Goal: Task Accomplishment & Management: Complete application form

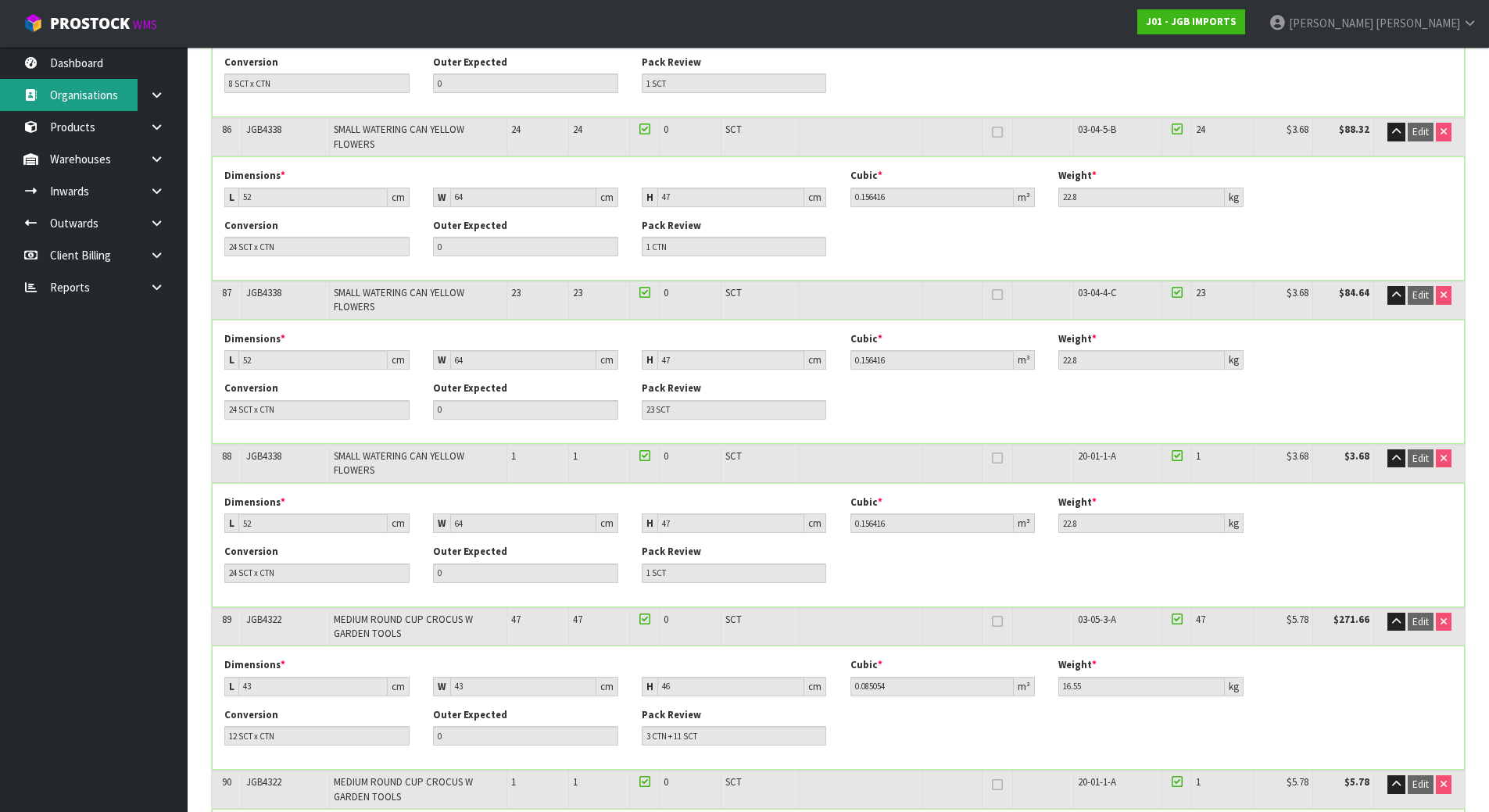
scroll to position [13328, 0]
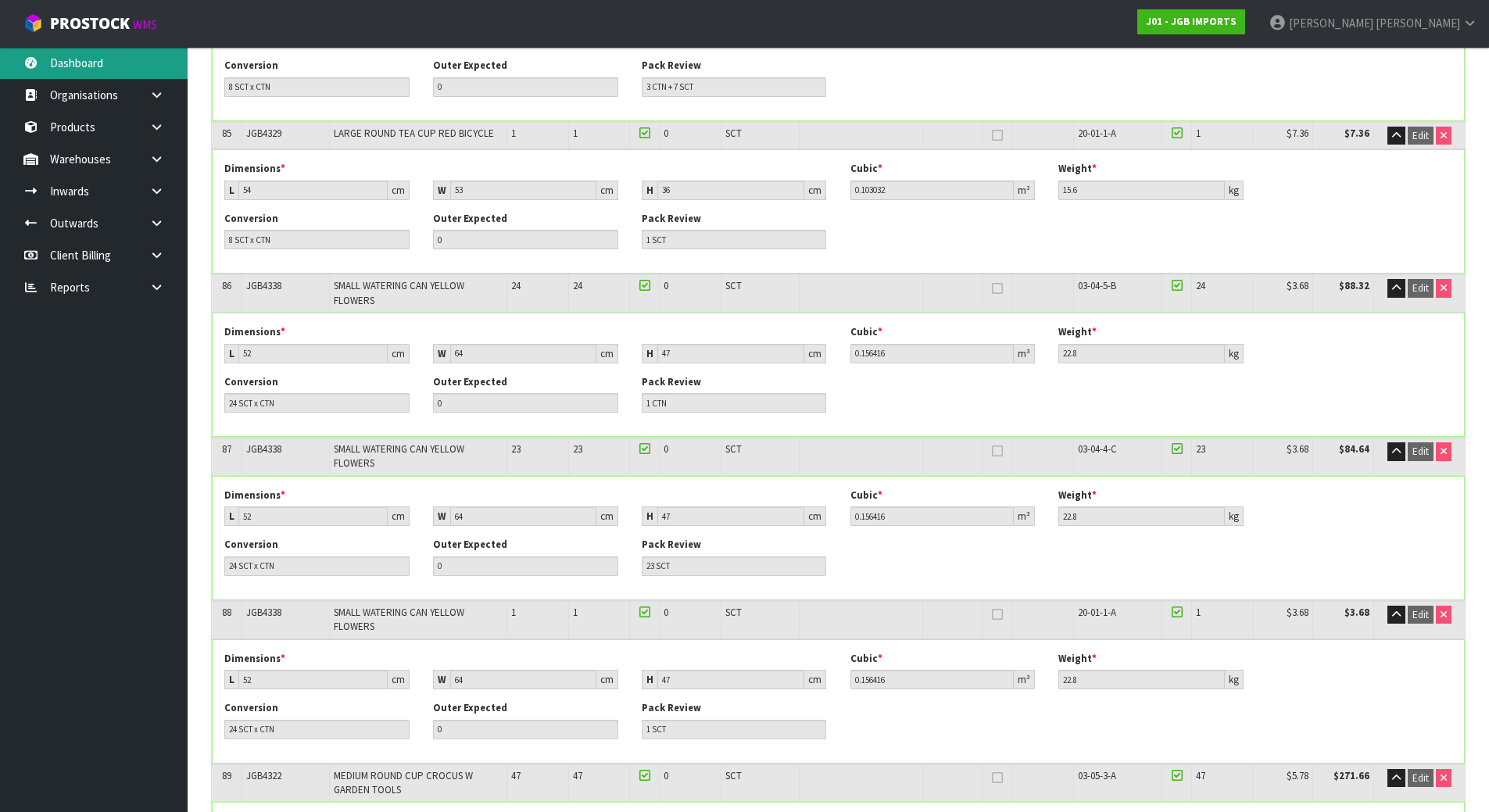
click at [56, 68] on link "Dashboard" at bounding box center [94, 63] width 188 height 32
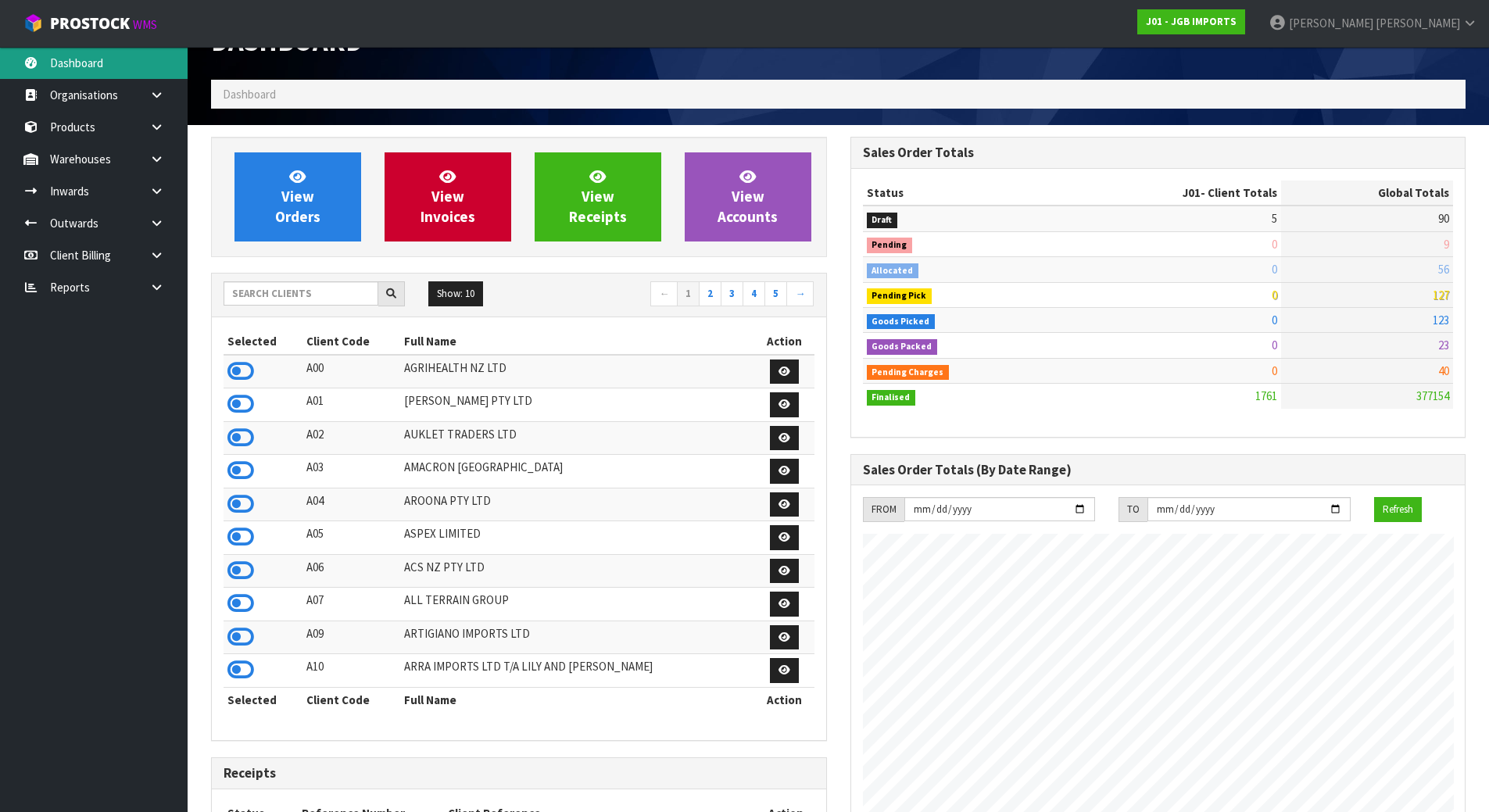
scroll to position [41, 0]
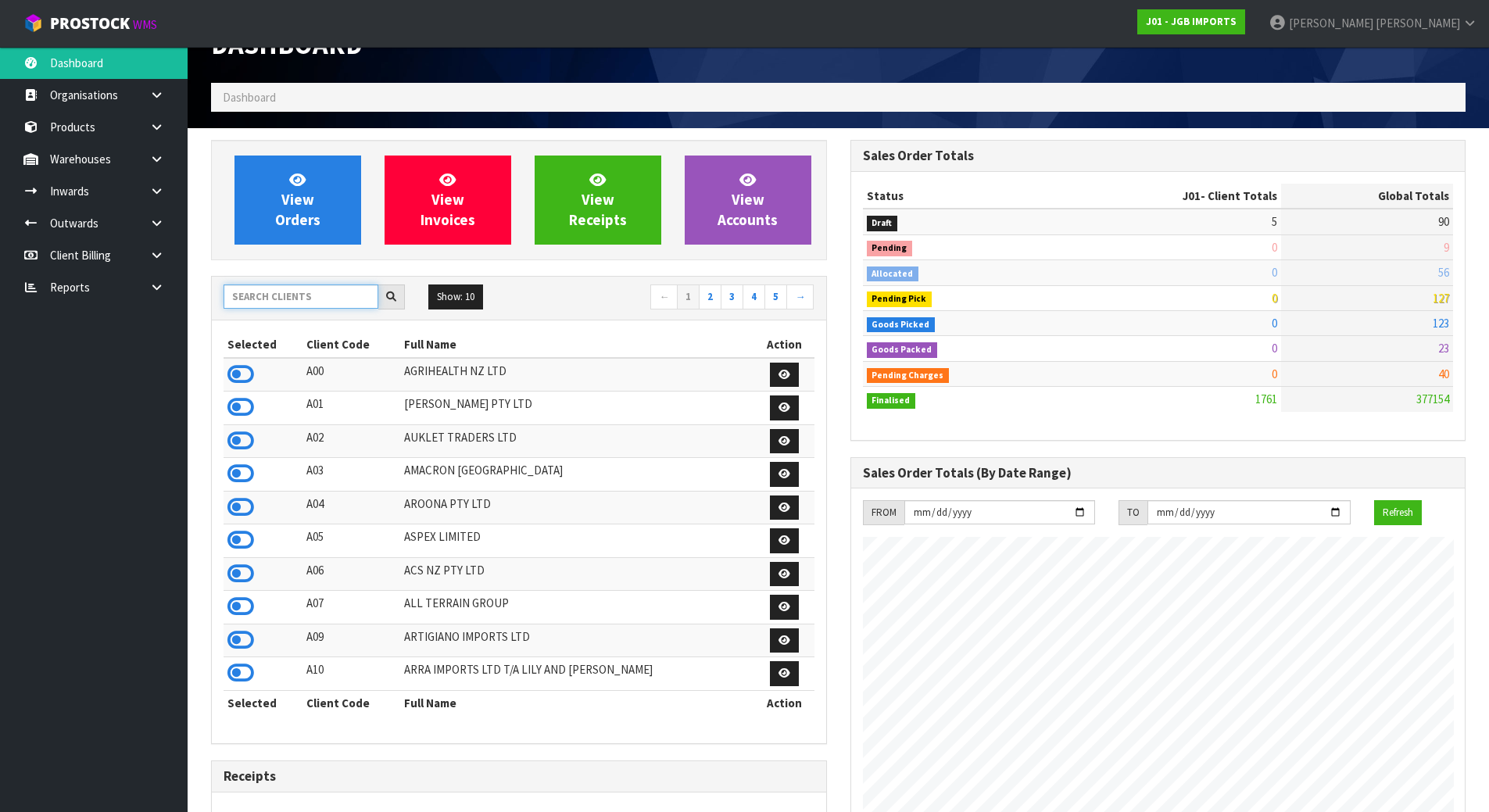
click at [230, 290] on input "text" at bounding box center [301, 297] width 155 height 24
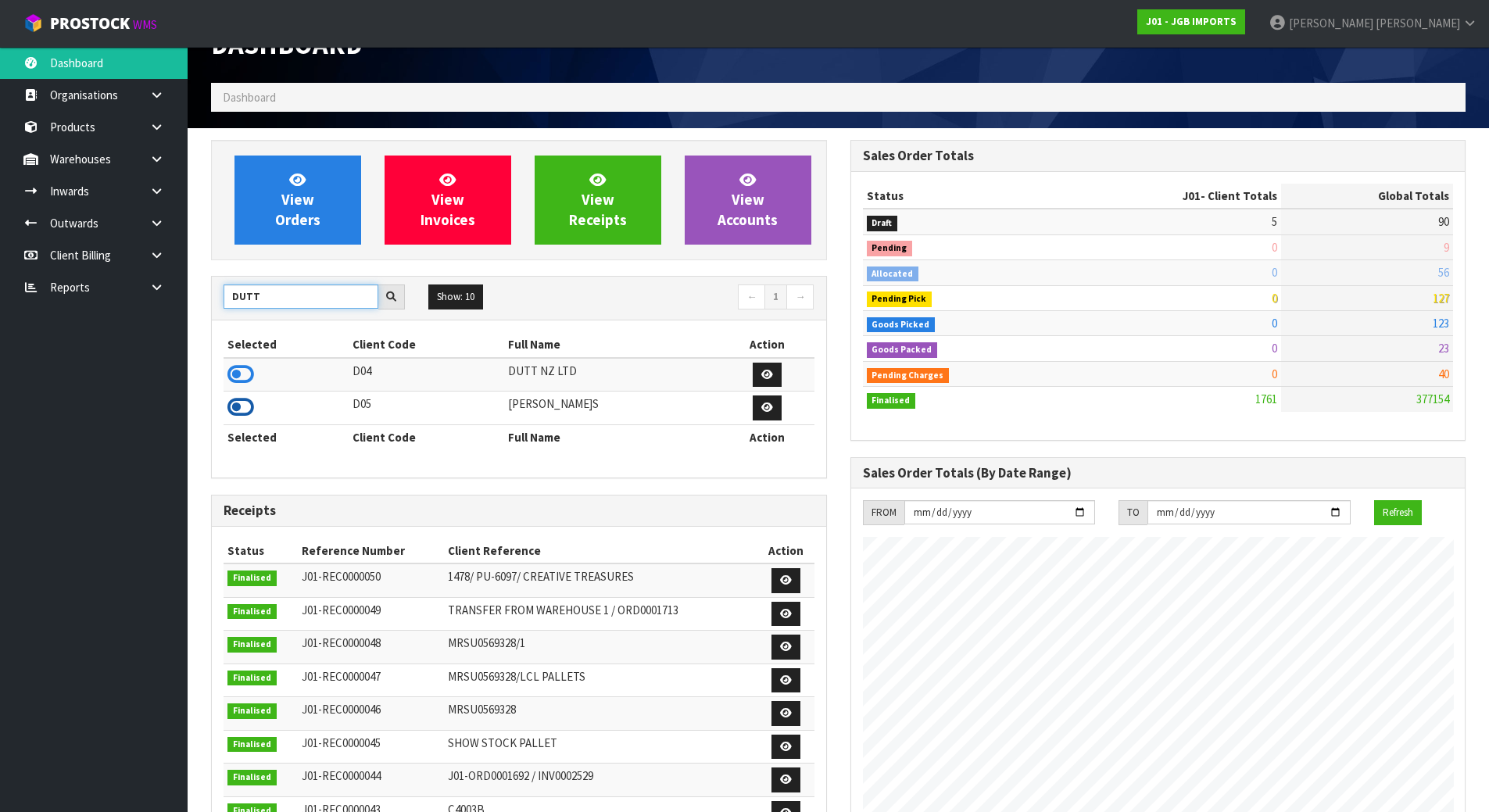
type input "DUTT"
click at [242, 403] on icon at bounding box center [240, 407] width 26 height 23
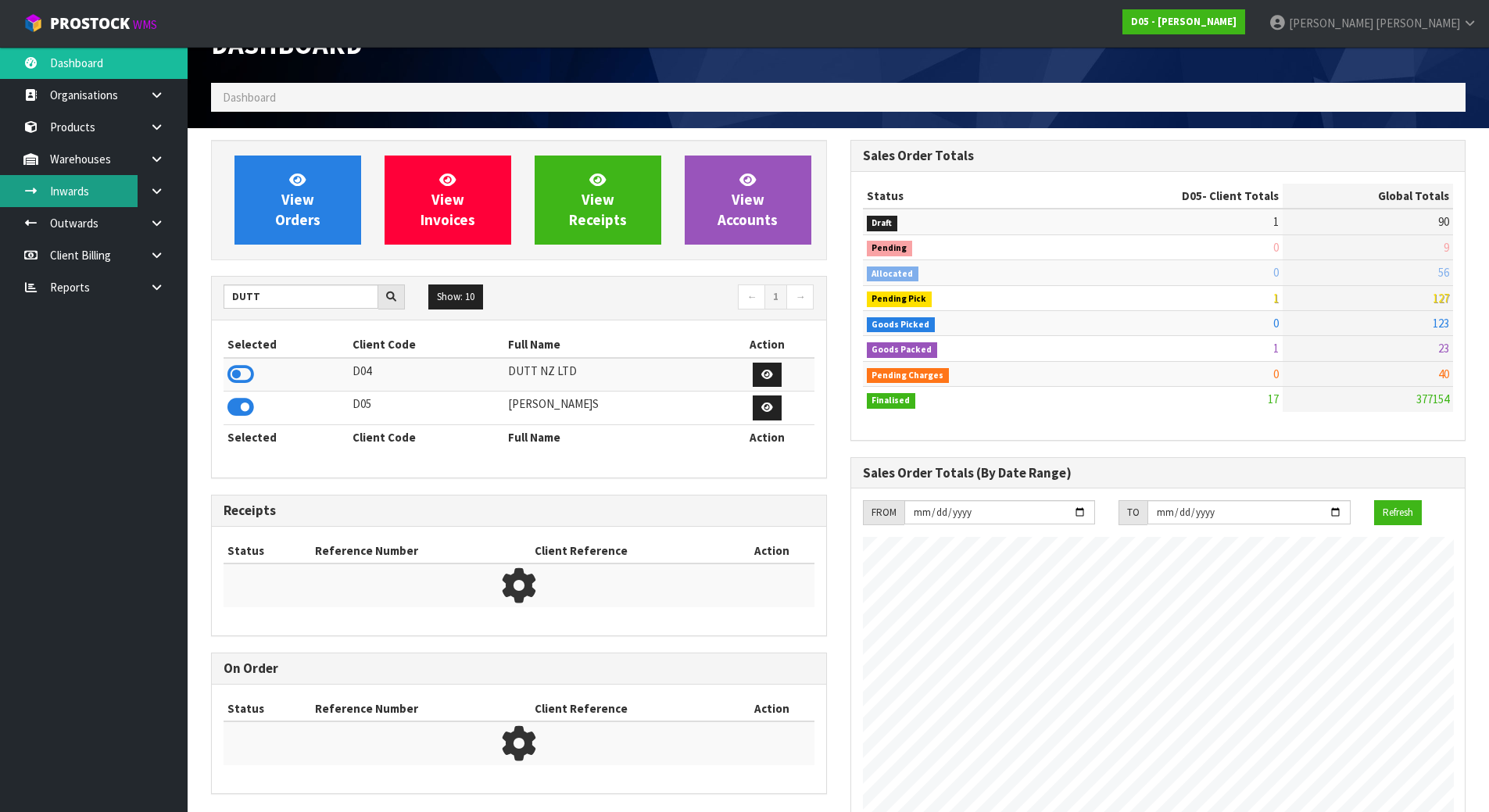
scroll to position [1367, 639]
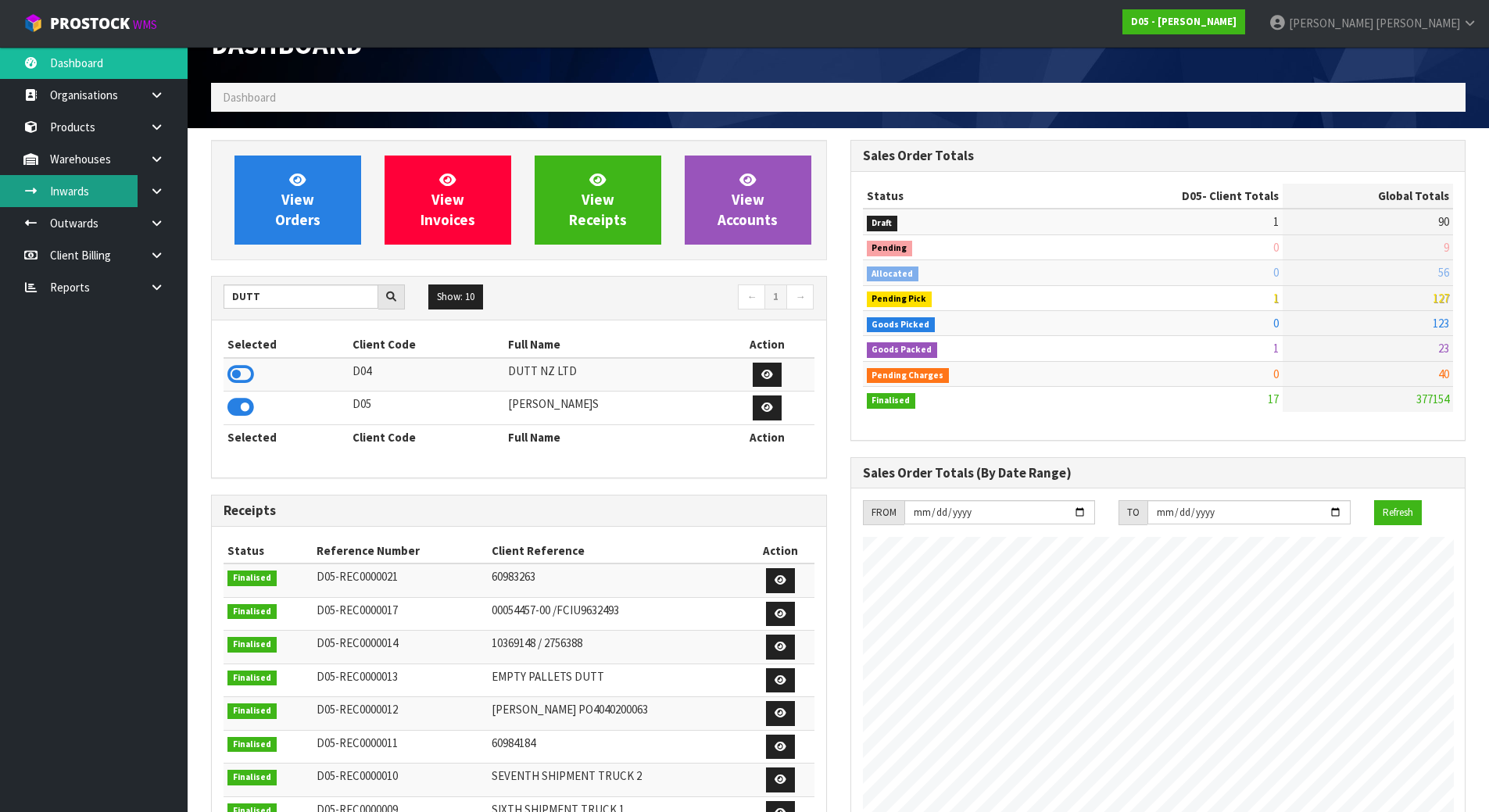
click at [110, 201] on link "Inwards" at bounding box center [94, 191] width 188 height 32
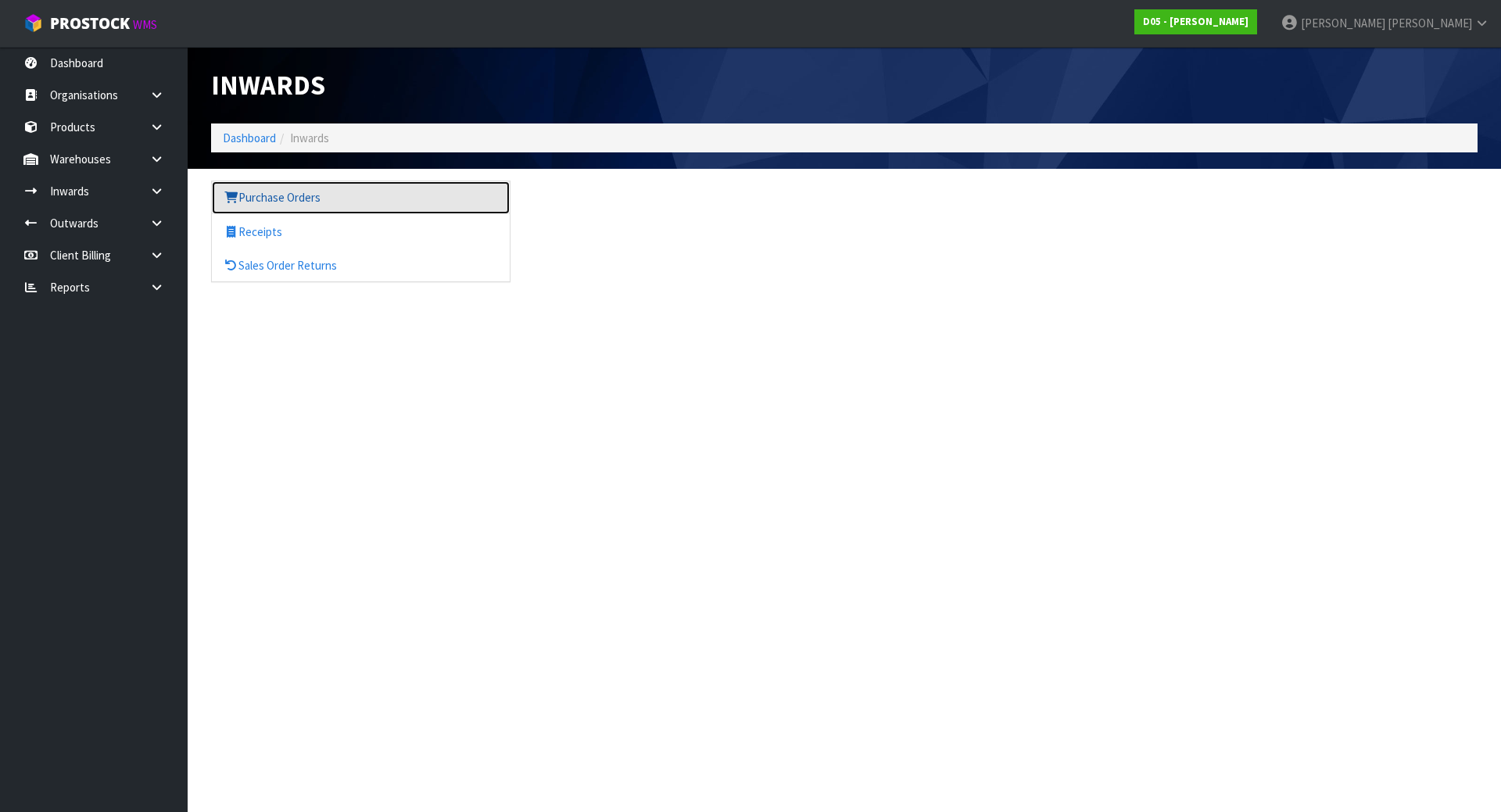
click at [304, 208] on link "Purchase Orders" at bounding box center [361, 197] width 297 height 32
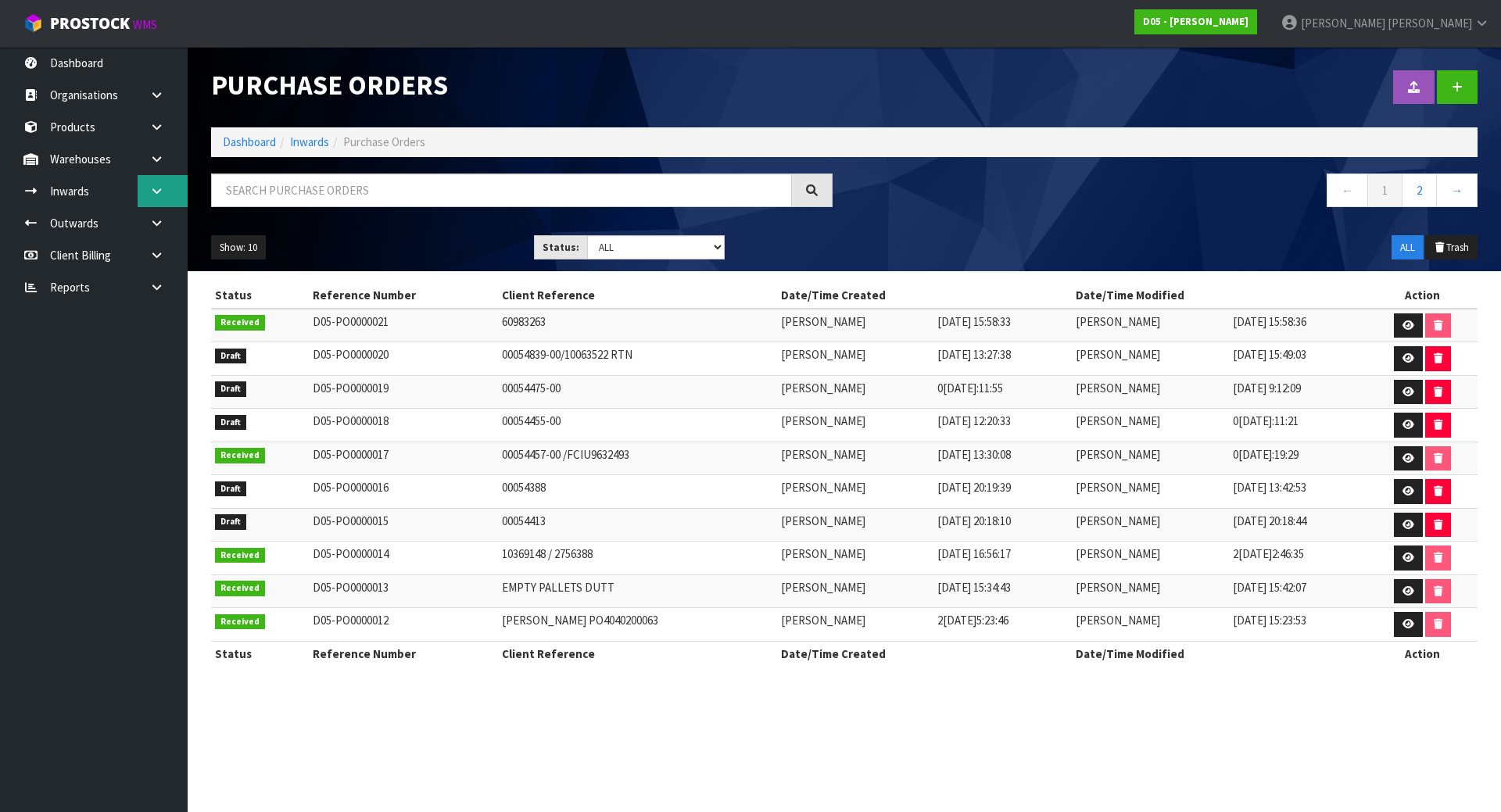
click at [146, 183] on link at bounding box center [162, 191] width 50 height 32
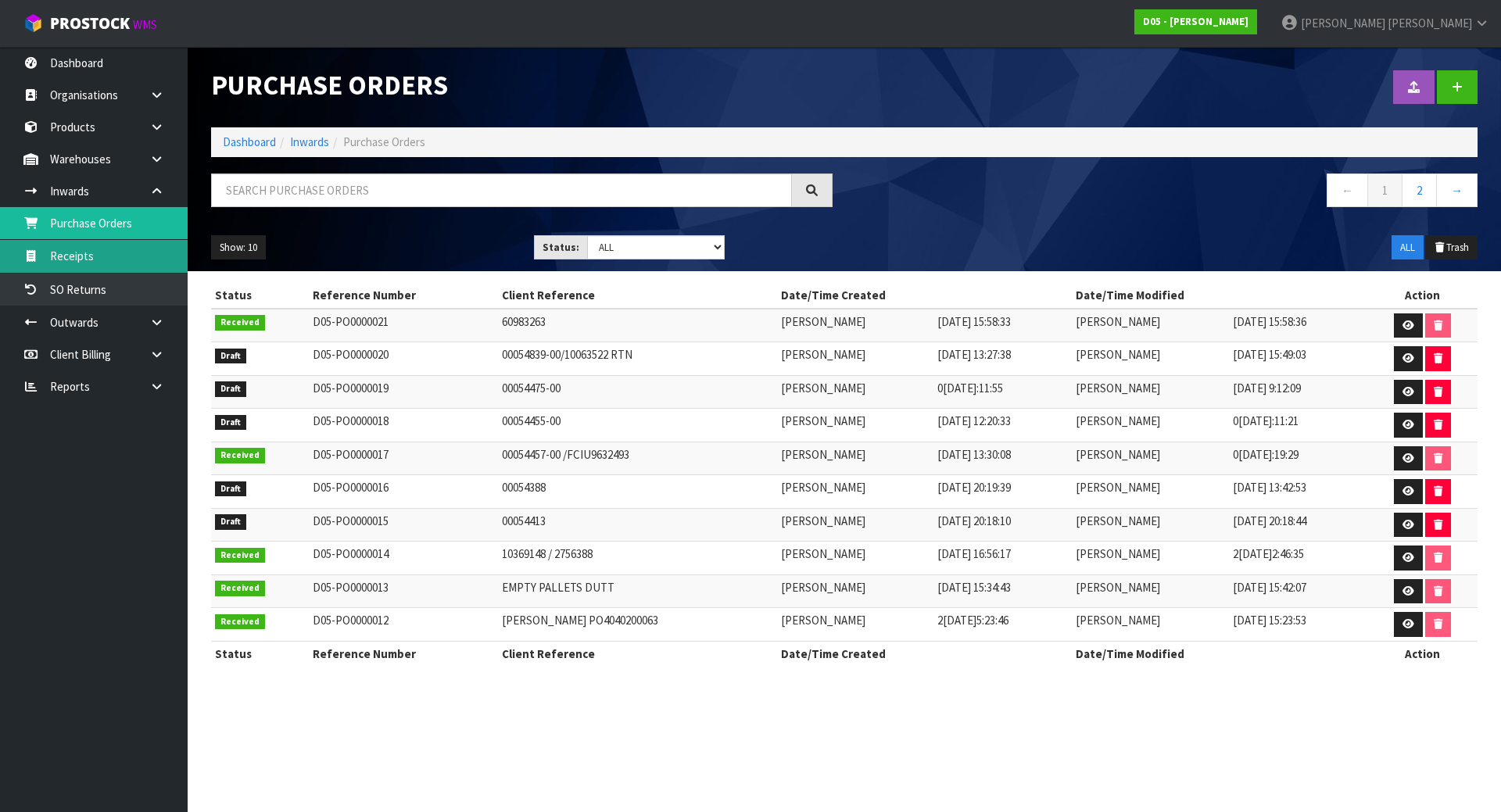
click at [80, 252] on link "Receipts" at bounding box center [94, 256] width 188 height 32
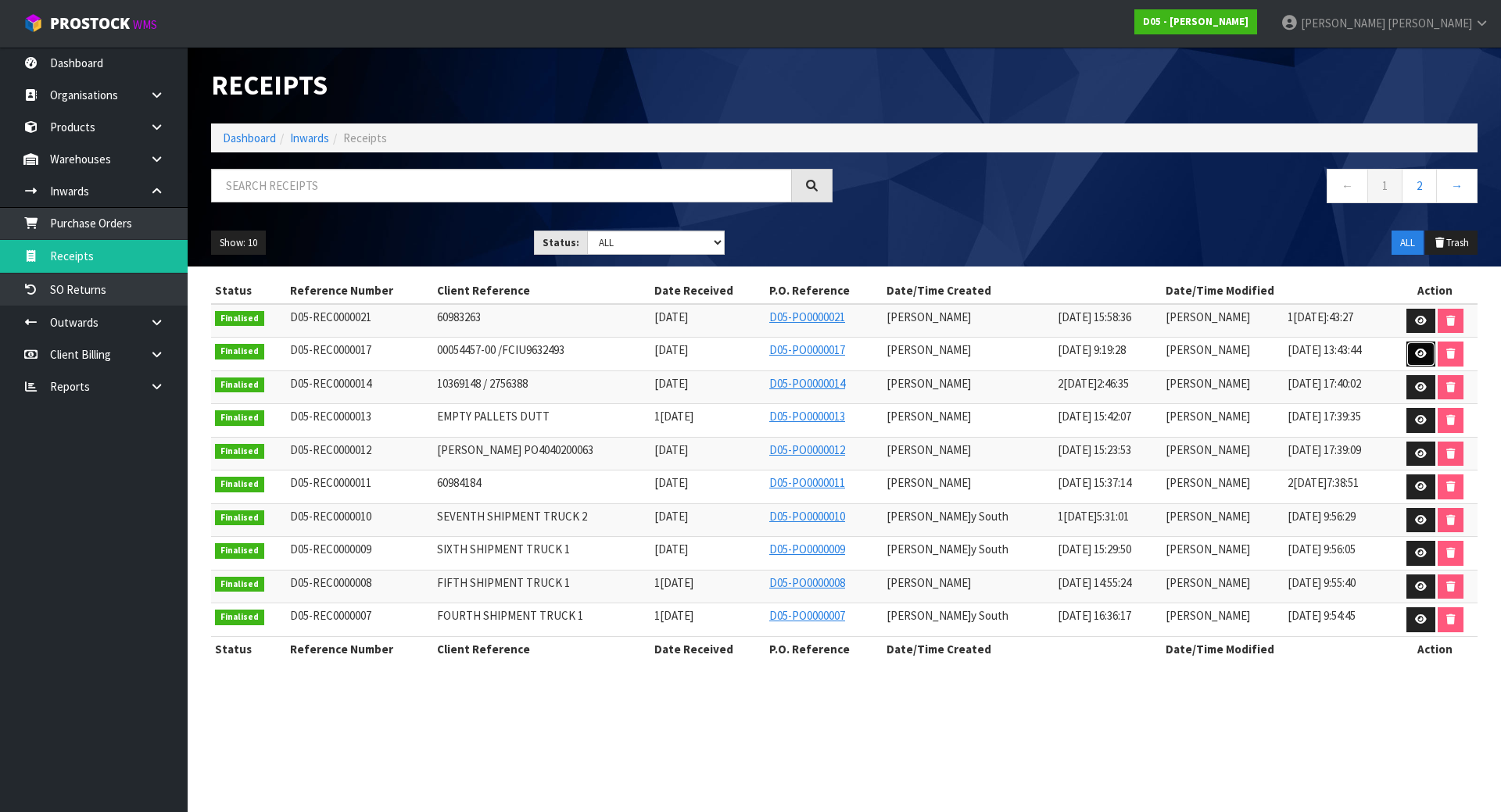
click at [1416, 356] on icon at bounding box center [1421, 353] width 12 height 10
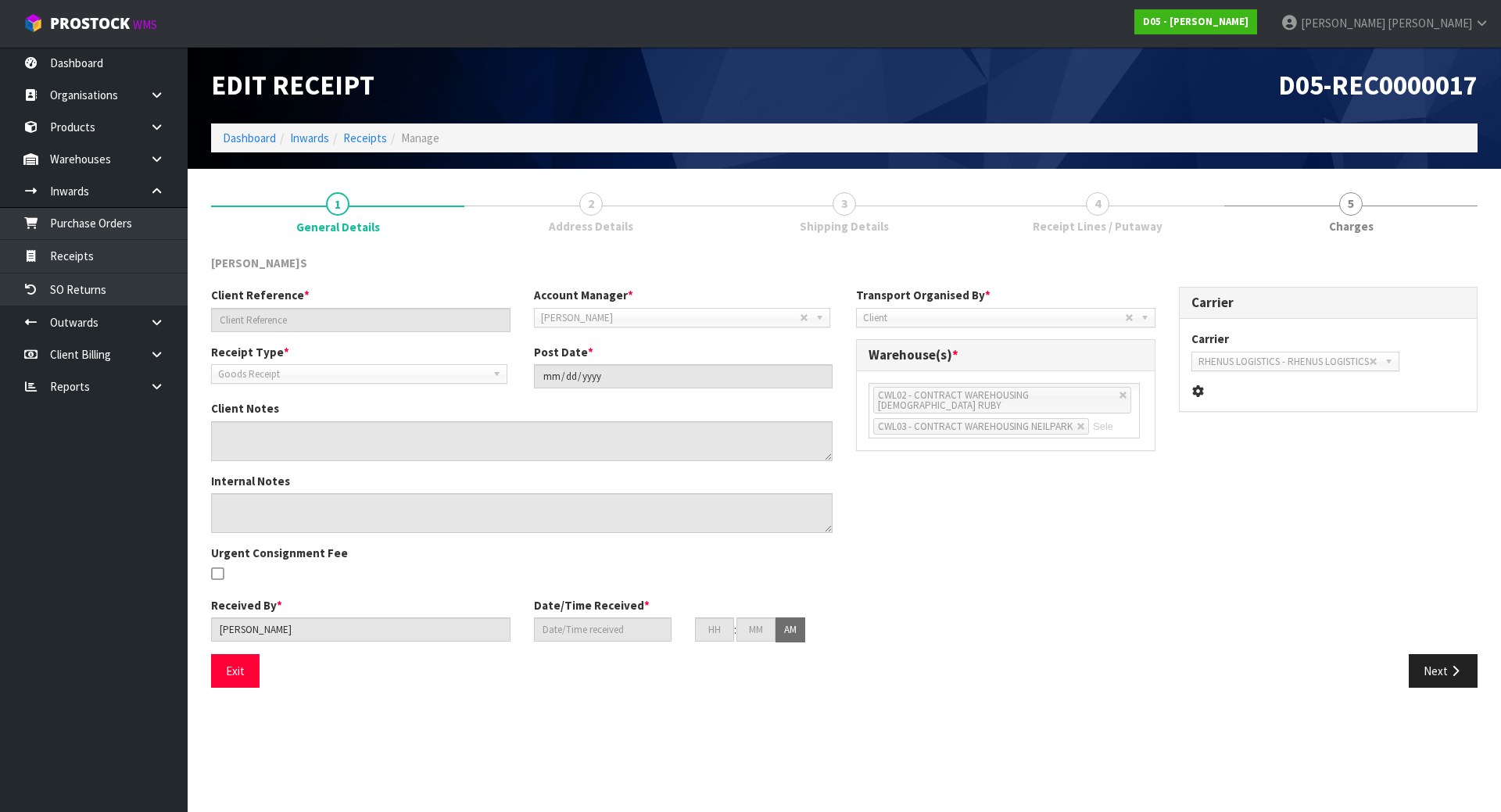
type input "00054457-00 /FCIU9632493"
type input "2[DATE]"
type textarea "EXPECTED 7 FOR 1030100192-12 RECEIVED 10 VARIANCE OF +3"
type textarea "MOST STOCK IN THIS CONTAINER WILL BE LOOSE. . I BELIEVE THE BELOW WILL COME IN …"
type input "[PERSON_NAME]"
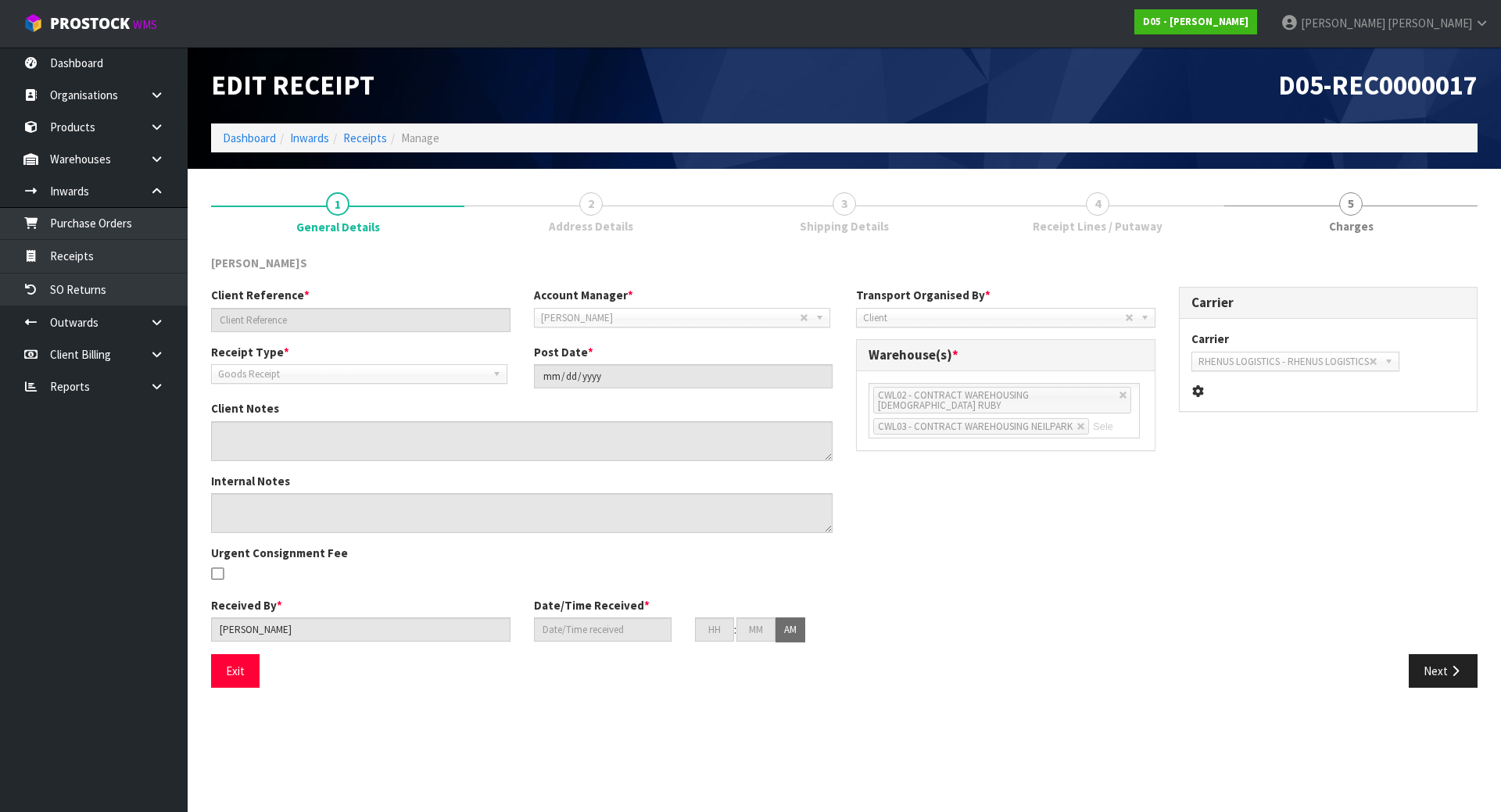
type input "[DATE]"
type input "09"
type input "19"
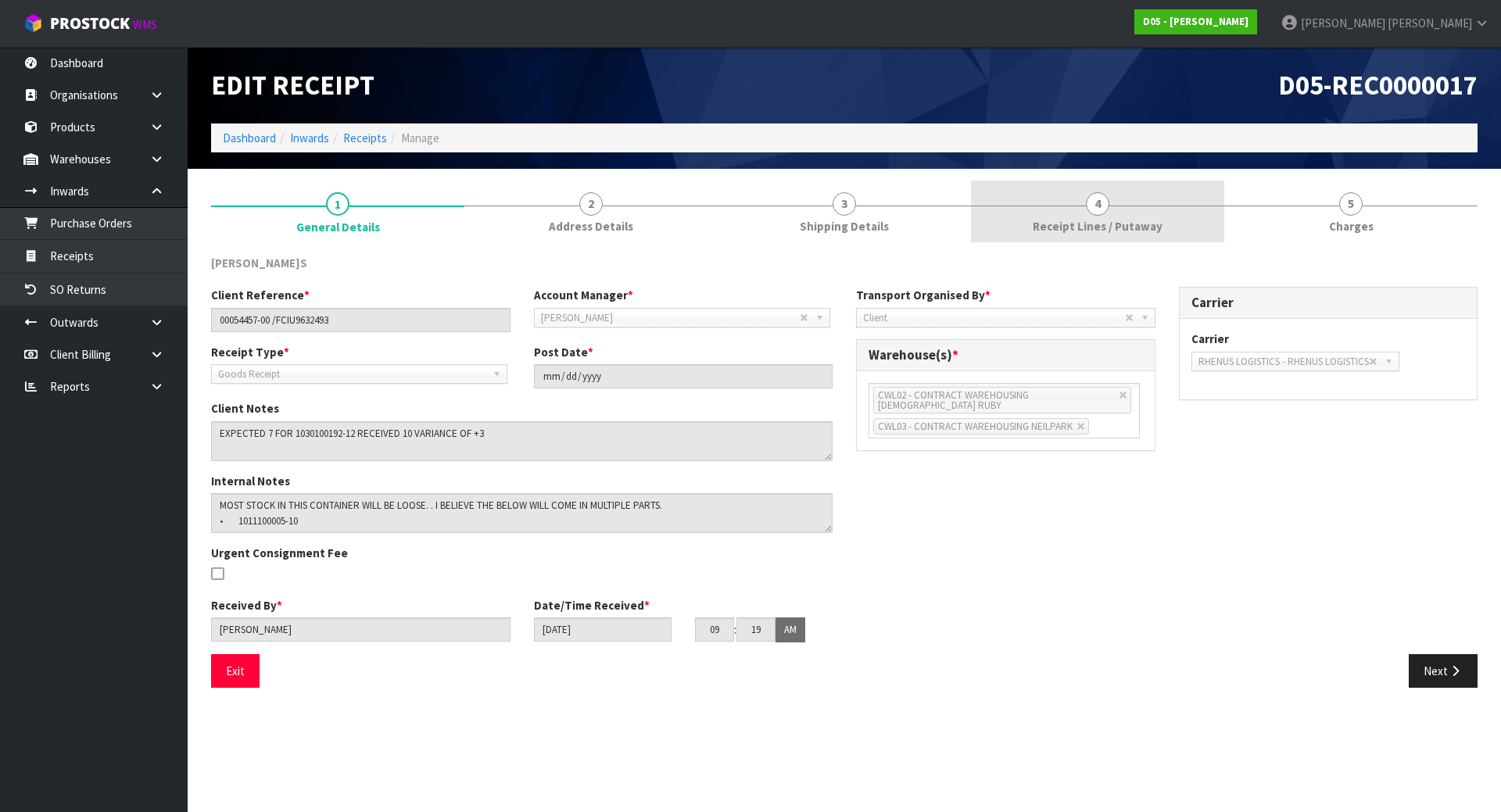
click at [1016, 221] on link "4 Receipt Lines / Putaway" at bounding box center [1097, 211] width 253 height 62
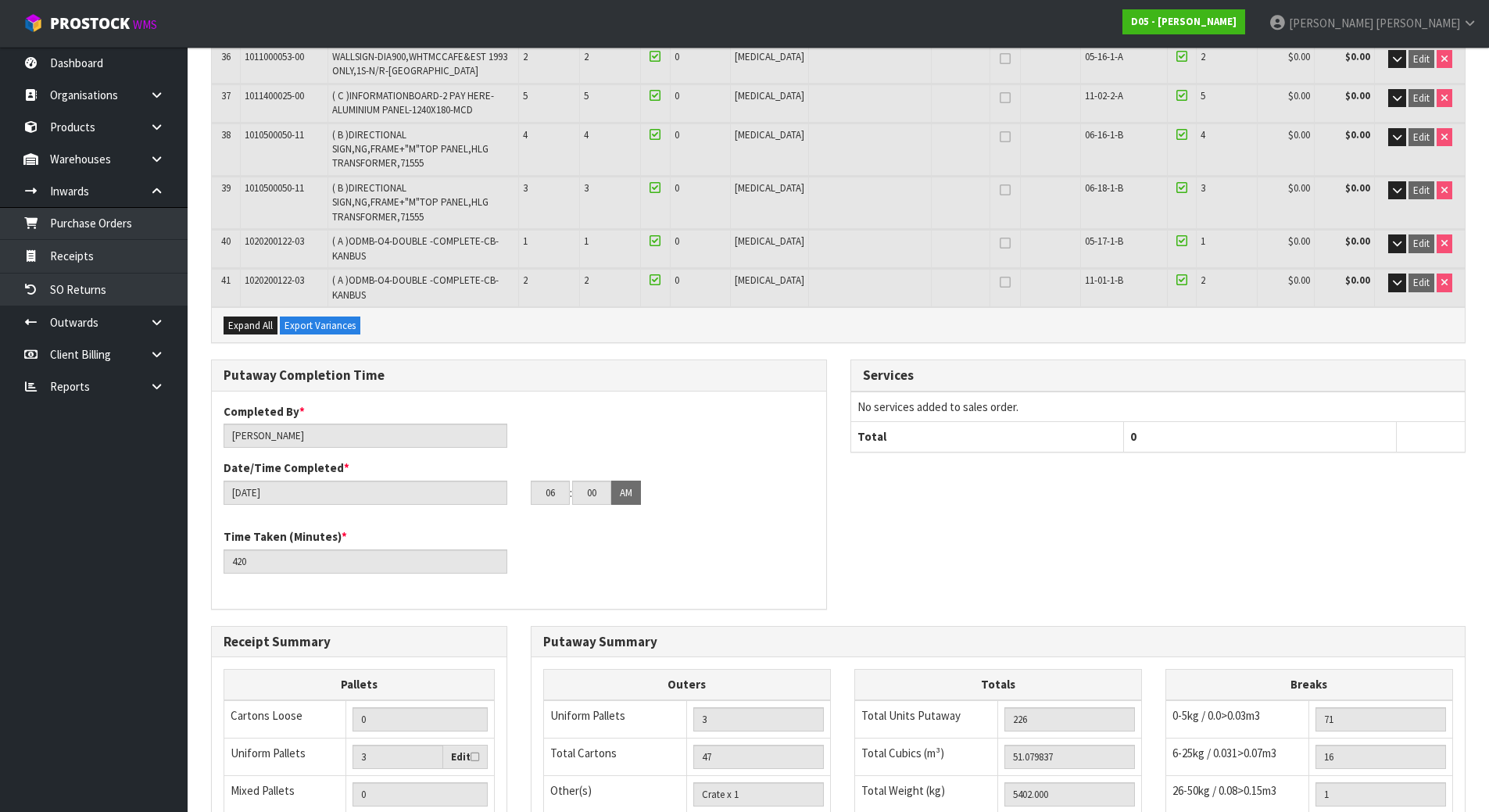
scroll to position [1719, 0]
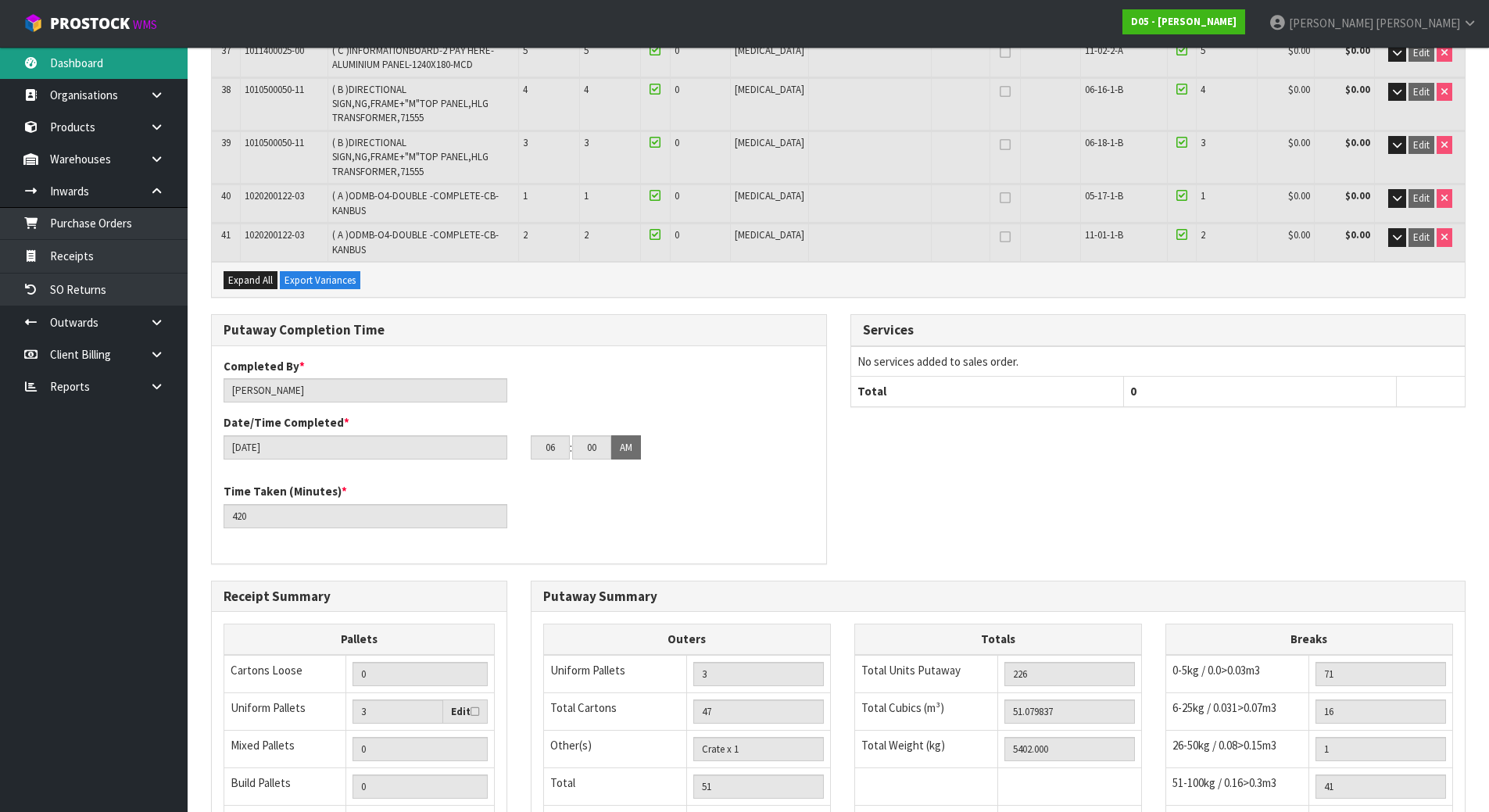
click at [120, 52] on link "Dashboard" at bounding box center [94, 63] width 188 height 32
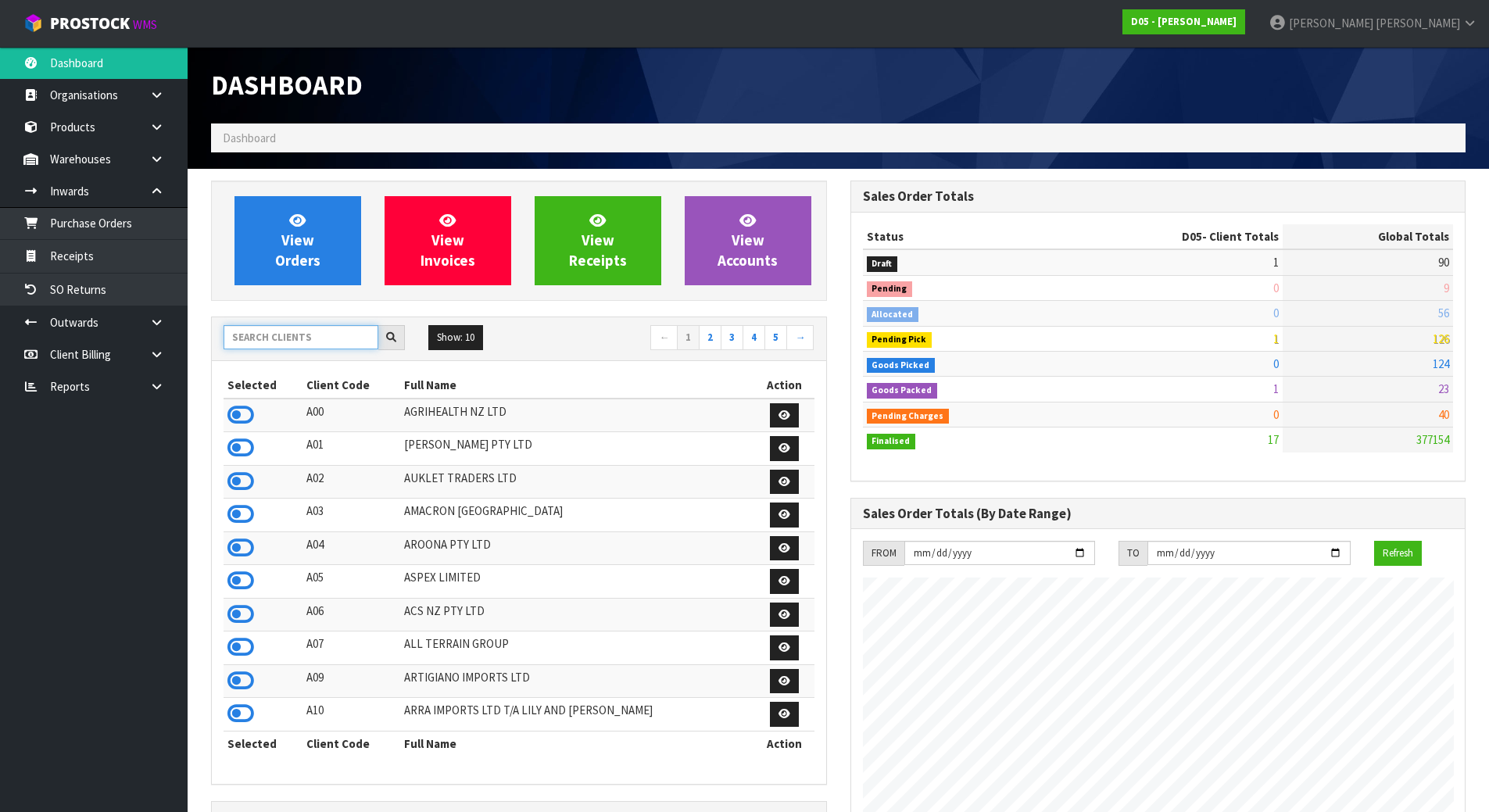
click at [331, 335] on input "text" at bounding box center [301, 337] width 155 height 24
type input "ELITE"
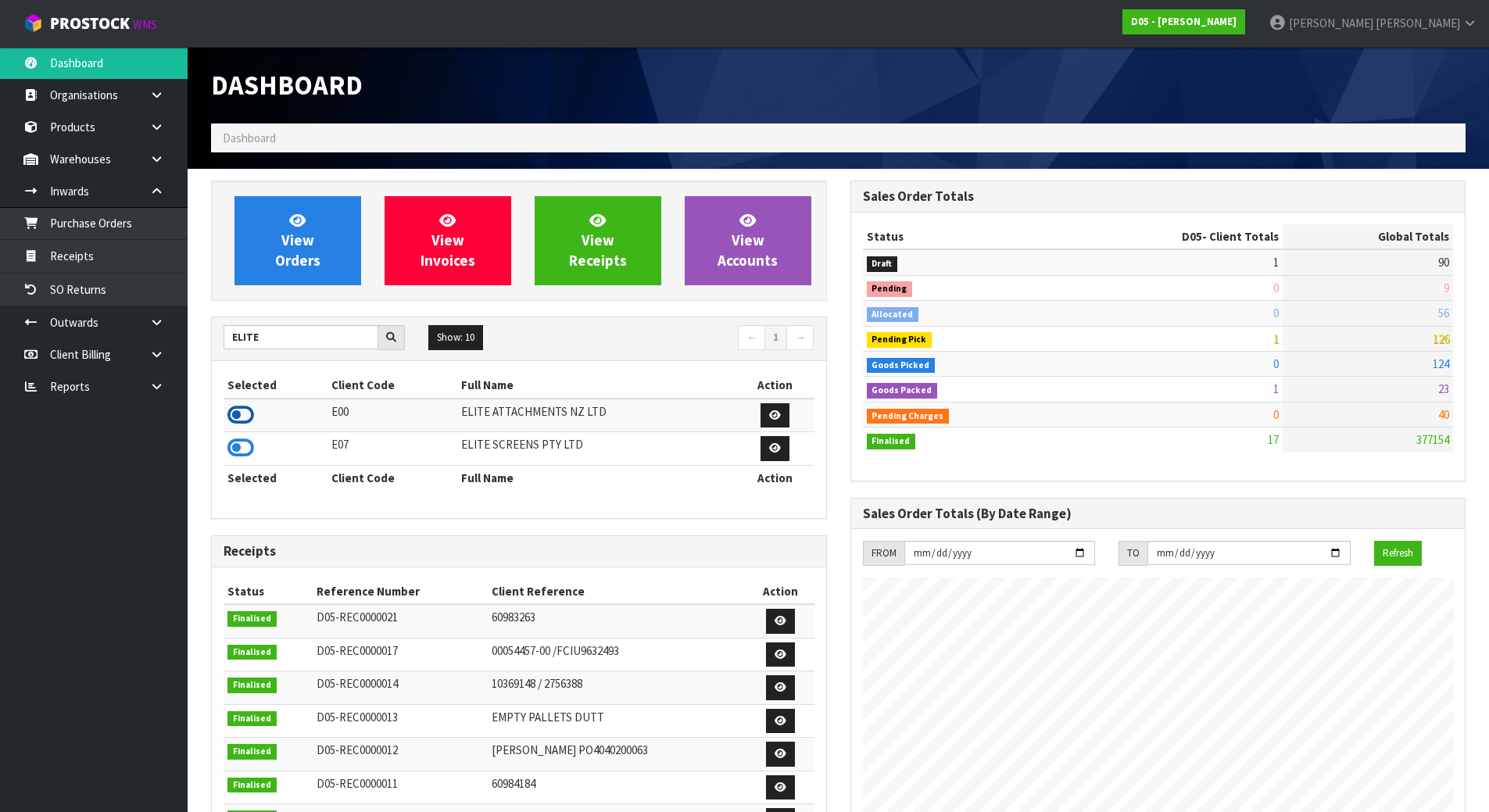
click at [242, 408] on icon at bounding box center [240, 414] width 26 height 23
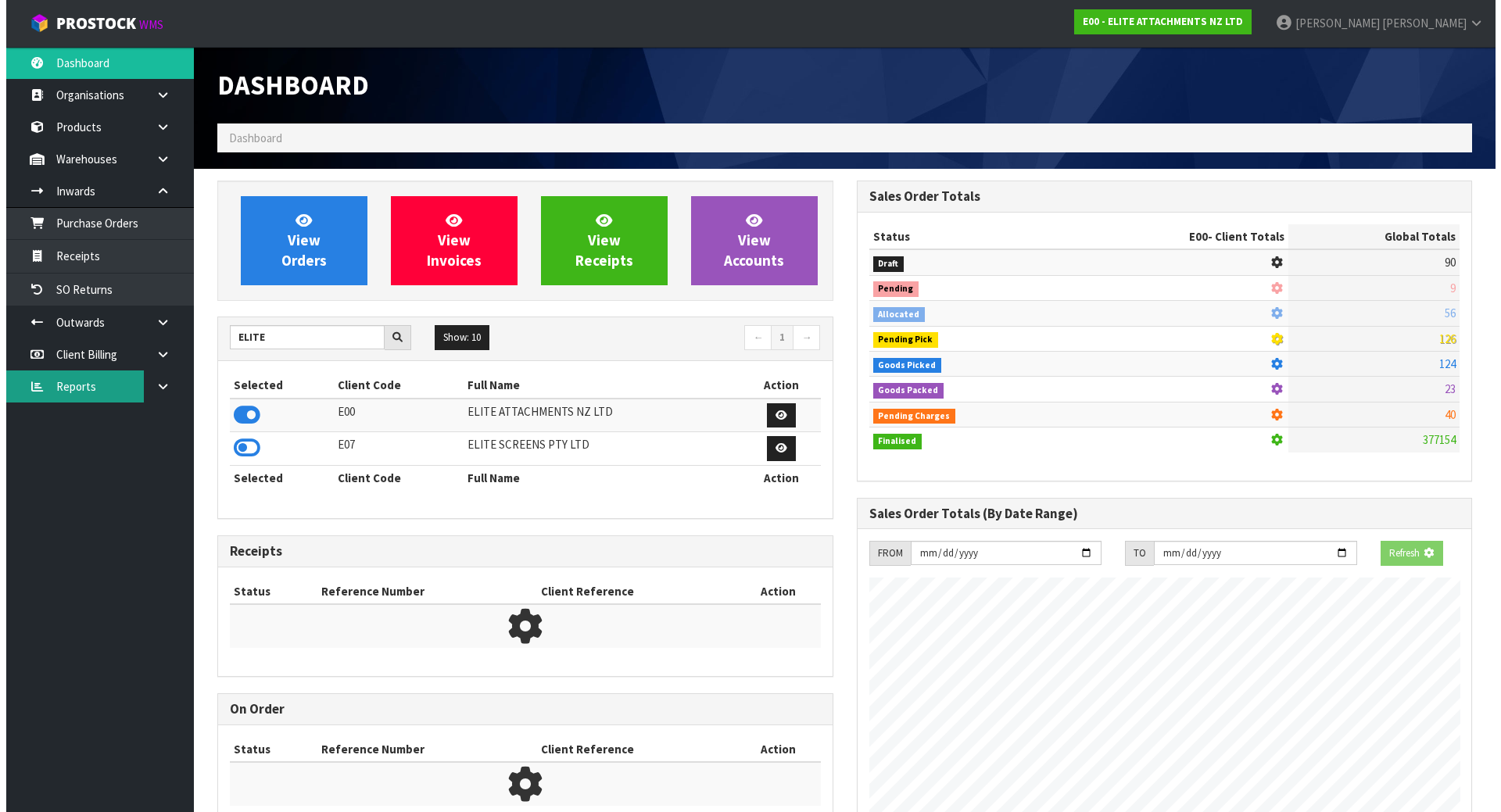
scroll to position [1006, 639]
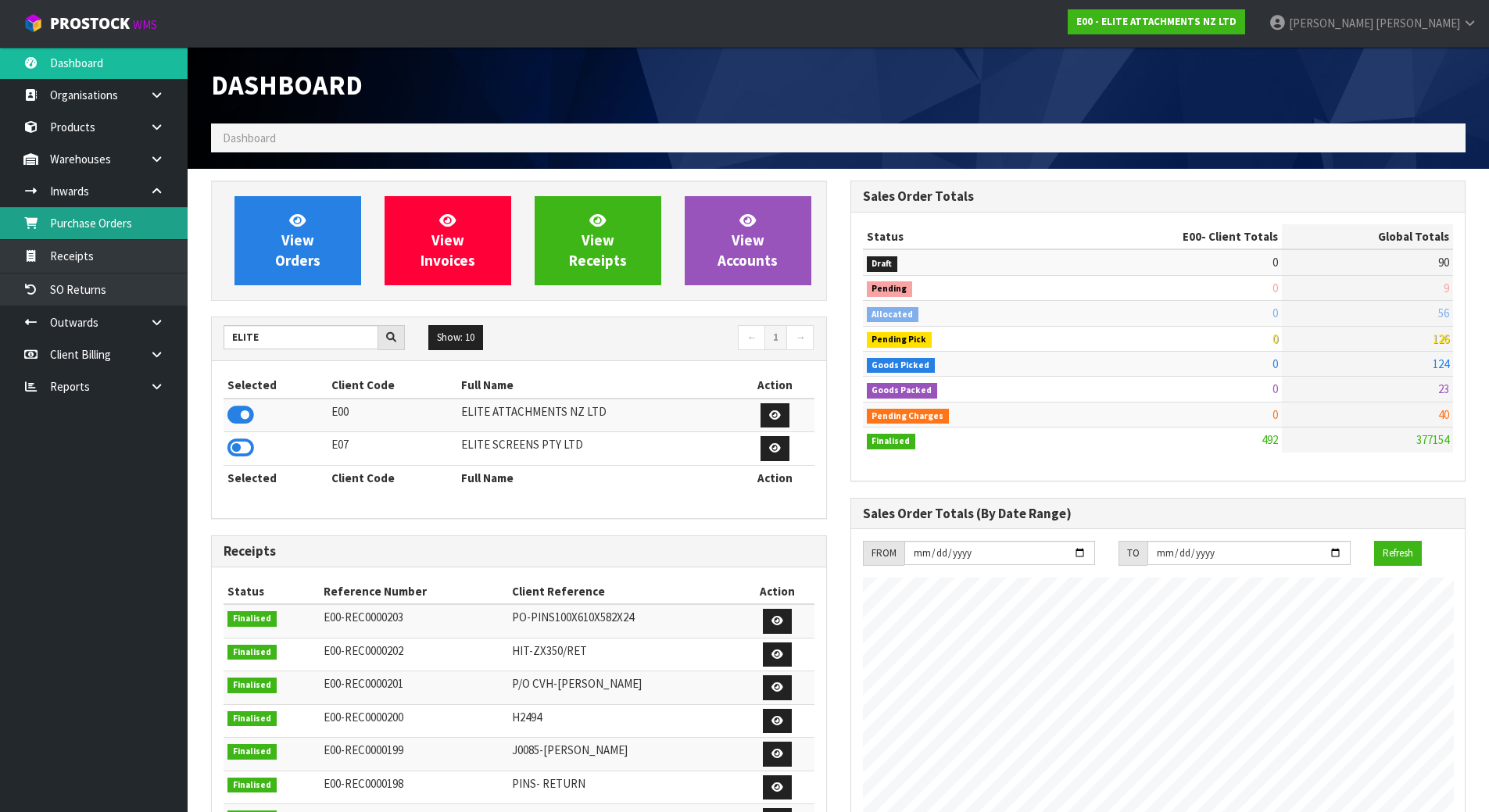
click at [127, 233] on link "Purchase Orders" at bounding box center [94, 223] width 188 height 32
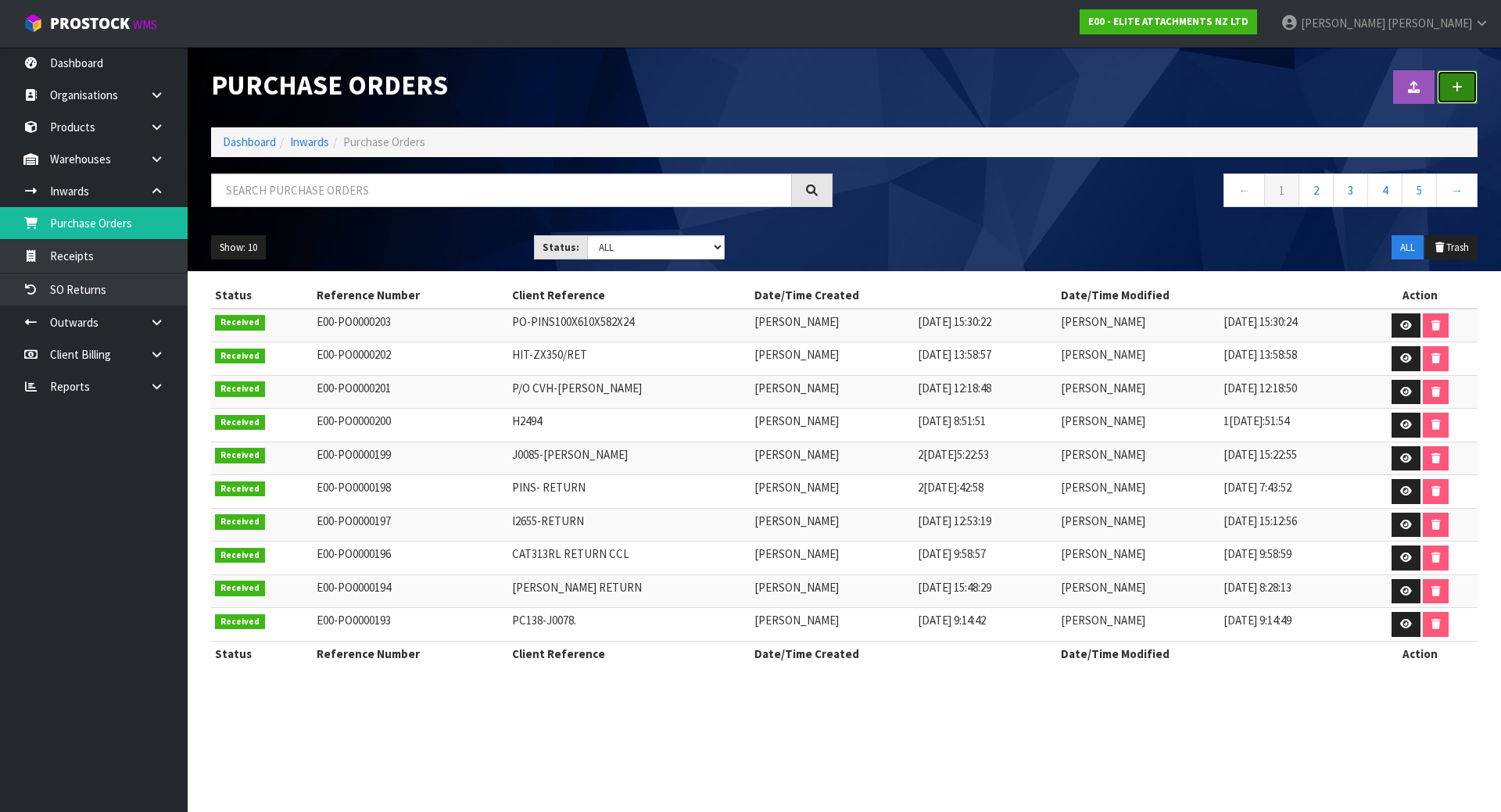
click at [1471, 88] on link at bounding box center [1457, 87] width 41 height 34
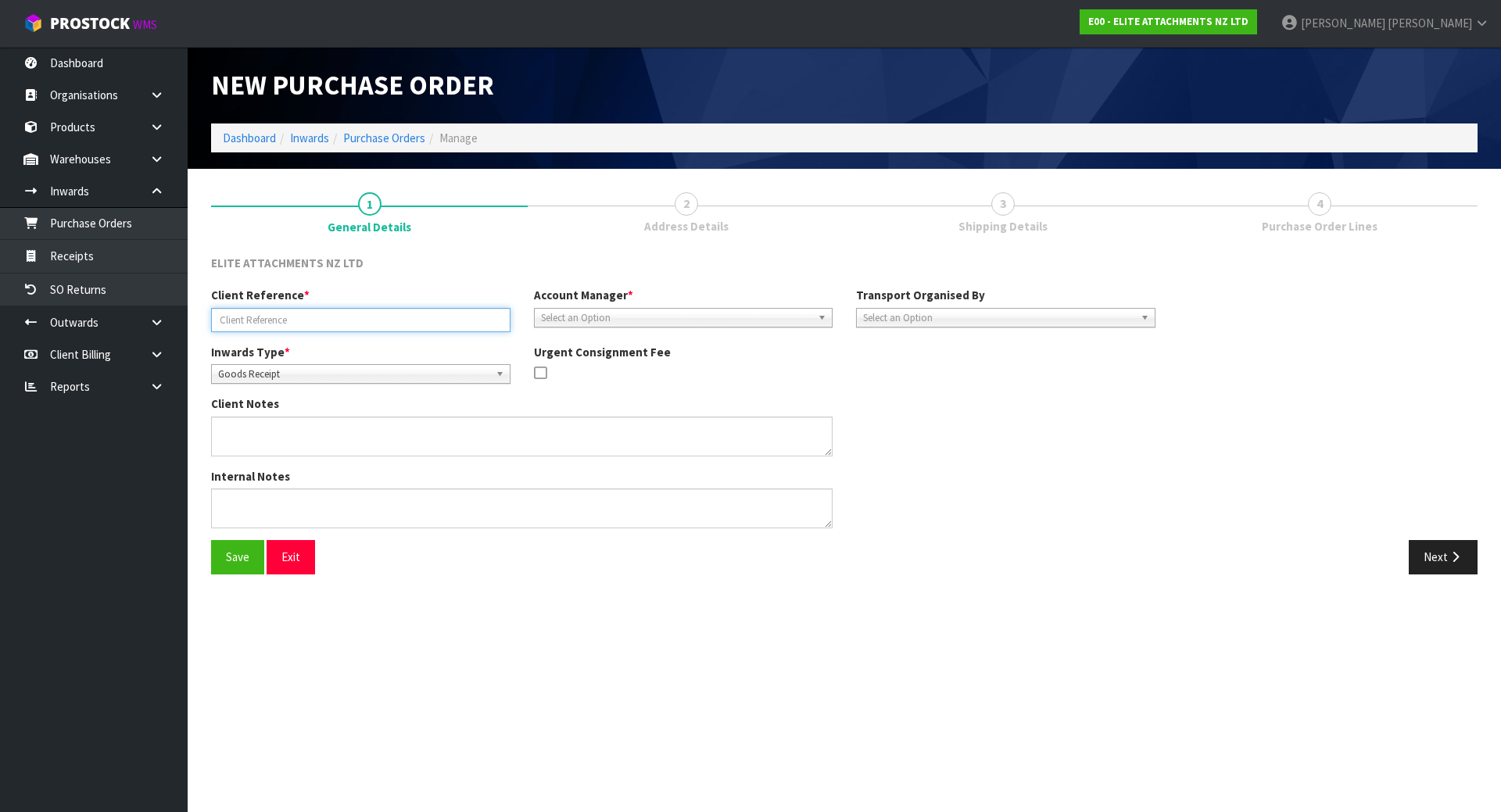
click at [352, 326] on input "text" at bounding box center [361, 320] width 299 height 24
paste input "REF H1597-RETURN"
type input "REF H1597-RETURN"
drag, startPoint x: 416, startPoint y: 272, endPoint x: 450, endPoint y: 263, distance: 35.2
click at [417, 270] on div "ELITE ATTACHMENTS NZ LTD" at bounding box center [361, 265] width 323 height 20
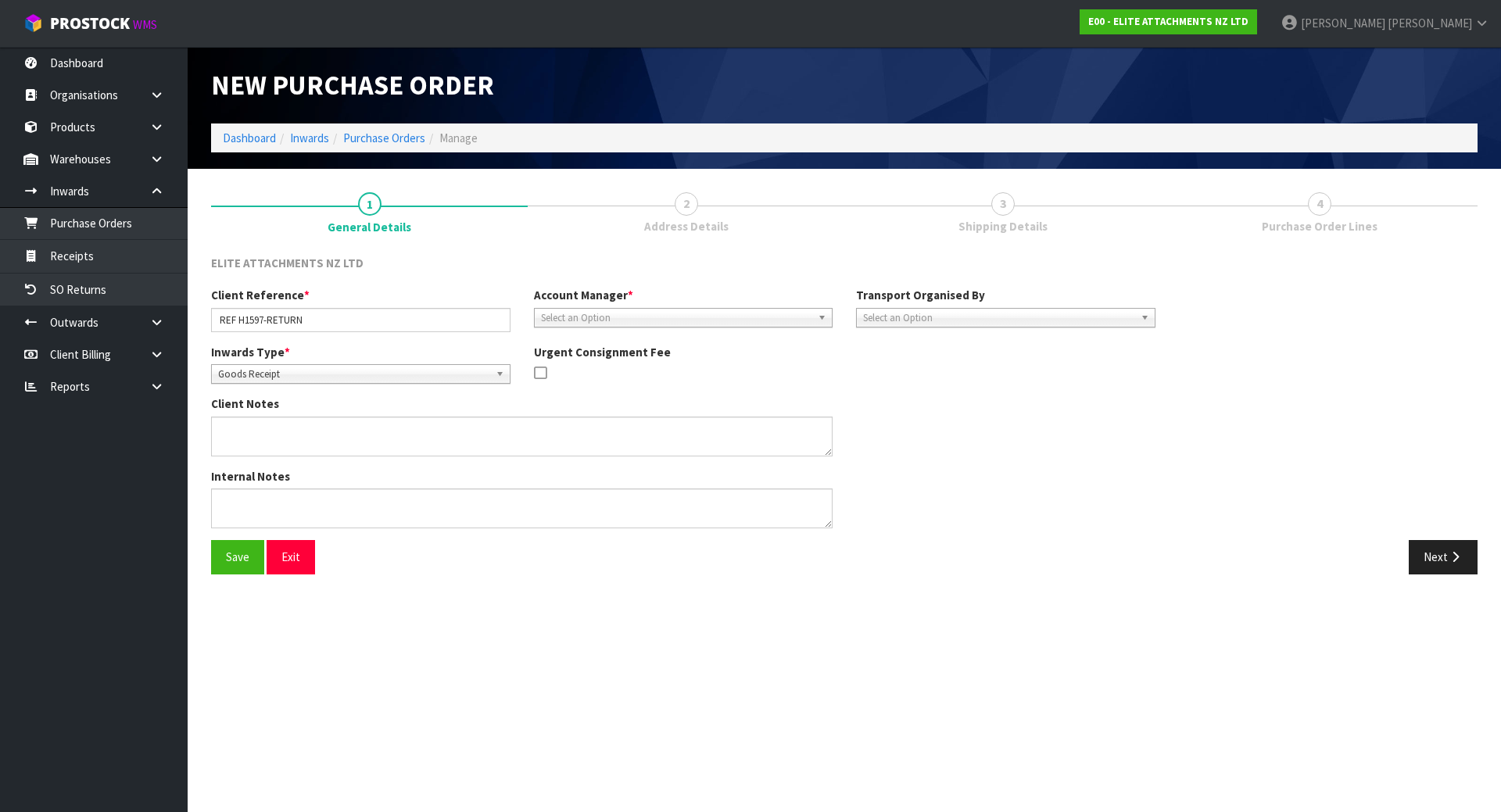
click at [545, 320] on span "Select an Option" at bounding box center [677, 317] width 271 height 18
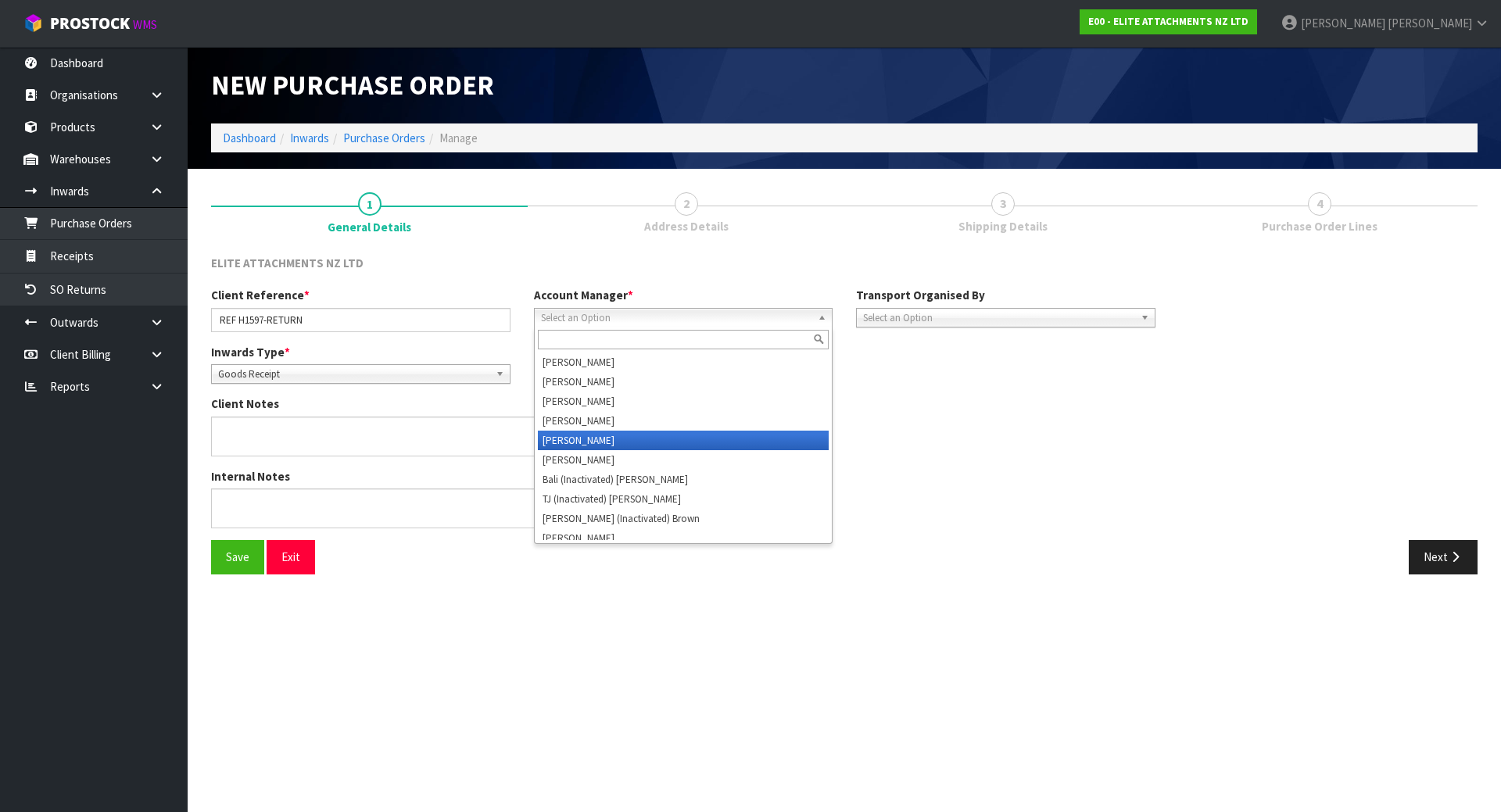
click at [579, 444] on li "[PERSON_NAME]" at bounding box center [684, 440] width 292 height 19
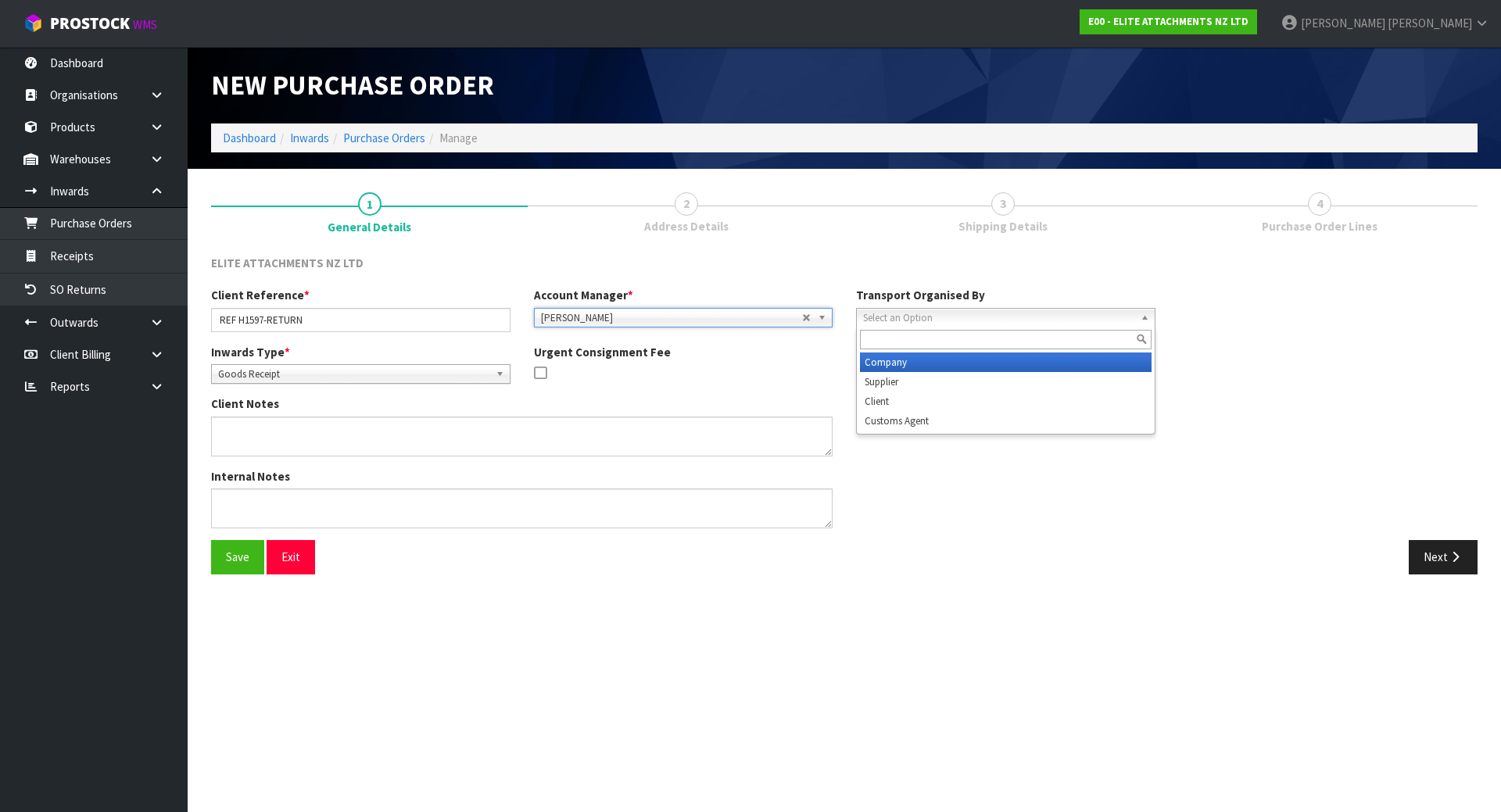
click at [919, 321] on span "Select an Option" at bounding box center [998, 317] width 271 height 18
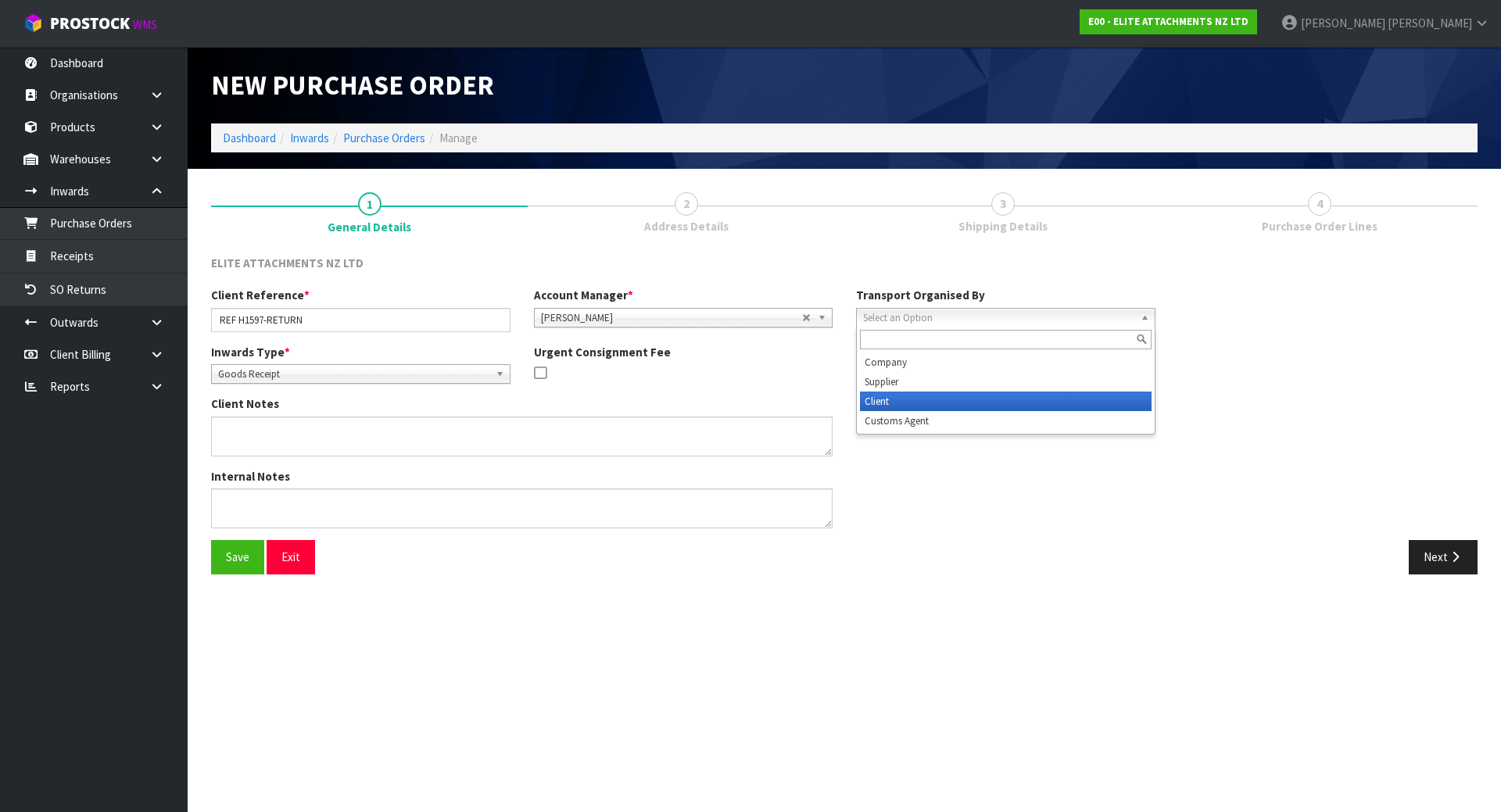
click at [900, 402] on li "Client" at bounding box center [1005, 401] width 292 height 19
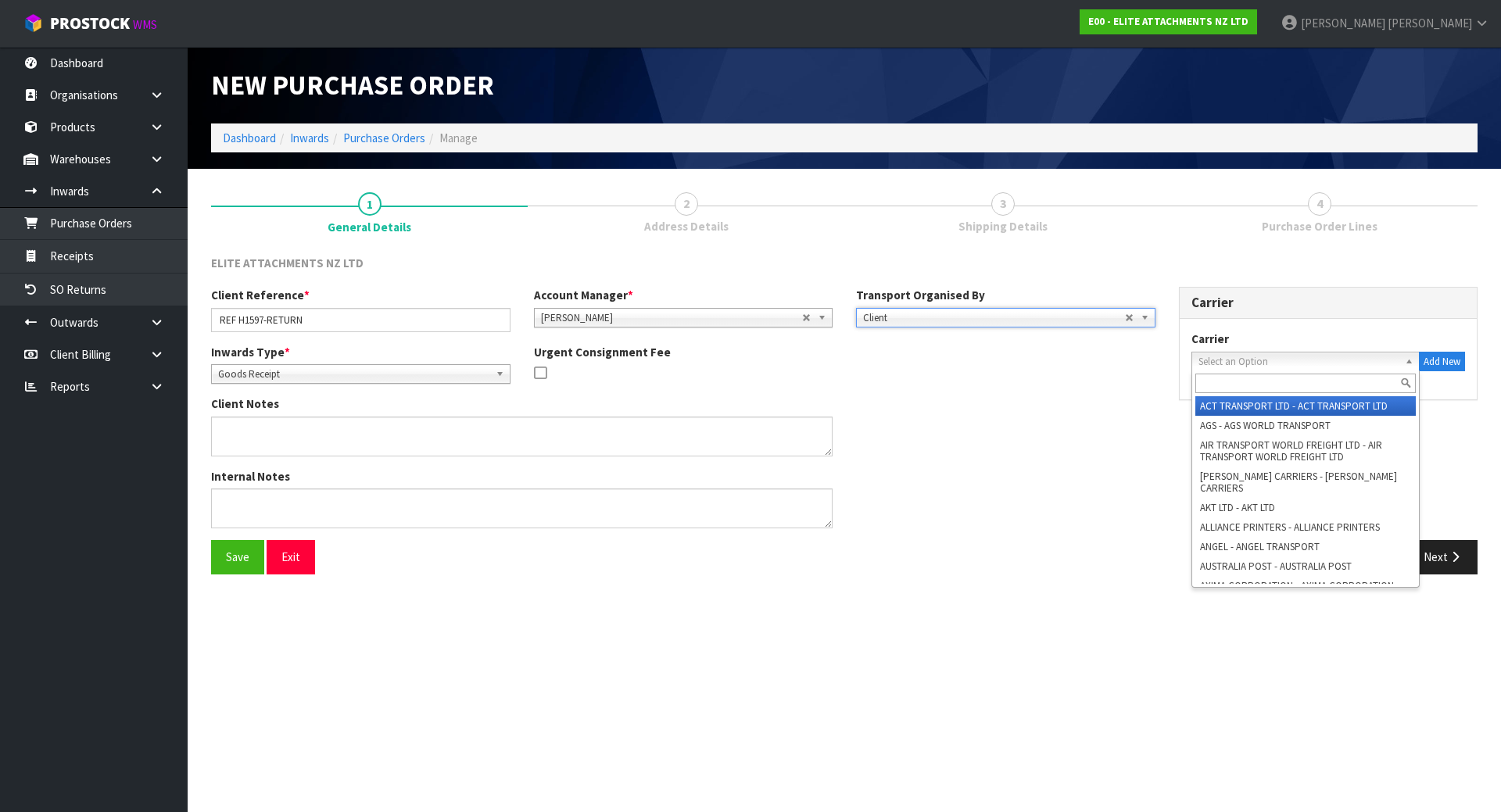
click at [1214, 356] on span "Select an Option" at bounding box center [1299, 361] width 201 height 18
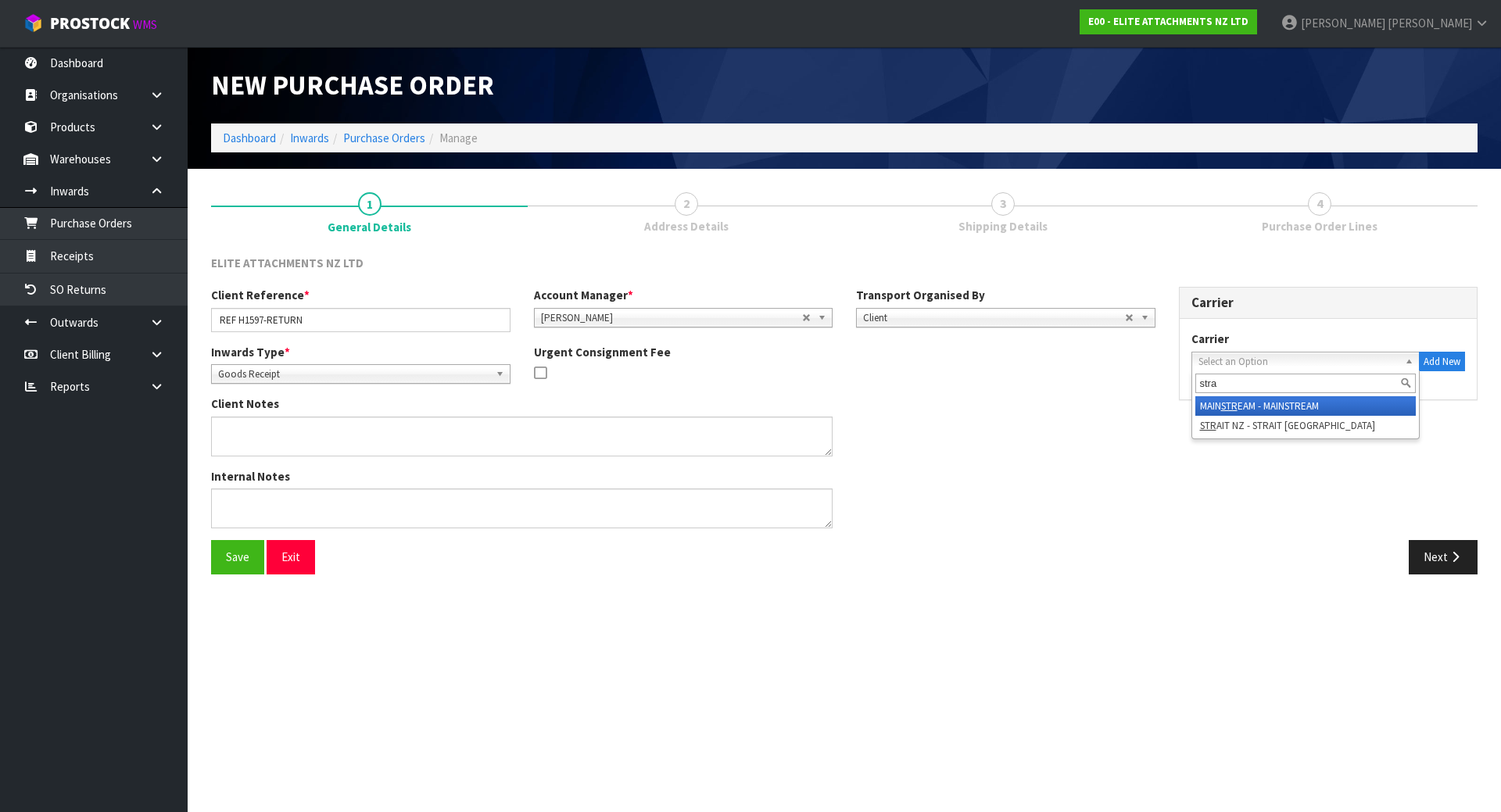
type input "strai"
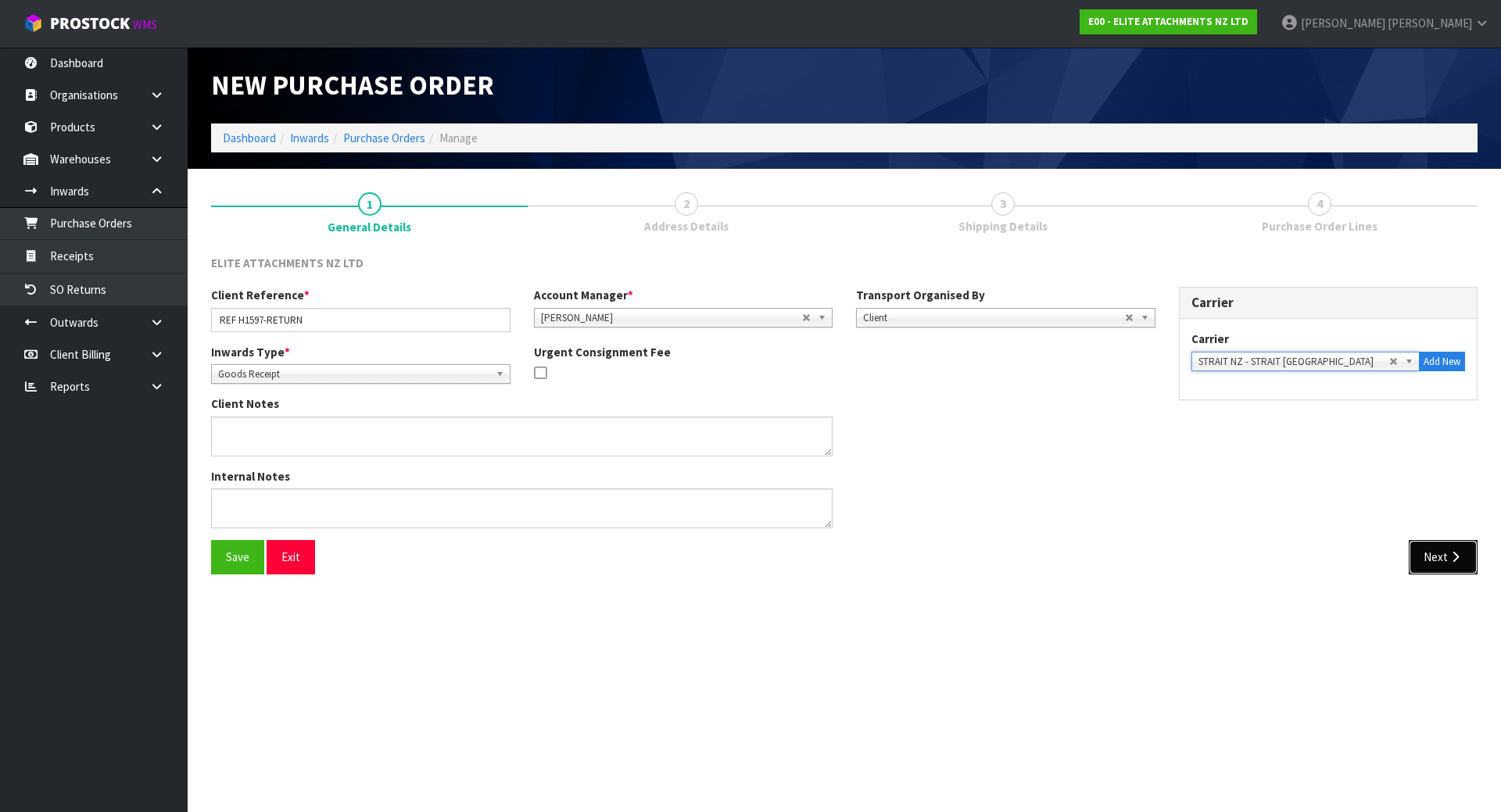
click at [1469, 555] on button "Next" at bounding box center [1443, 557] width 69 height 34
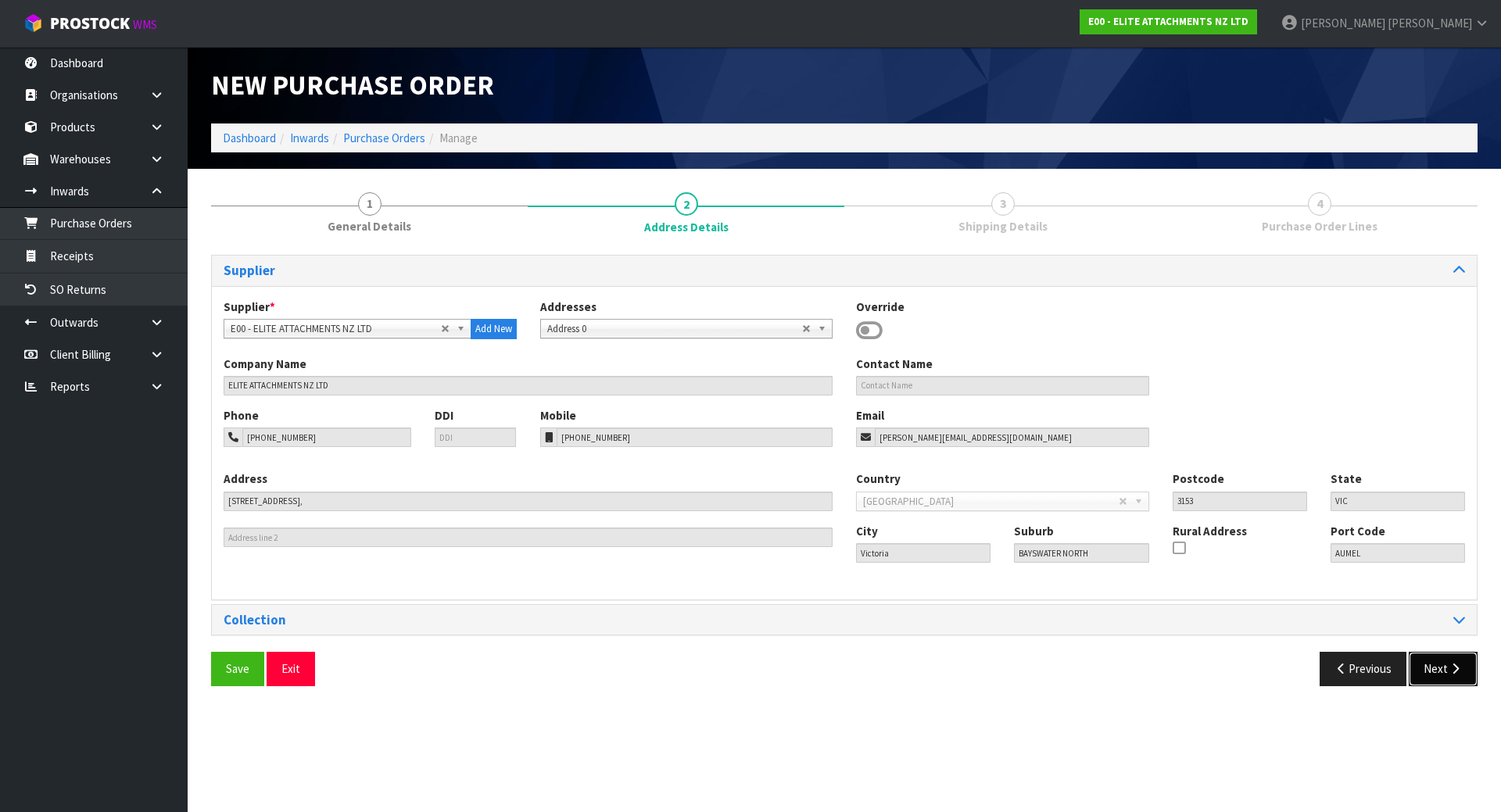
click at [1429, 662] on button "Next" at bounding box center [1443, 668] width 69 height 34
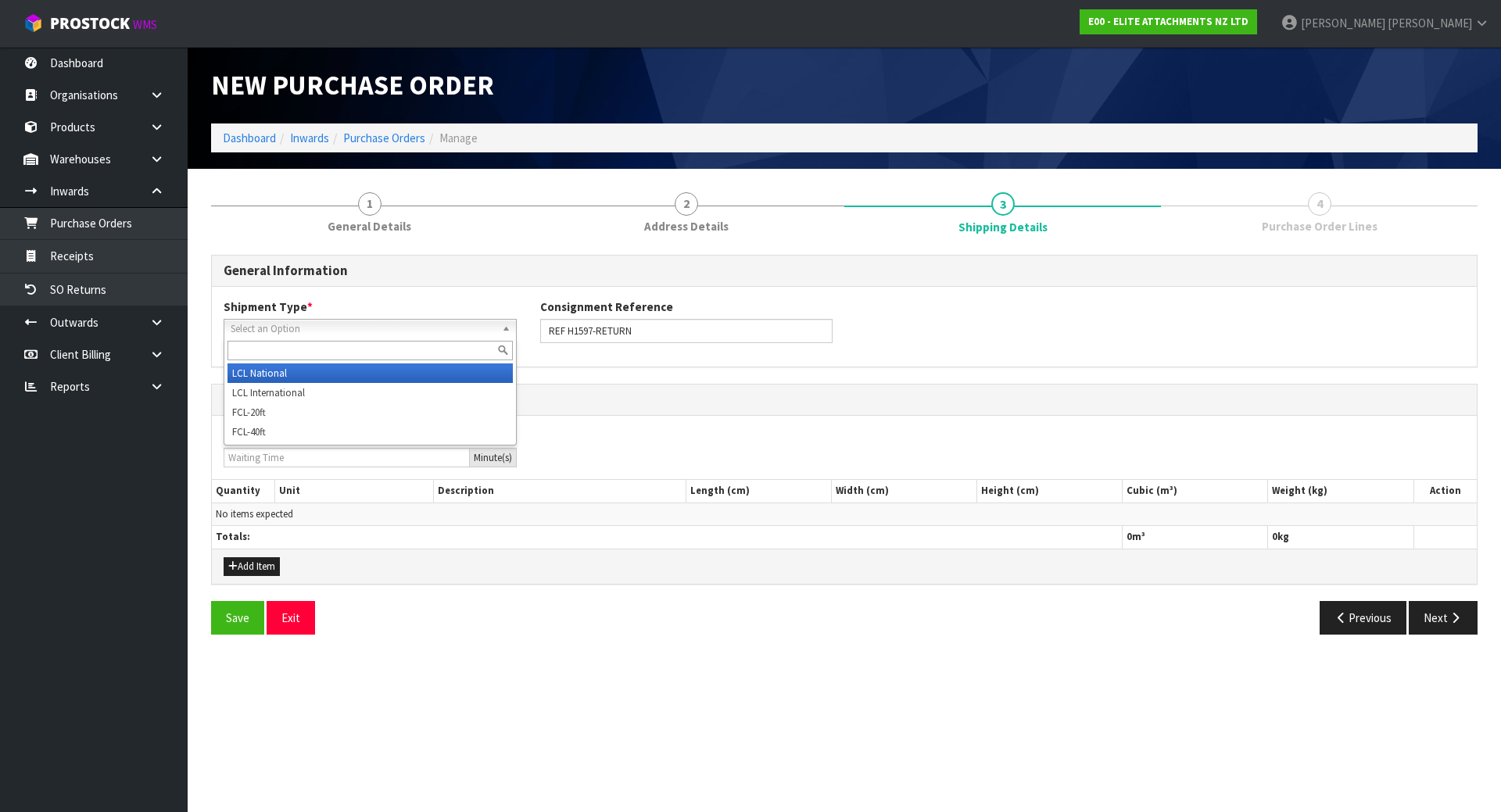
click at [273, 336] on span "Select an Option" at bounding box center [362, 328] width 265 height 18
click at [273, 367] on li "LCL National" at bounding box center [369, 373] width 285 height 19
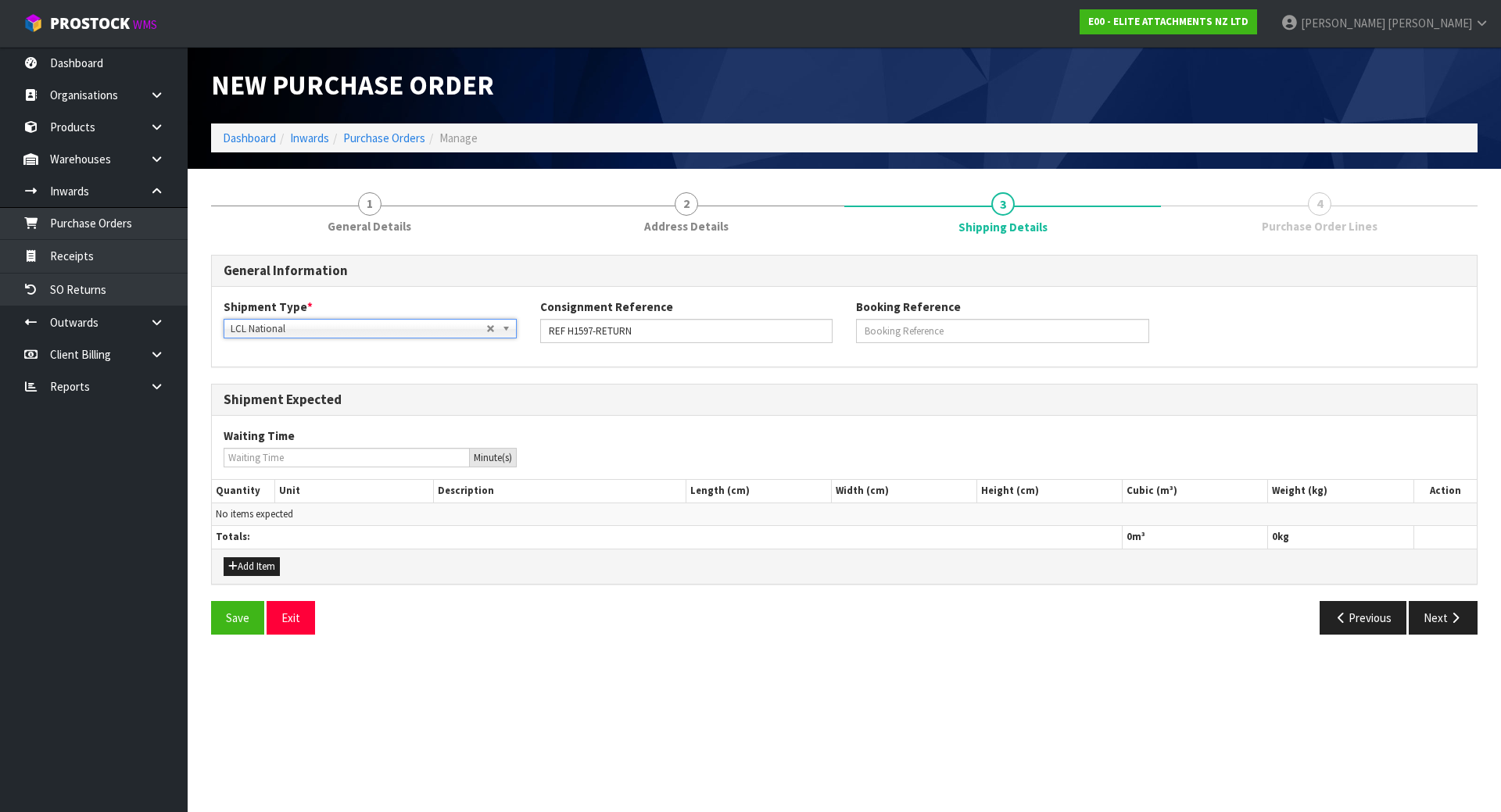
click at [263, 555] on div "Add Item" at bounding box center [844, 566] width 1265 height 35
click at [264, 563] on button "Add Item" at bounding box center [252, 566] width 56 height 18
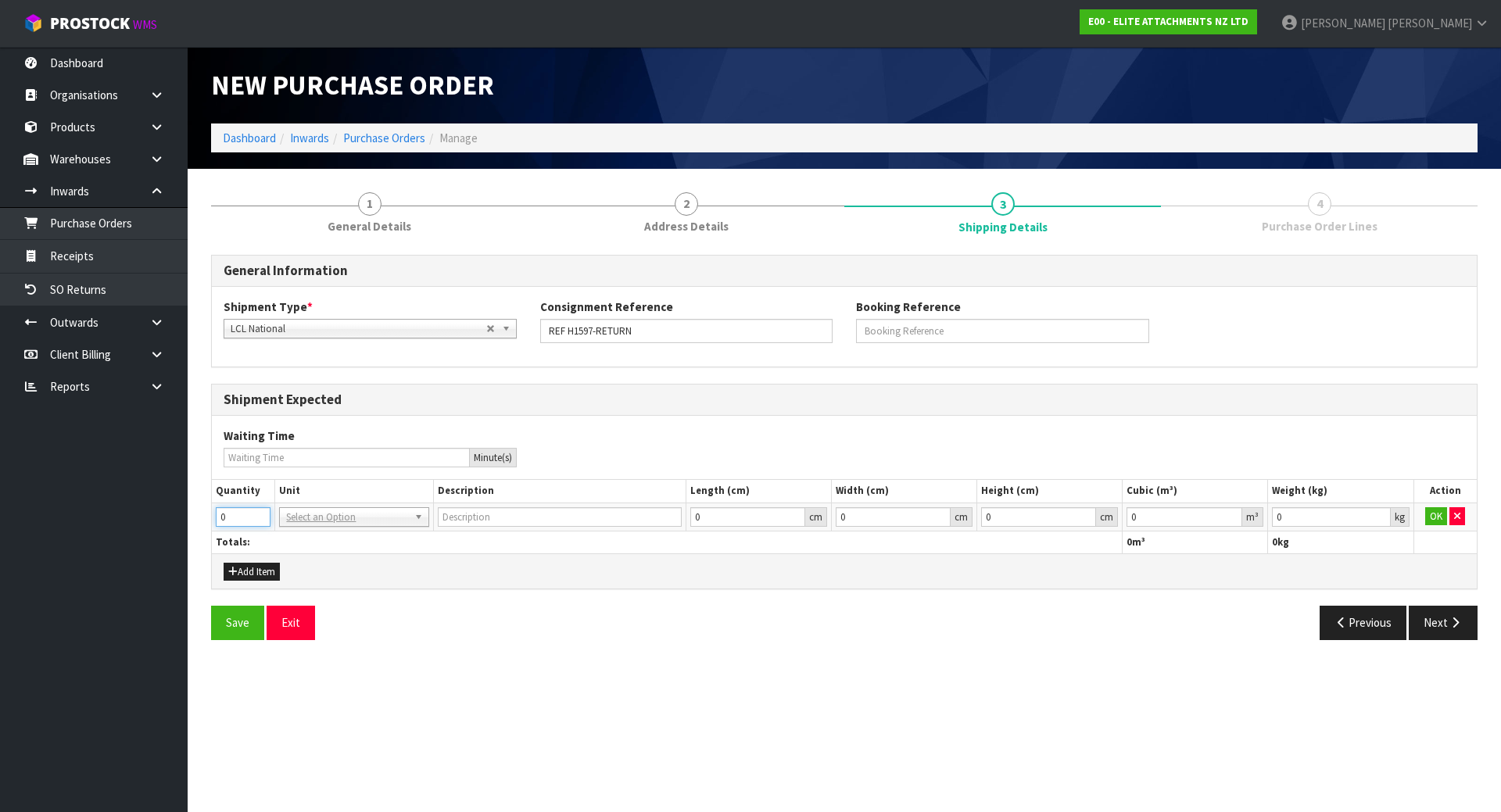
drag, startPoint x: 240, startPoint y: 511, endPoint x: 142, endPoint y: 519, distance: 98.3
click at [142, 519] on body "Toggle navigation ProStock WMS E00 - ELITE ATTACHMENTS NZ LTD [PERSON_NAME] Log…" at bounding box center [750, 406] width 1501 height 812
type input "1"
click at [338, 500] on th "Unit" at bounding box center [353, 491] width 158 height 22
click at [352, 538] on input "text" at bounding box center [353, 539] width 142 height 19
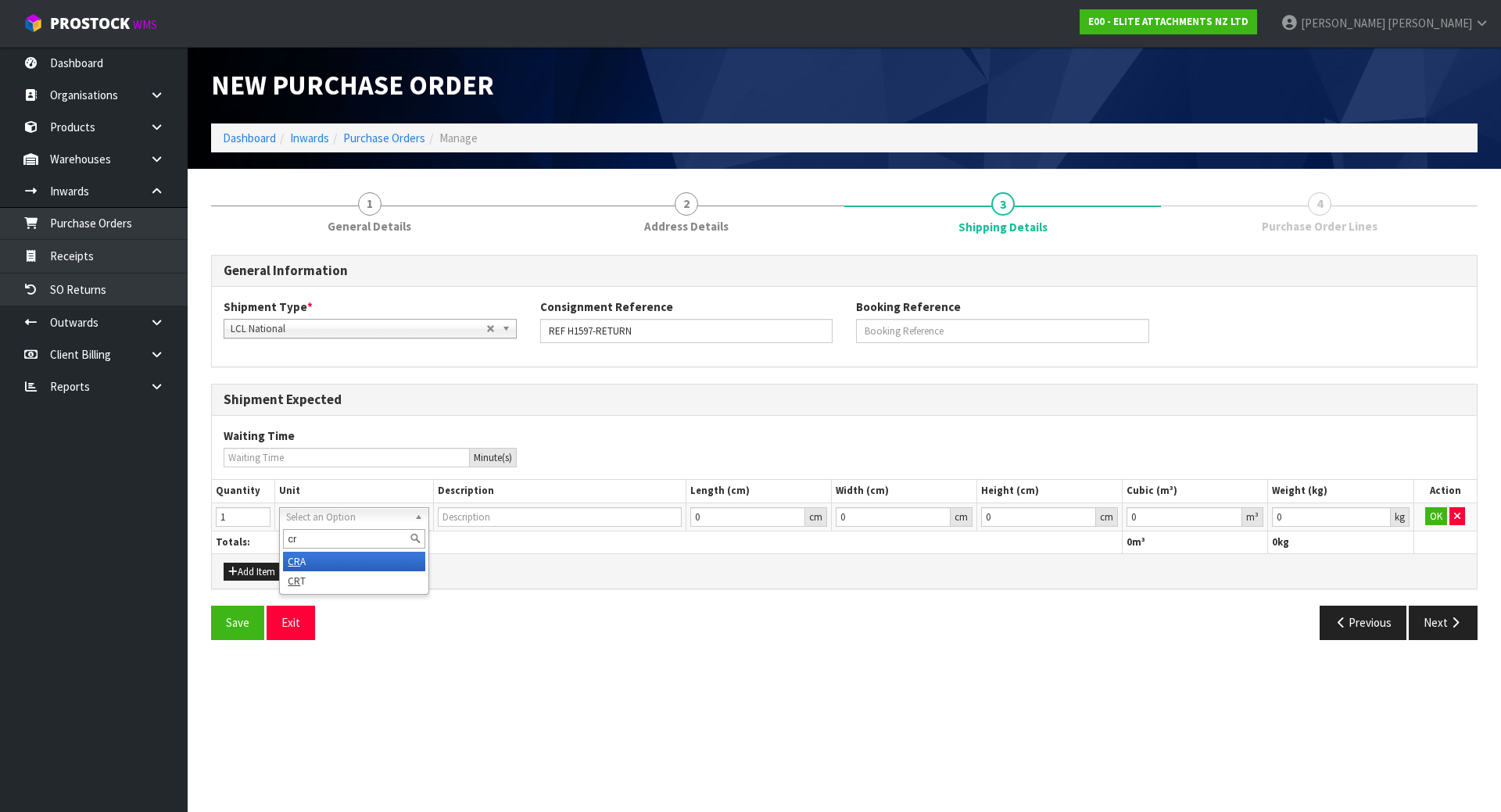
type input "crt"
type input "CRATE"
click at [967, 417] on div "Waiting Time Minute(s)" at bounding box center [844, 447] width 1265 height 63
drag, startPoint x: 1332, startPoint y: 518, endPoint x: 1315, endPoint y: 519, distance: 17.0
click at [1317, 519] on input "0" at bounding box center [1331, 516] width 118 height 19
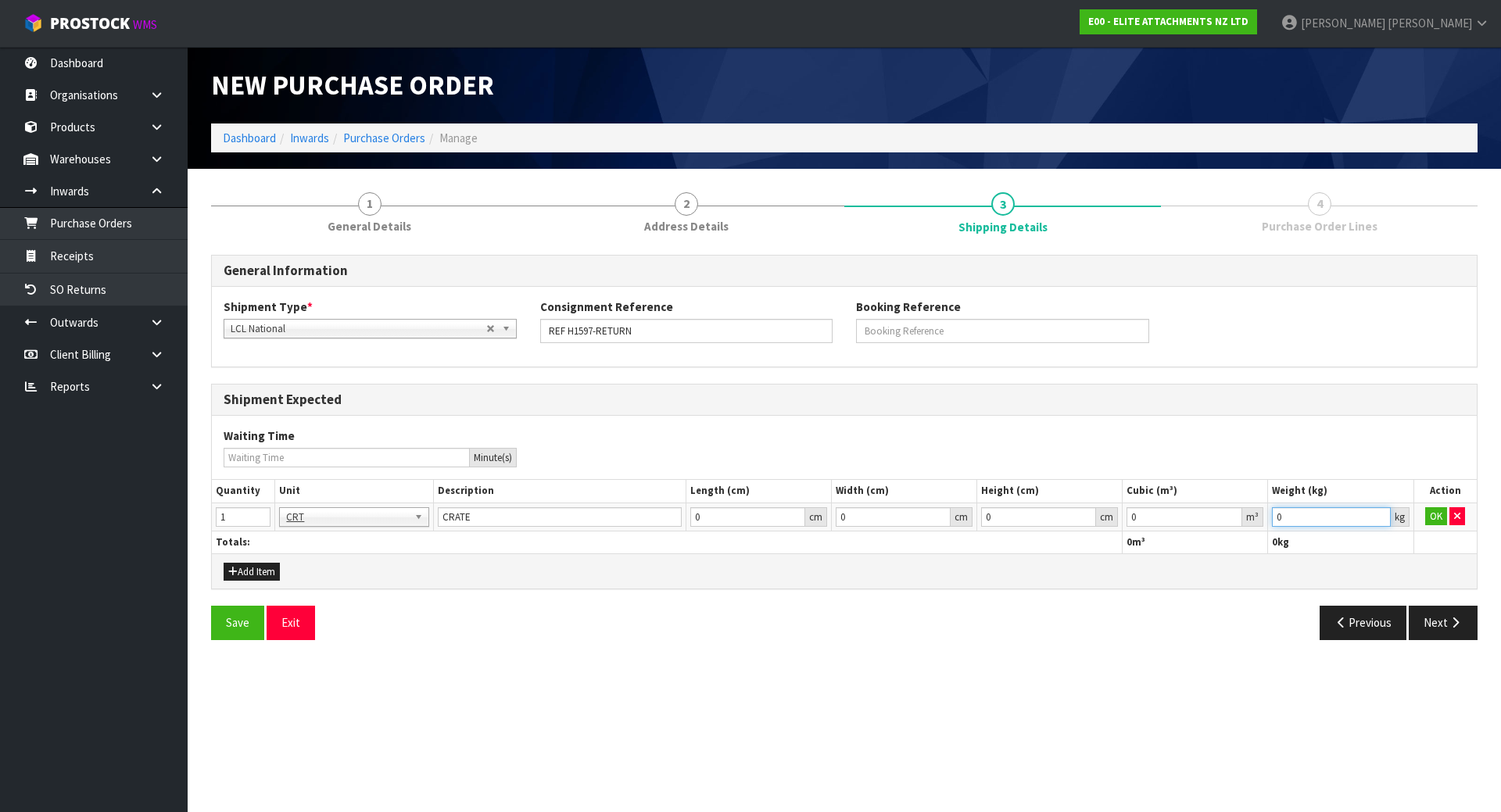
drag, startPoint x: 1303, startPoint y: 519, endPoint x: 1124, endPoint y: 527, distance: 179.2
click at [1124, 527] on tr "1 BAG BAR BSK BIN BTL BOX BDL CAB CGE CTN CSE COI CRA CRT CBE CYL DRM JAR MTR P…" at bounding box center [844, 516] width 1265 height 28
click at [1443, 515] on button "OK" at bounding box center [1435, 515] width 22 height 18
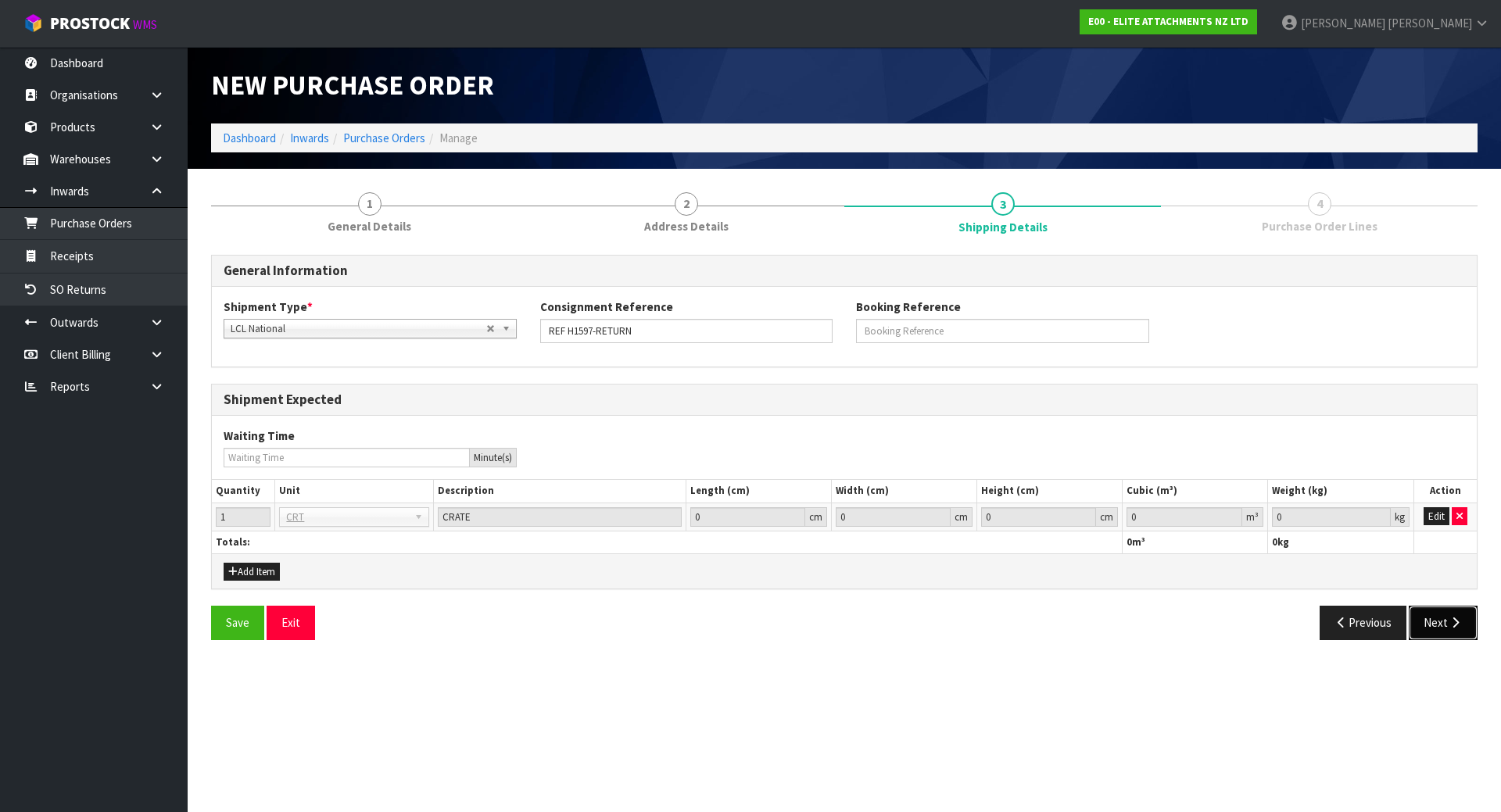
click at [1455, 611] on button "Next" at bounding box center [1443, 623] width 69 height 34
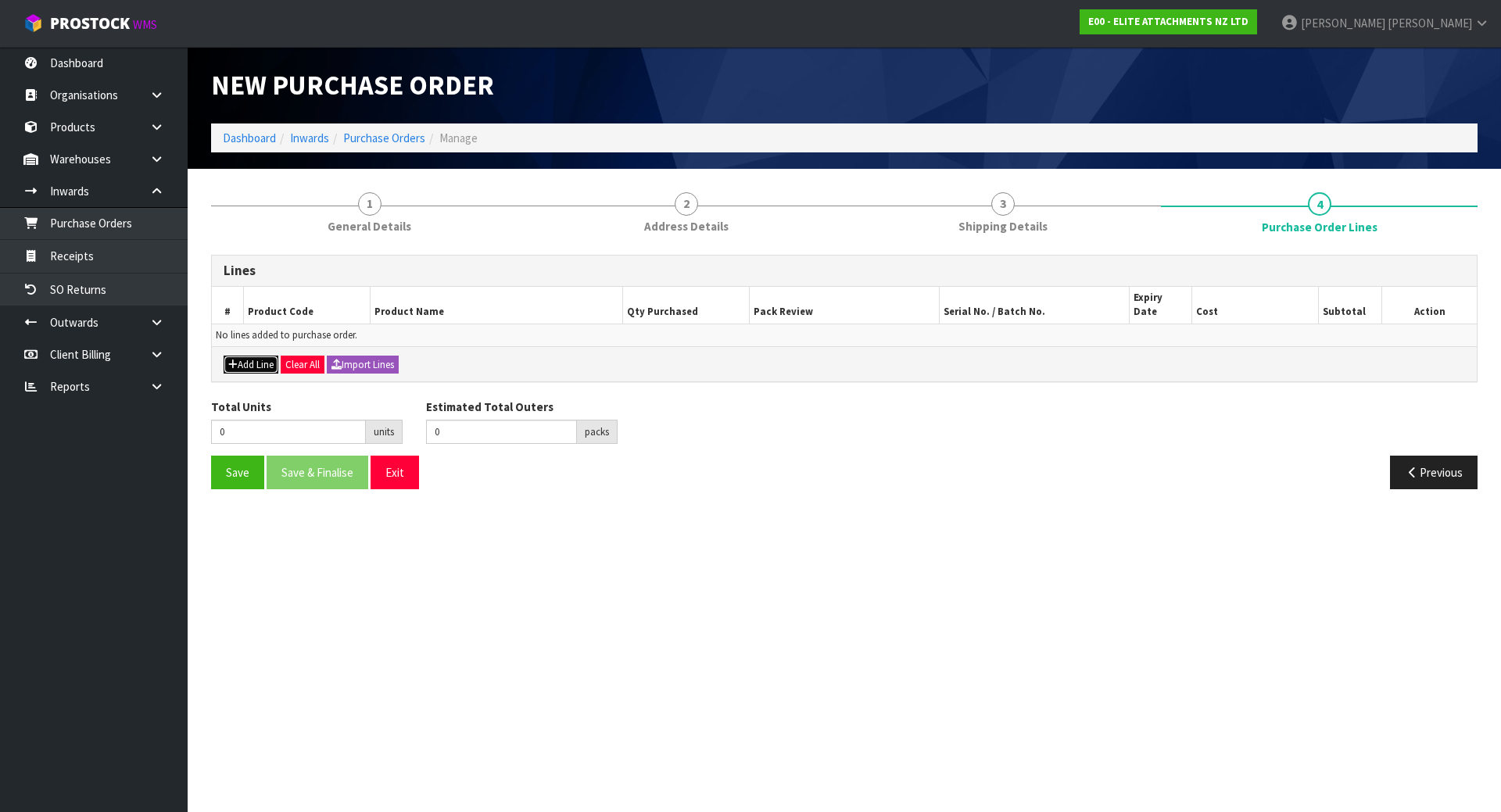
click at [238, 356] on button "Add Line" at bounding box center [251, 364] width 54 height 18
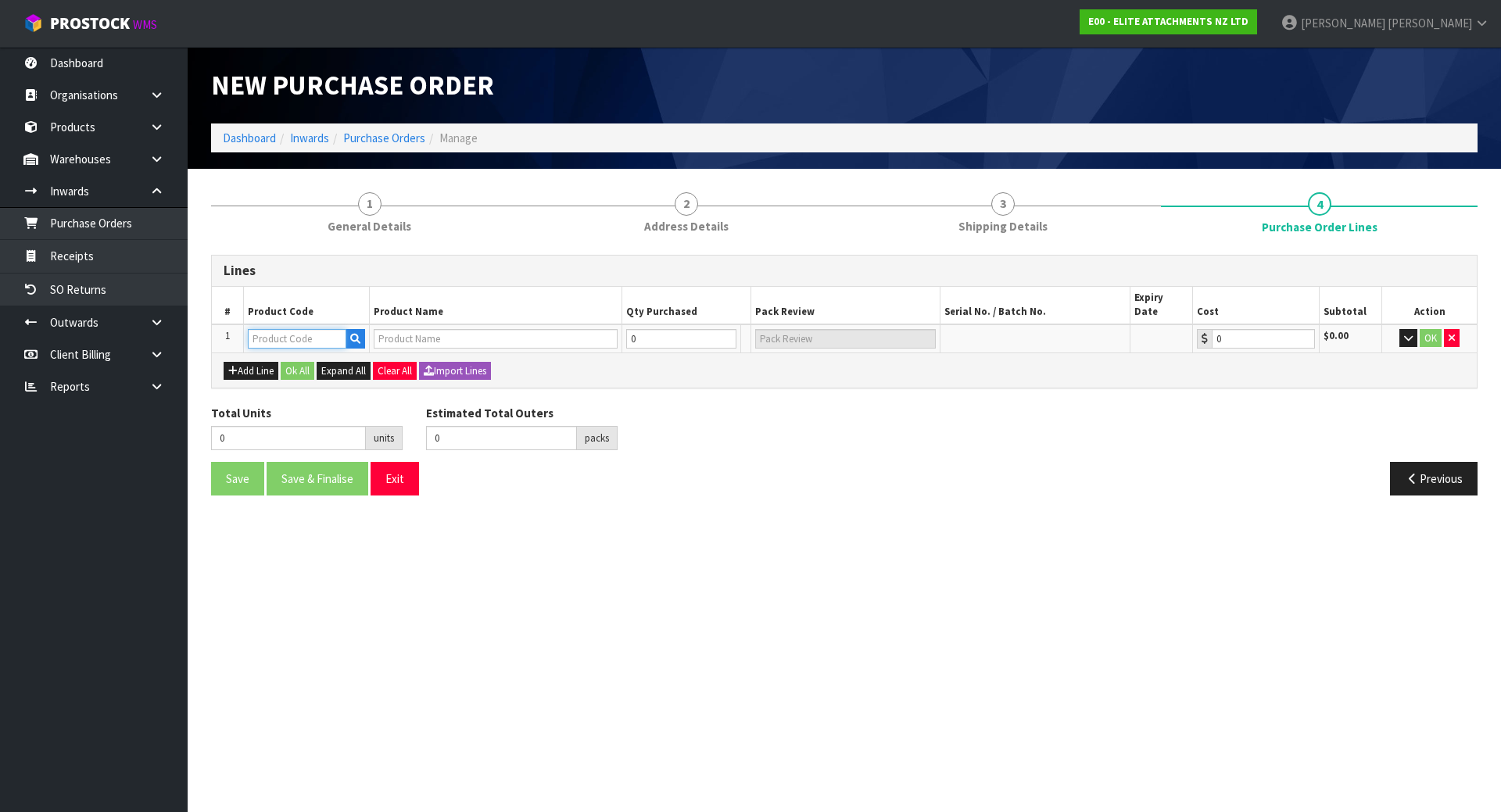
click at [271, 329] on input "text" at bounding box center [297, 339] width 98 height 19
click at [285, 329] on input "text" at bounding box center [297, 339] width 98 height 19
paste input "TAK-TB219"
type input "TAK-TB219"
click at [614, 378] on div "Lines # Product Code Product Name Qty Purchased Pack Review Serial No. / Batch …" at bounding box center [844, 381] width 1267 height 253
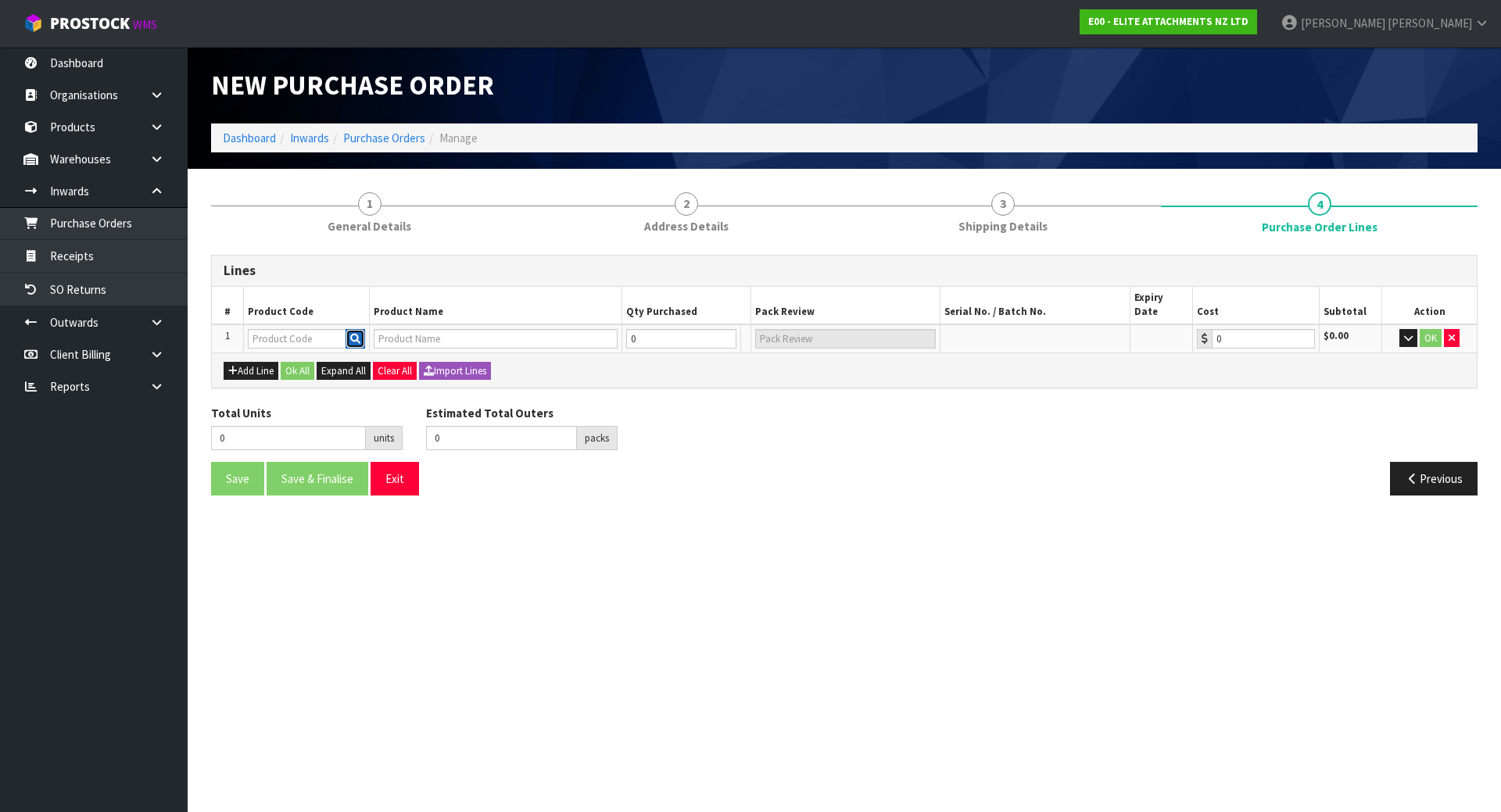
click at [352, 333] on icon "button" at bounding box center [355, 338] width 10 height 10
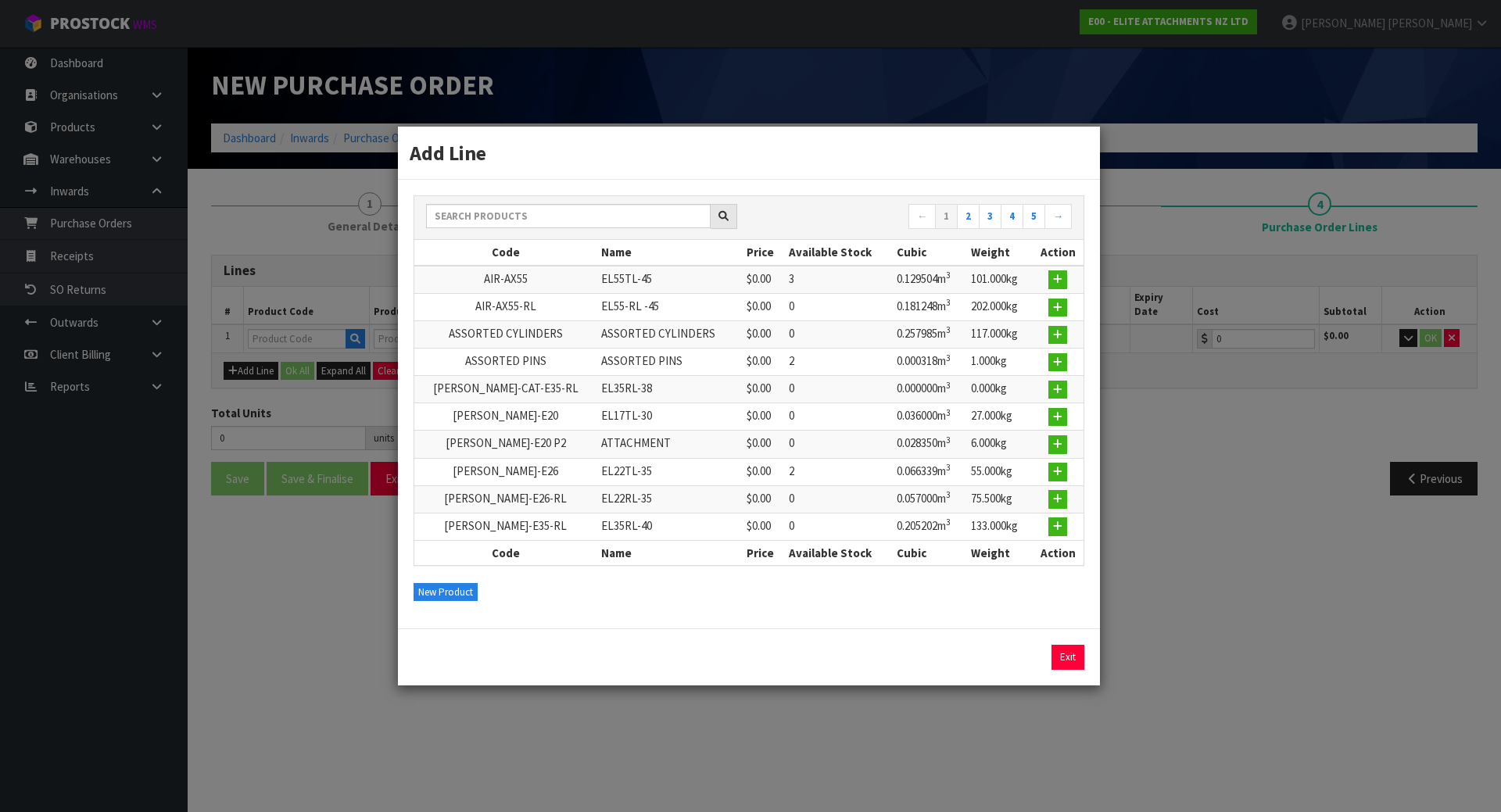
click at [629, 232] on div "← 1 2 3 4 5 →" at bounding box center [749, 217] width 669 height 44
click at [629, 226] on input "text" at bounding box center [569, 216] width 285 height 24
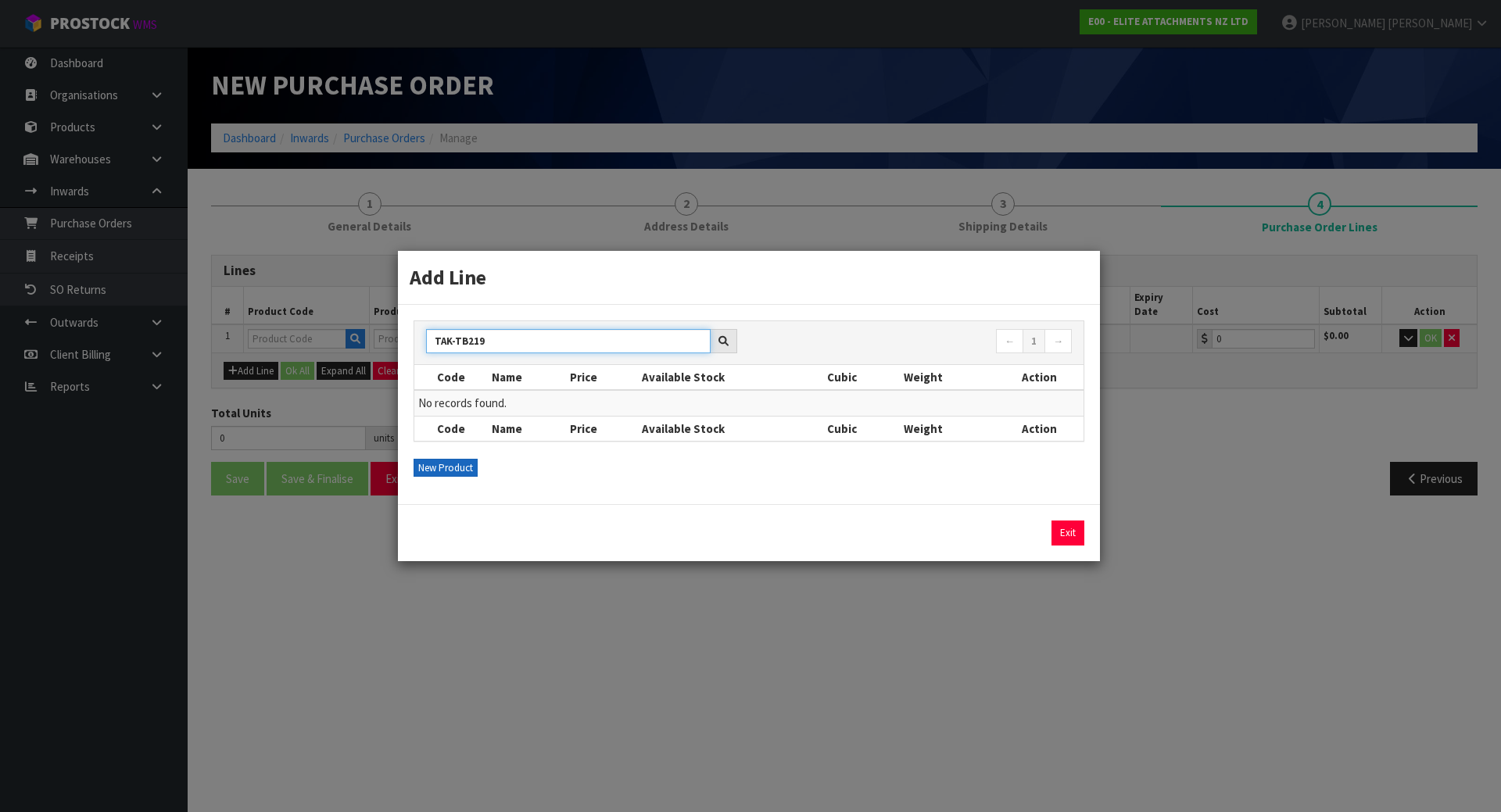
type input "TAK-TB219"
click at [439, 464] on button "New Product" at bounding box center [445, 468] width 64 height 18
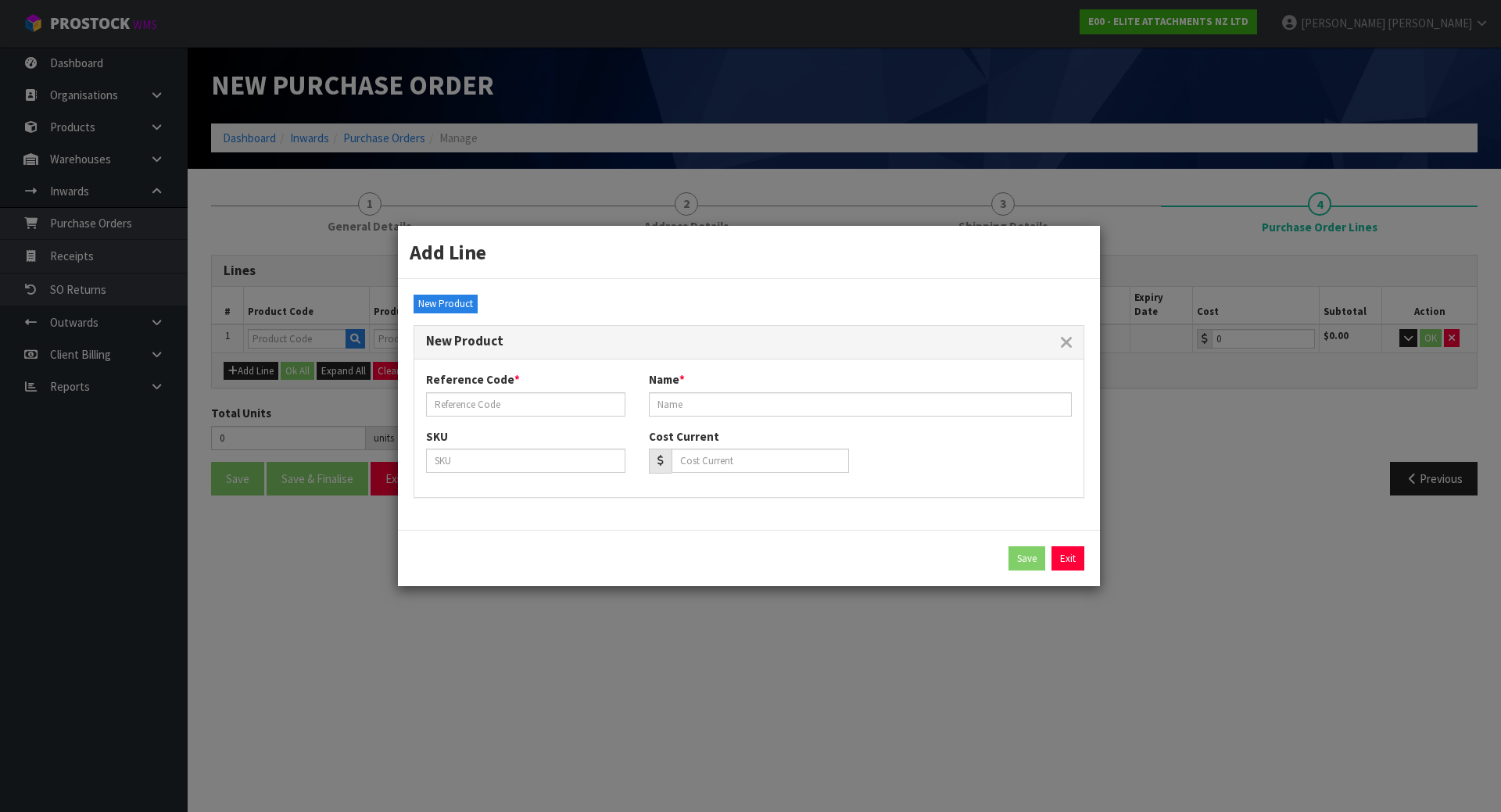
drag, startPoint x: 485, startPoint y: 423, endPoint x: 489, endPoint y: 416, distance: 8.1
click at [489, 416] on div "Reference Code * Name *" at bounding box center [749, 399] width 669 height 56
click at [490, 413] on input "text" at bounding box center [525, 404] width 199 height 24
paste input "TAK-TB219"
type input "TAK-TB219"
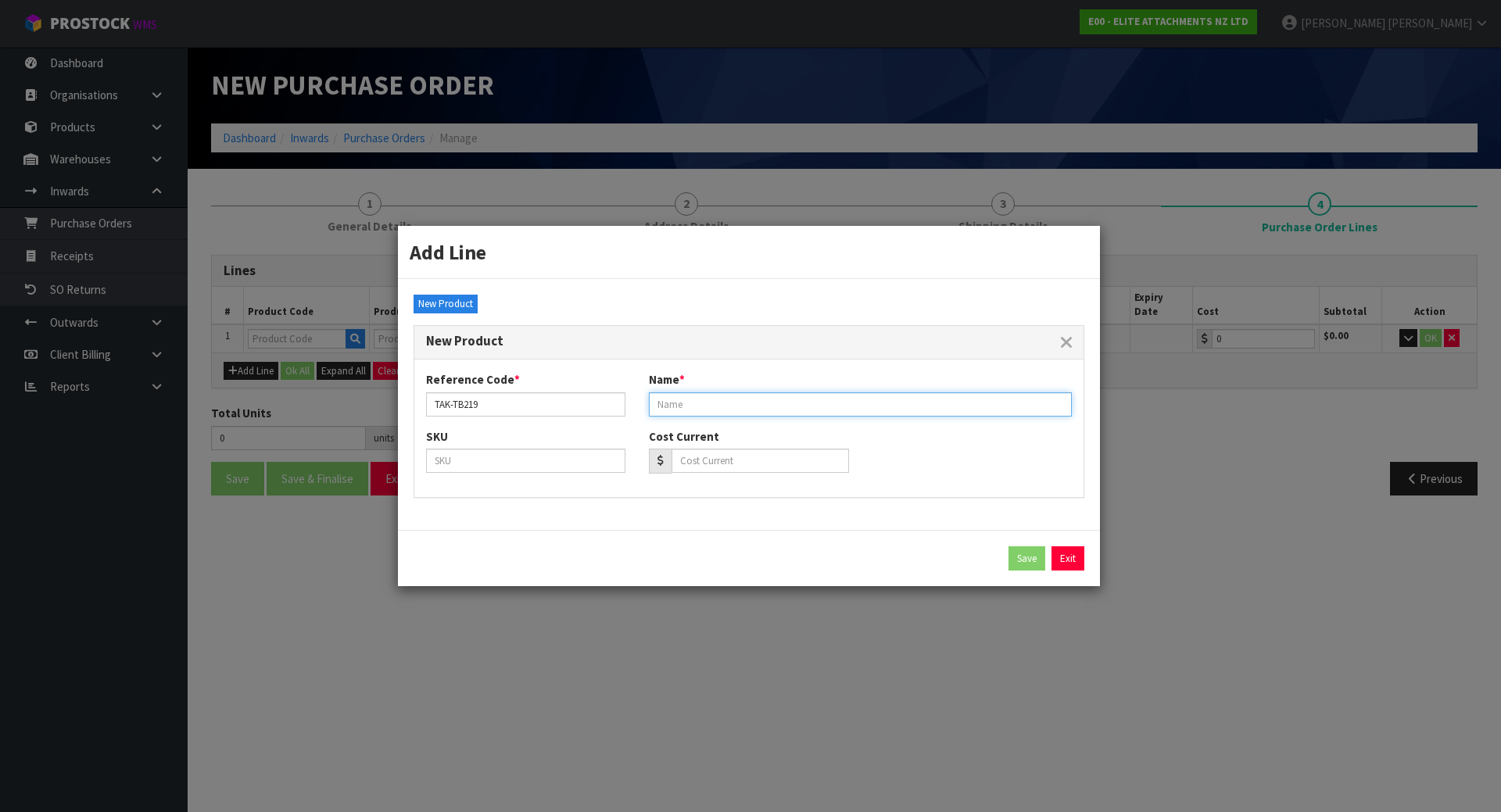
click at [683, 403] on input "text" at bounding box center [860, 404] width 423 height 24
paste input "EL20RL-30"
type input "EL20RL-30"
click at [1080, 557] on link "Exit" at bounding box center [1068, 558] width 33 height 25
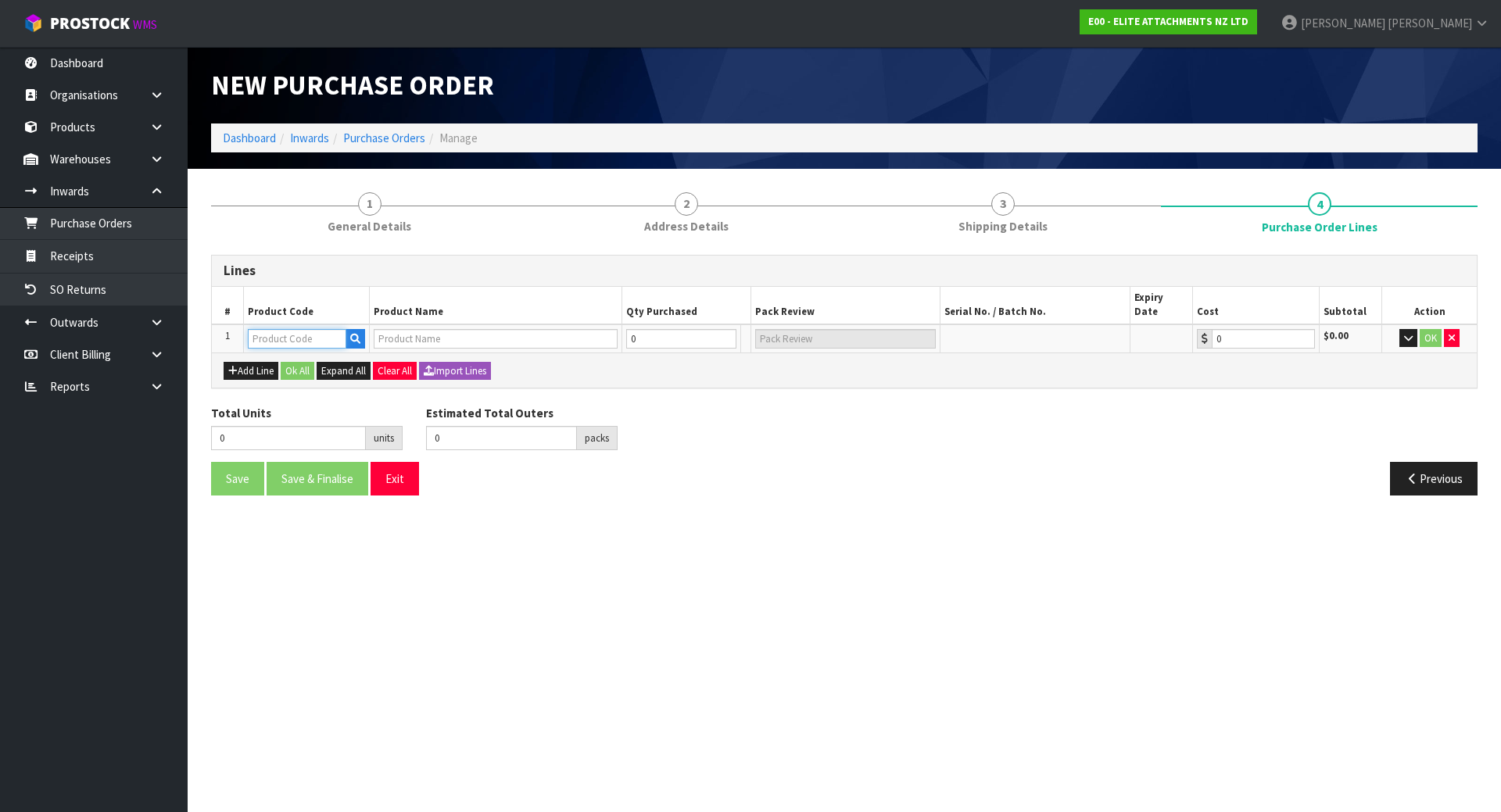
click at [283, 329] on input "text" at bounding box center [297, 339] width 98 height 19
click at [363, 329] on button "button" at bounding box center [355, 339] width 19 height 20
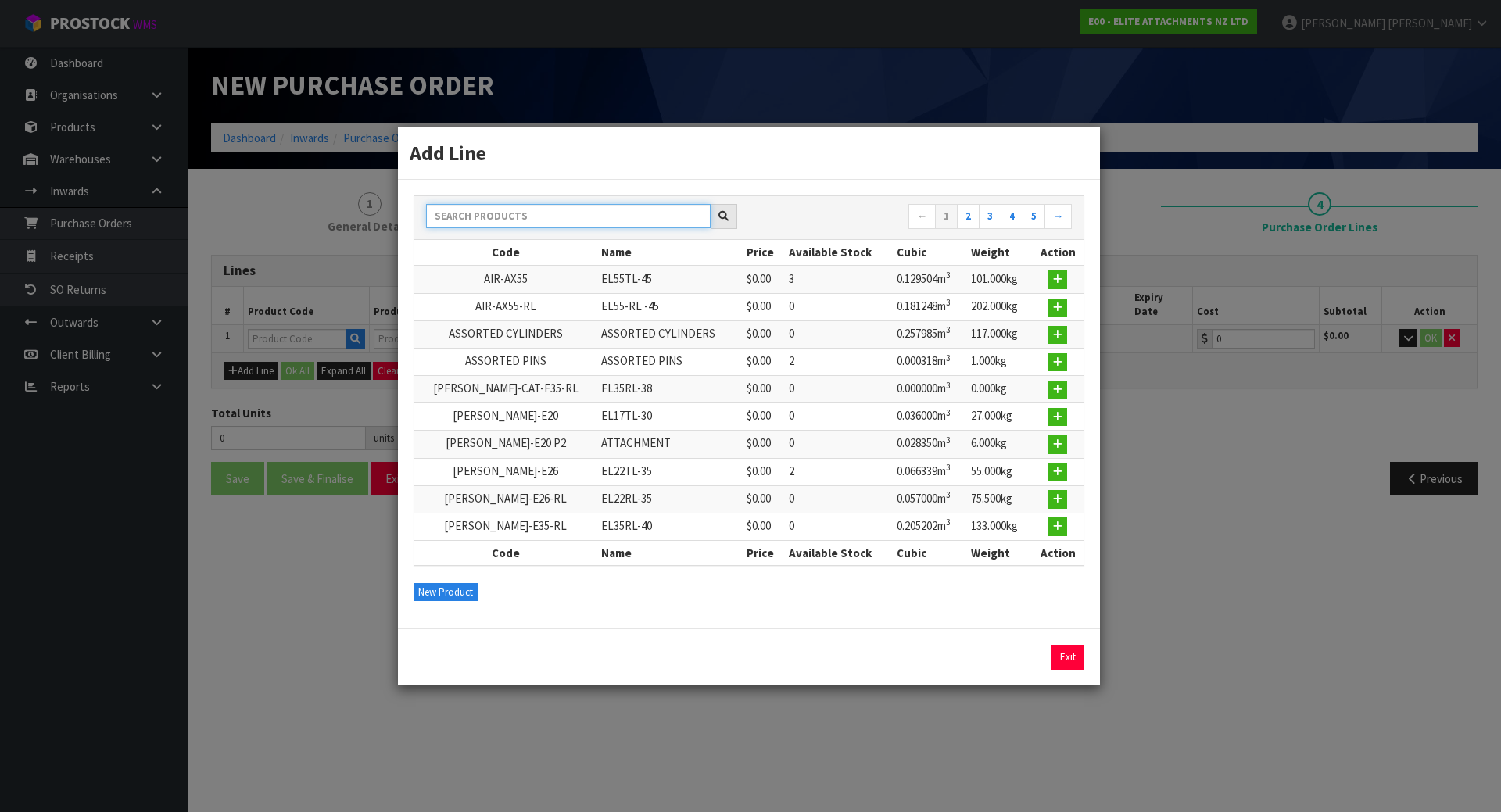
click at [496, 217] on input "text" at bounding box center [569, 216] width 285 height 24
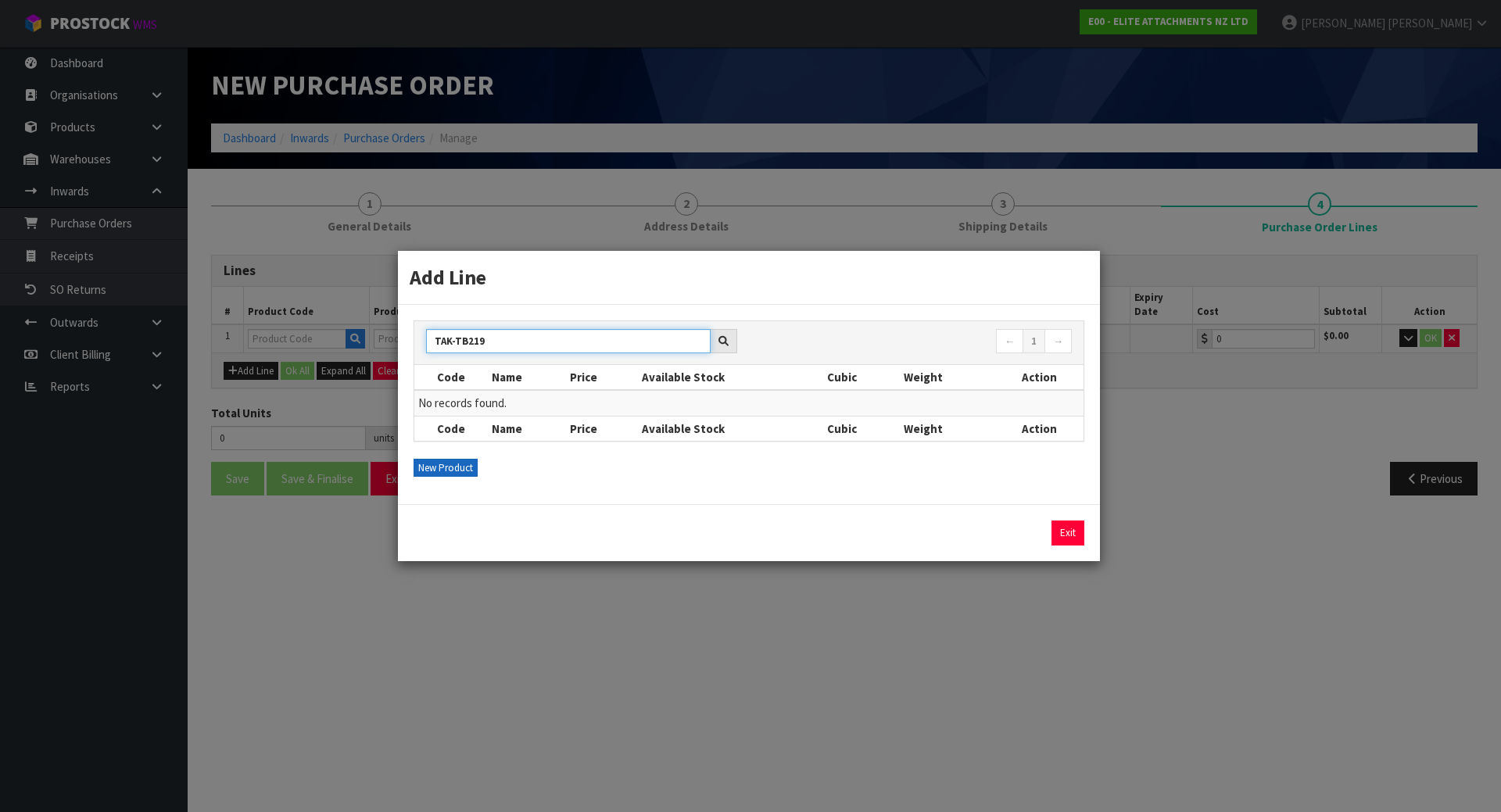
type input "TAK-TB219"
click at [464, 470] on button "New Product" at bounding box center [445, 468] width 64 height 18
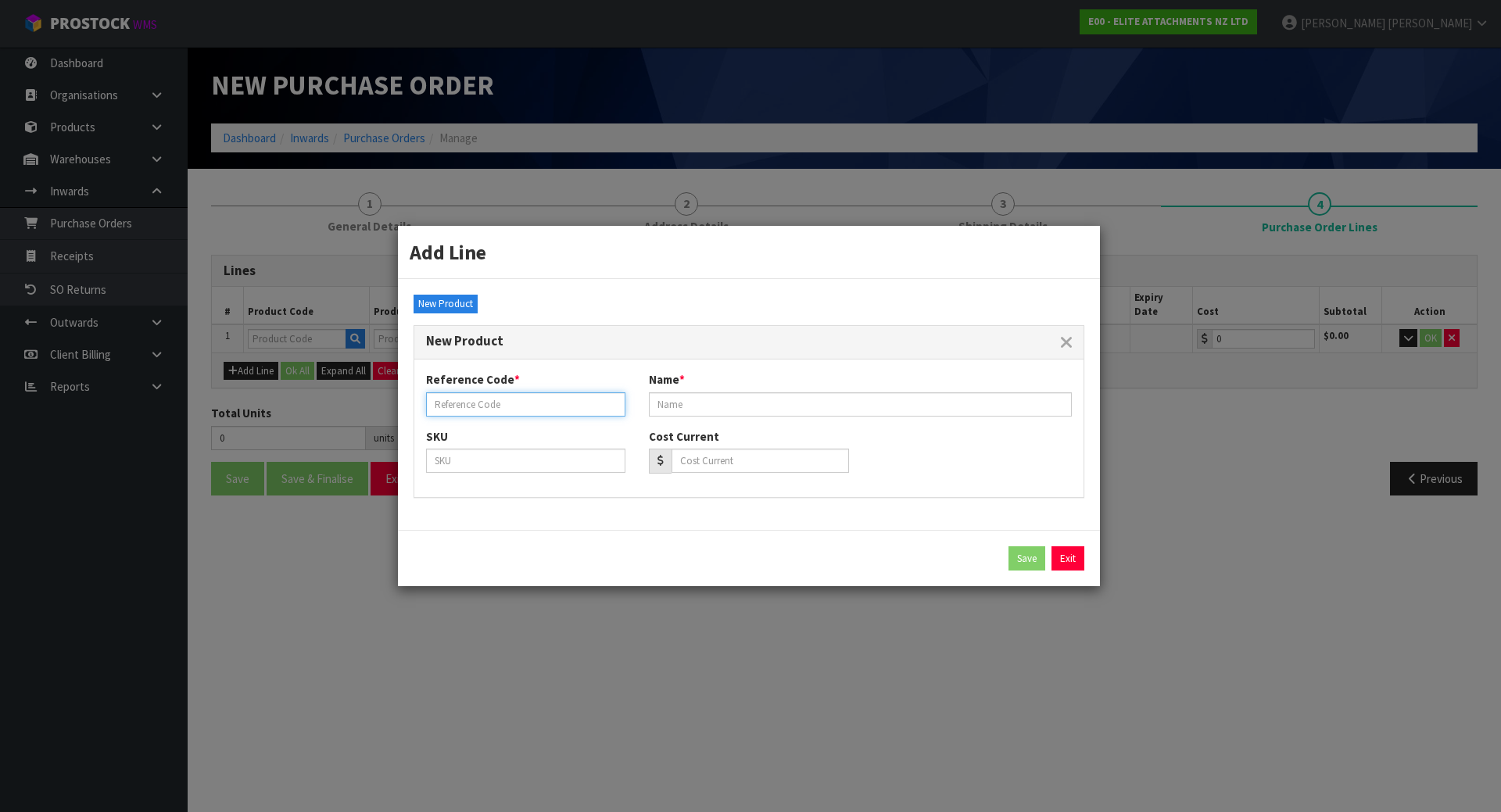
click at [486, 411] on input "text" at bounding box center [525, 404] width 199 height 24
type input "TAK-TB219-RL"
click at [685, 404] on input "text" at bounding box center [860, 404] width 423 height 24
paste input "EL20RL-30"
type input "EL20RL-30"
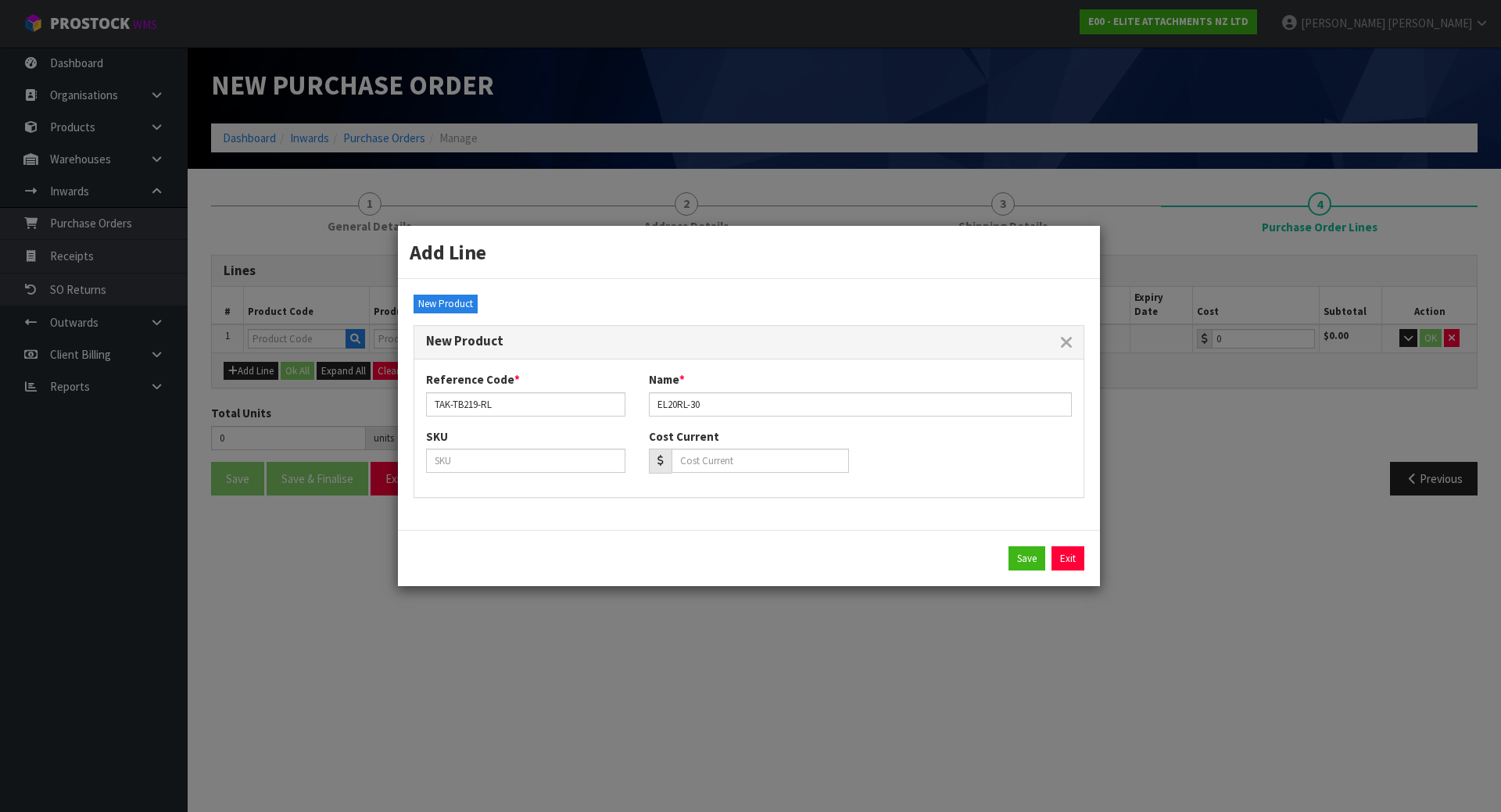
click at [871, 449] on div "SKU Cost Current" at bounding box center [749, 456] width 669 height 57
click at [1019, 551] on button "Save" at bounding box center [1027, 558] width 37 height 25
type input "TAK-TB219-RL"
type input "EL20RL-30"
type input "0.00"
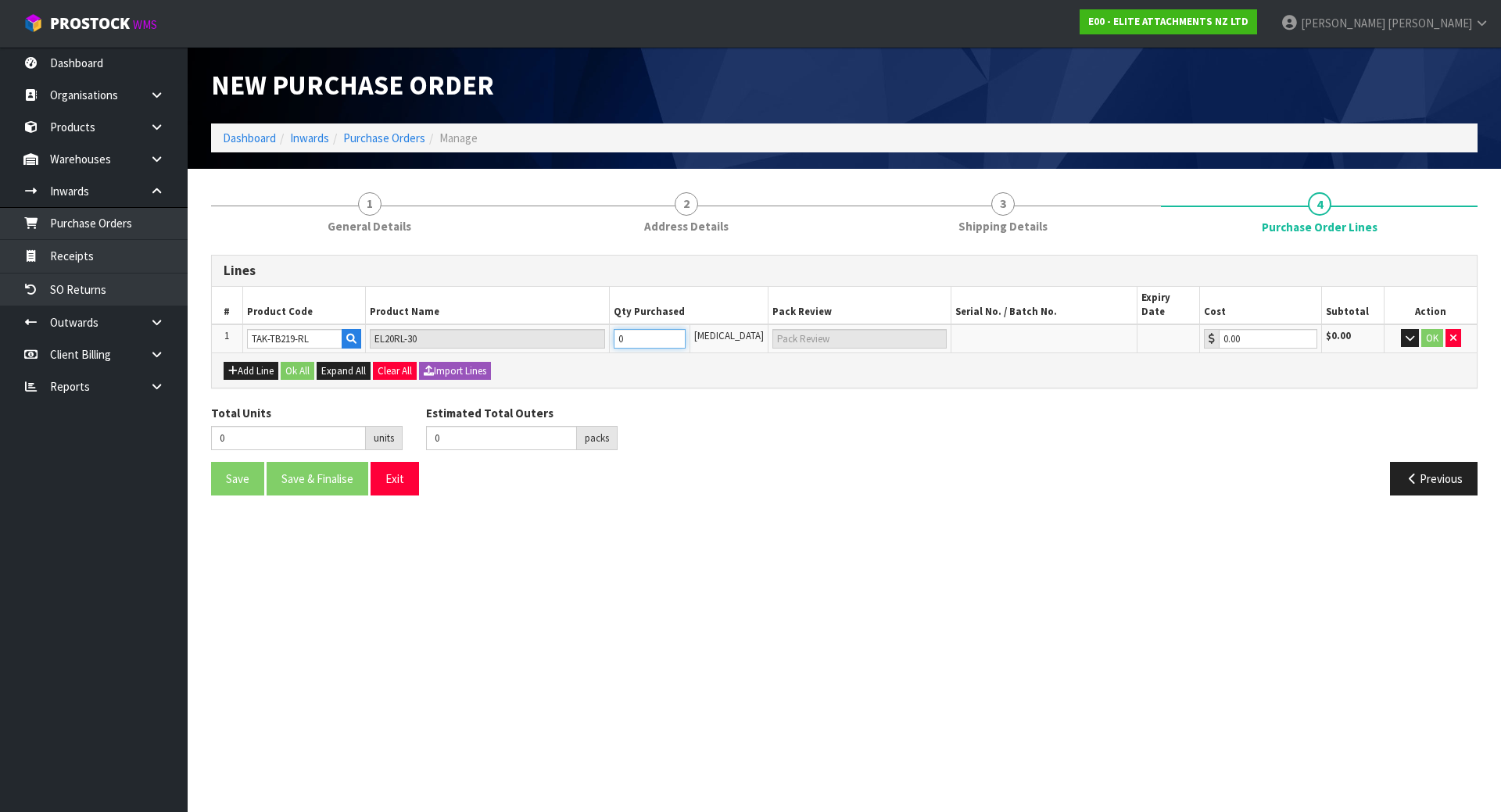
click at [568, 328] on tr "1 TAK-TB219-RL EL20RL-30 0 [MEDICAL_DATA] 0.00 $0.00 OK" at bounding box center [844, 339] width 1265 height 29
type input "1"
type input "1 [MEDICAL_DATA]"
type input "1"
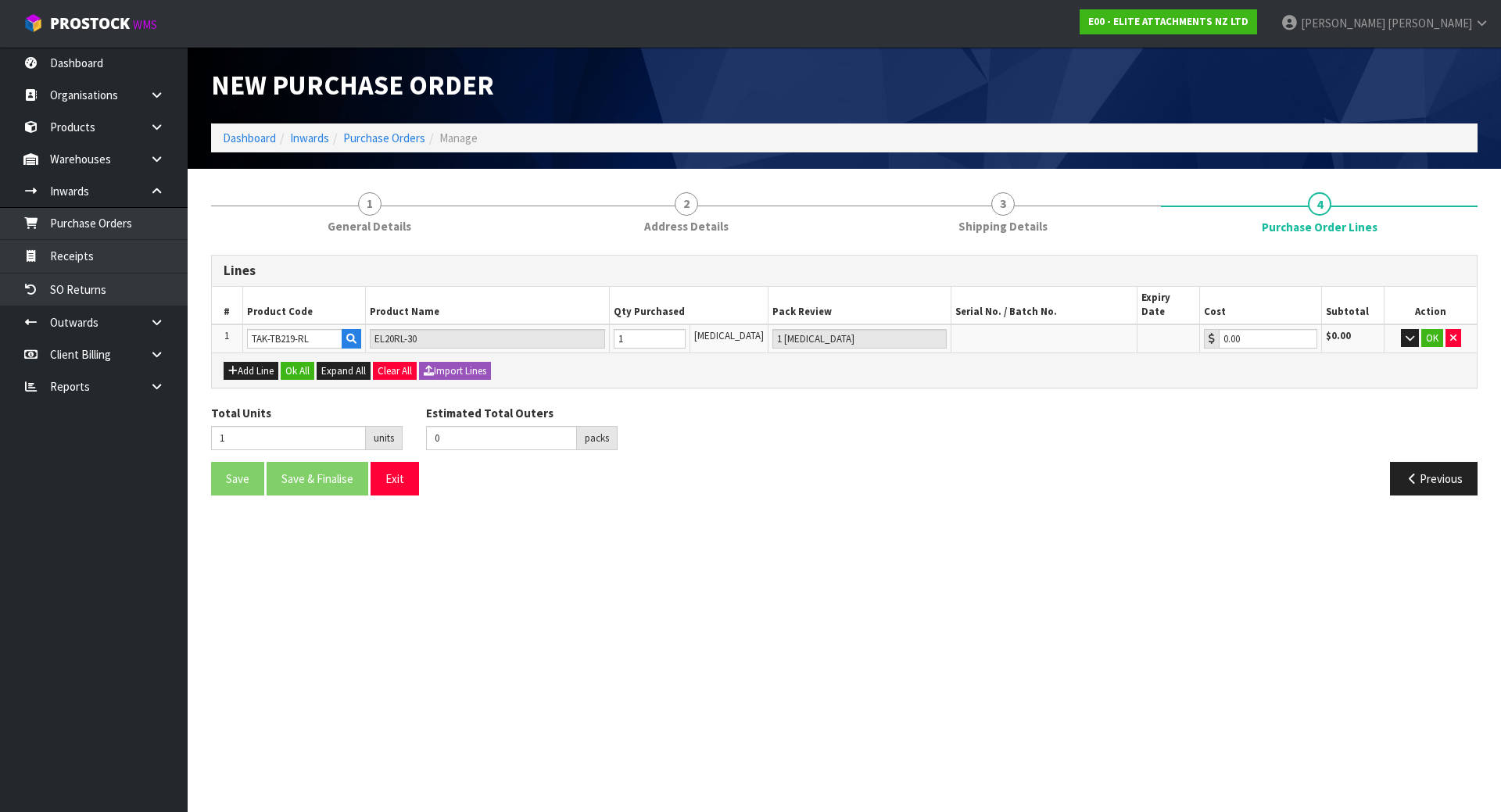
click at [671, 361] on div "Add Line Ok All Expand All Clear All Import Lines" at bounding box center [844, 370] width 1241 height 18
click at [1410, 332] on icon "button" at bounding box center [1410, 337] width 9 height 10
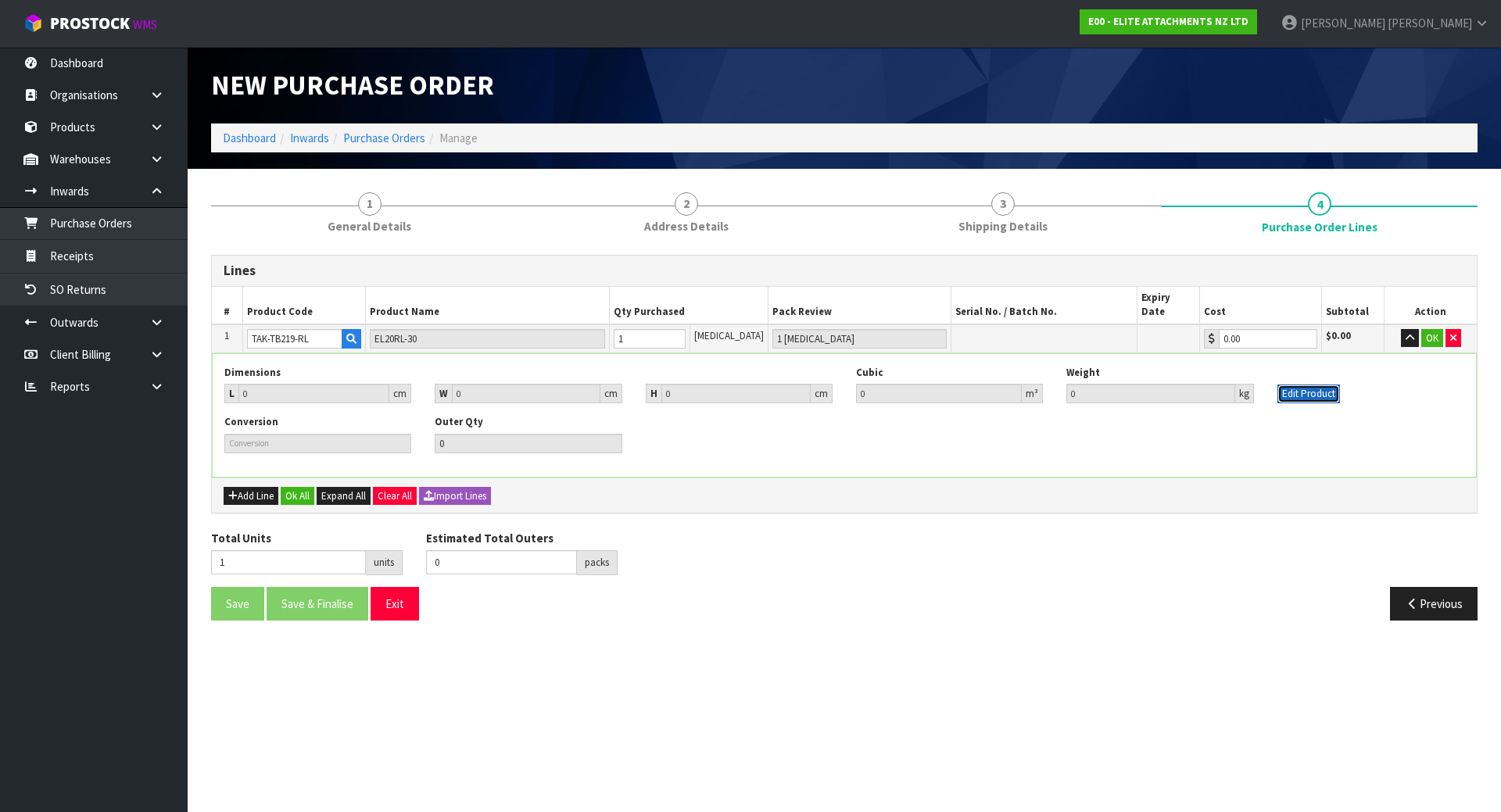
click at [1311, 384] on button "Edit Product" at bounding box center [1308, 393] width 62 height 18
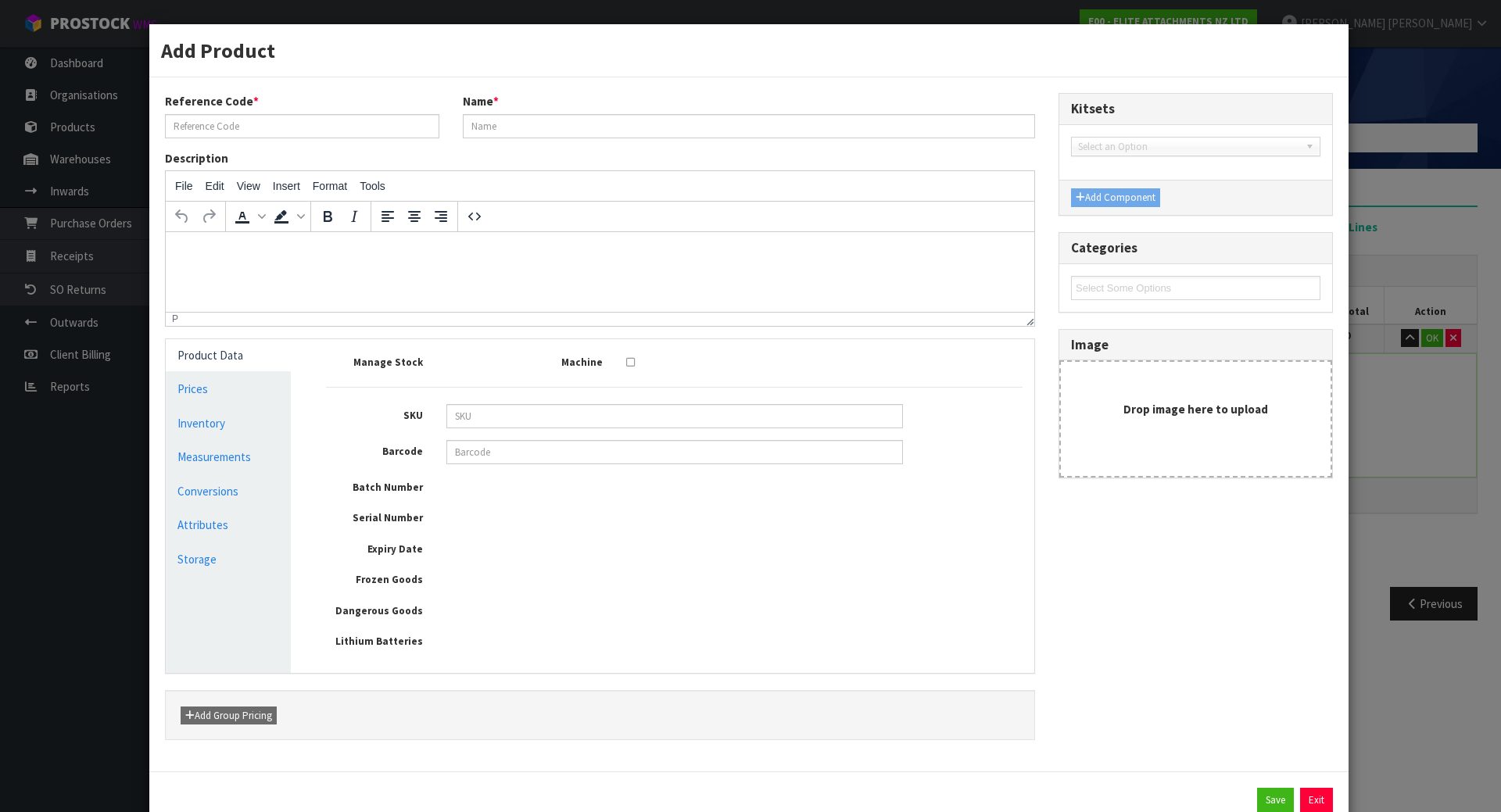
type input "TAK-TB219-RL"
type input "EL20RL-30"
type input "0"
click at [263, 463] on link "Measurements" at bounding box center [228, 456] width 125 height 32
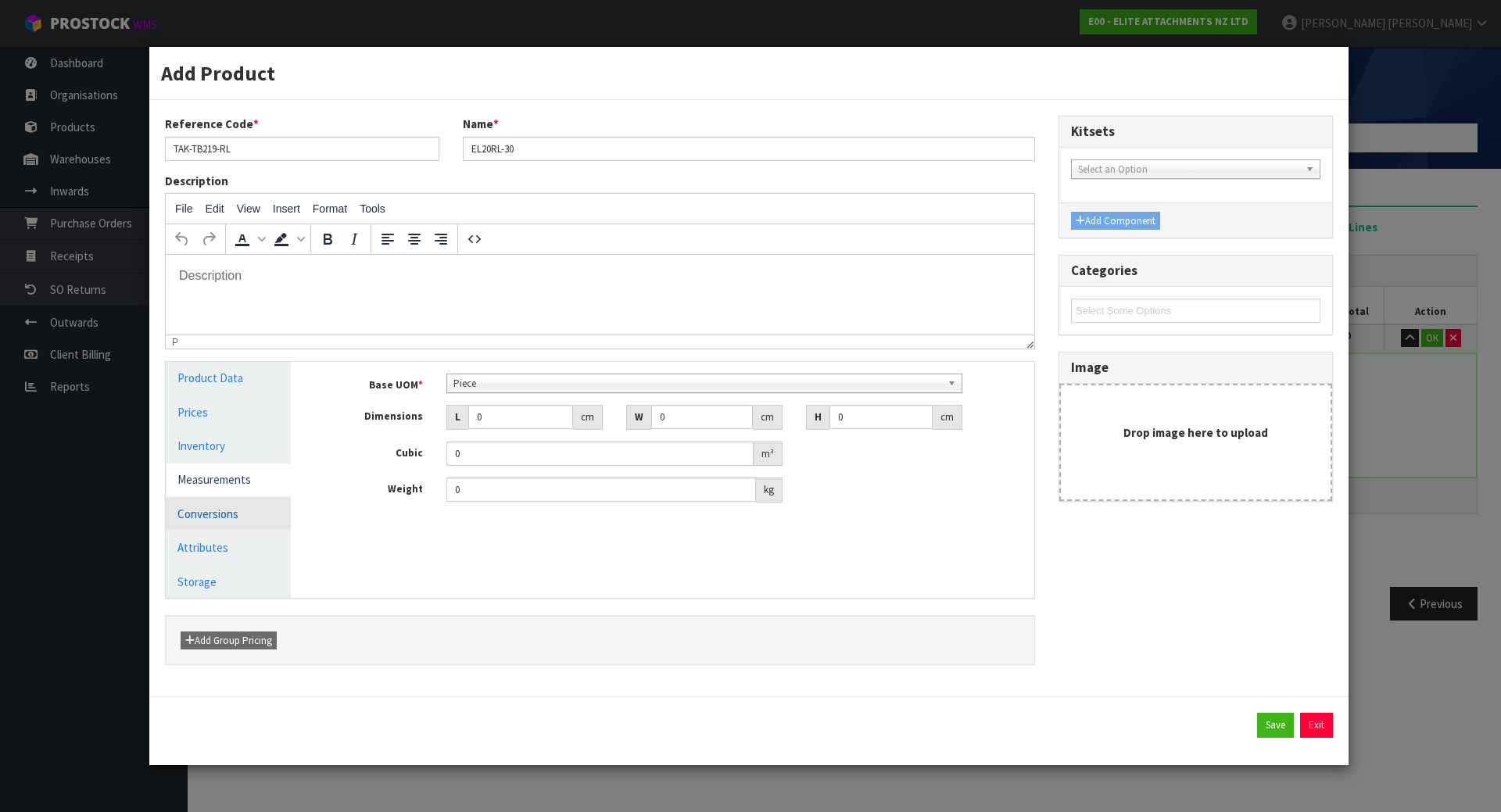
click at [206, 505] on link "Conversions" at bounding box center [228, 514] width 125 height 32
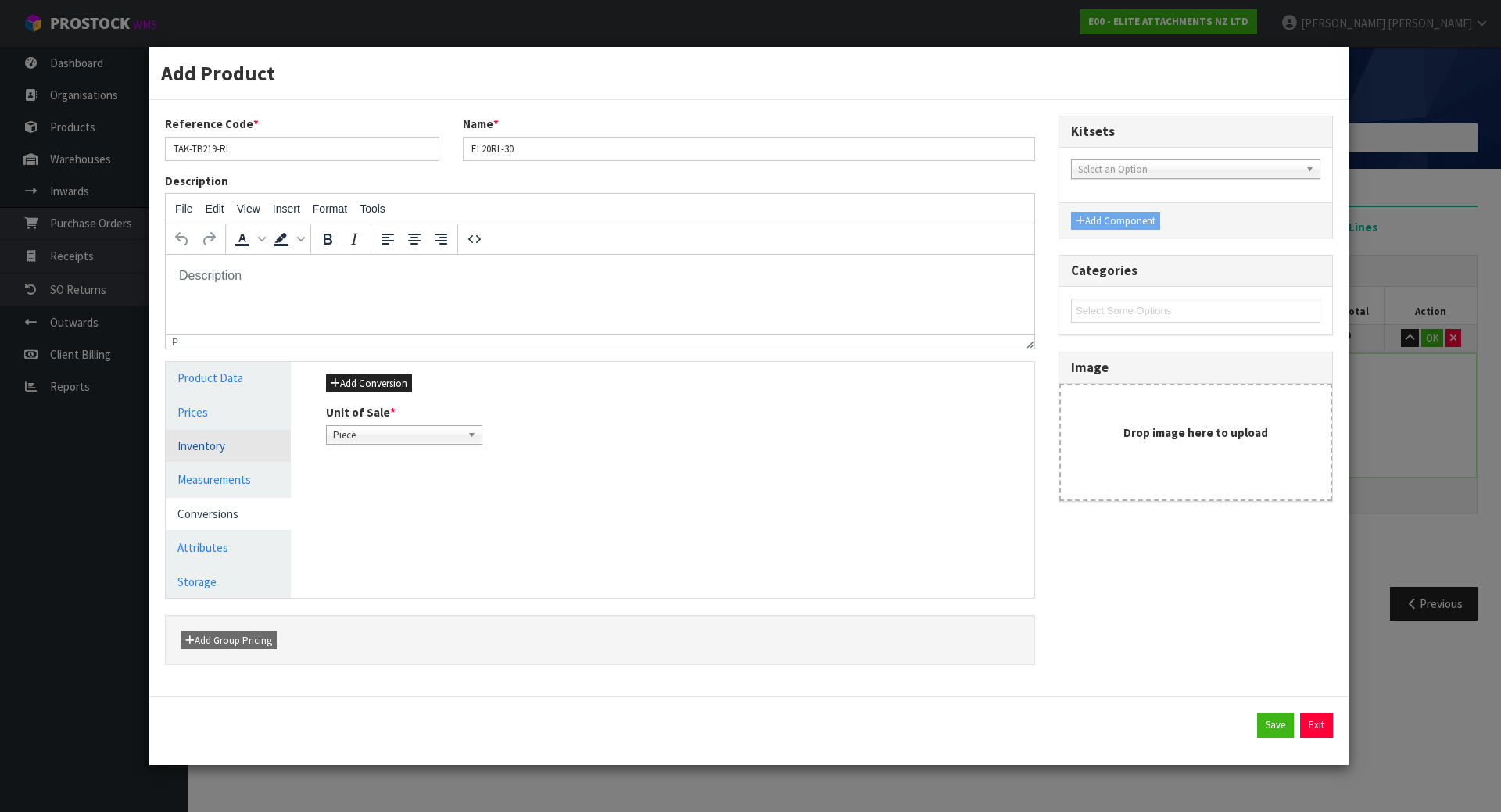
click at [214, 450] on link "Inventory" at bounding box center [228, 446] width 125 height 32
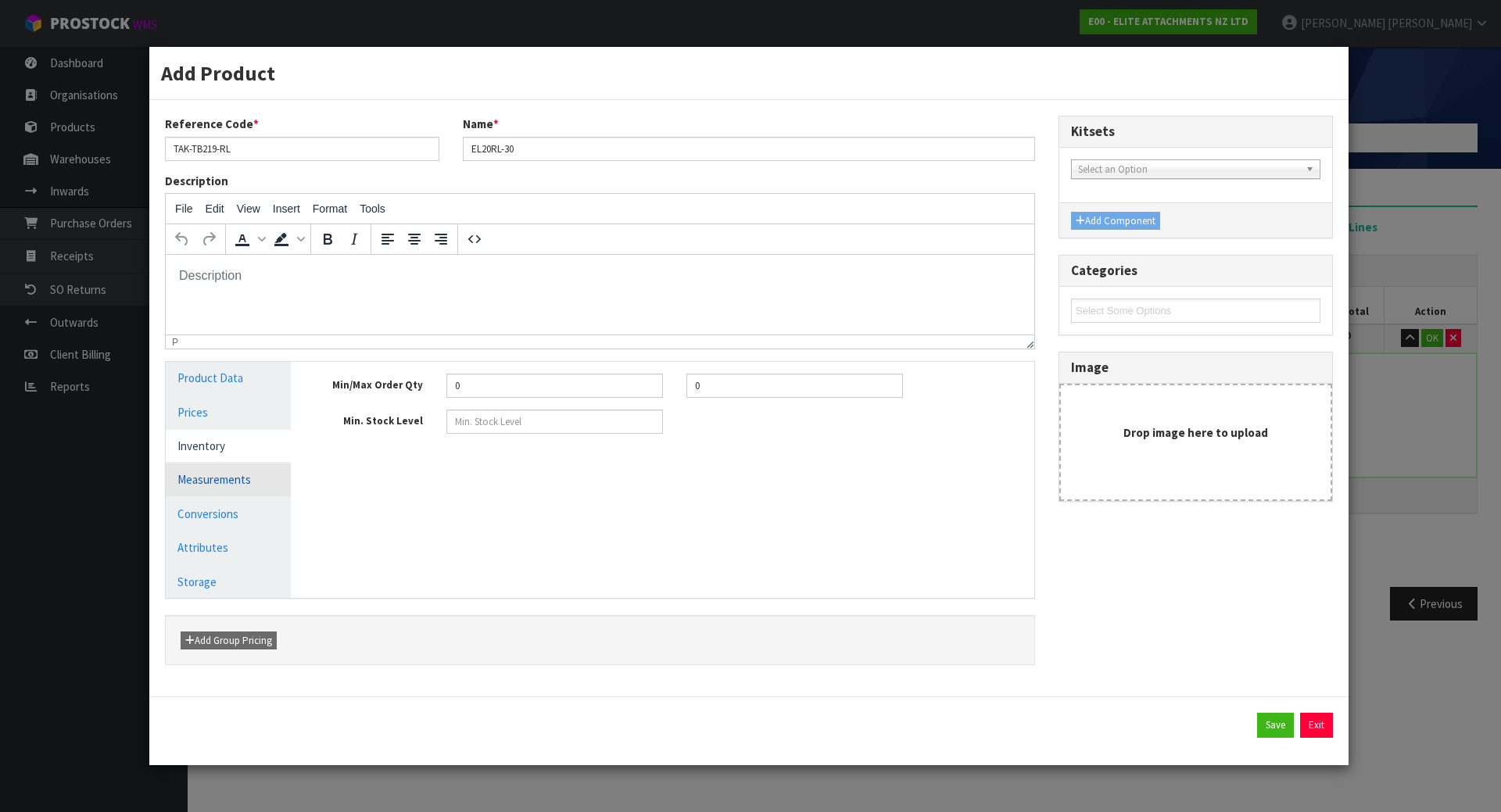
click at [238, 482] on link "Measurements" at bounding box center [228, 480] width 125 height 32
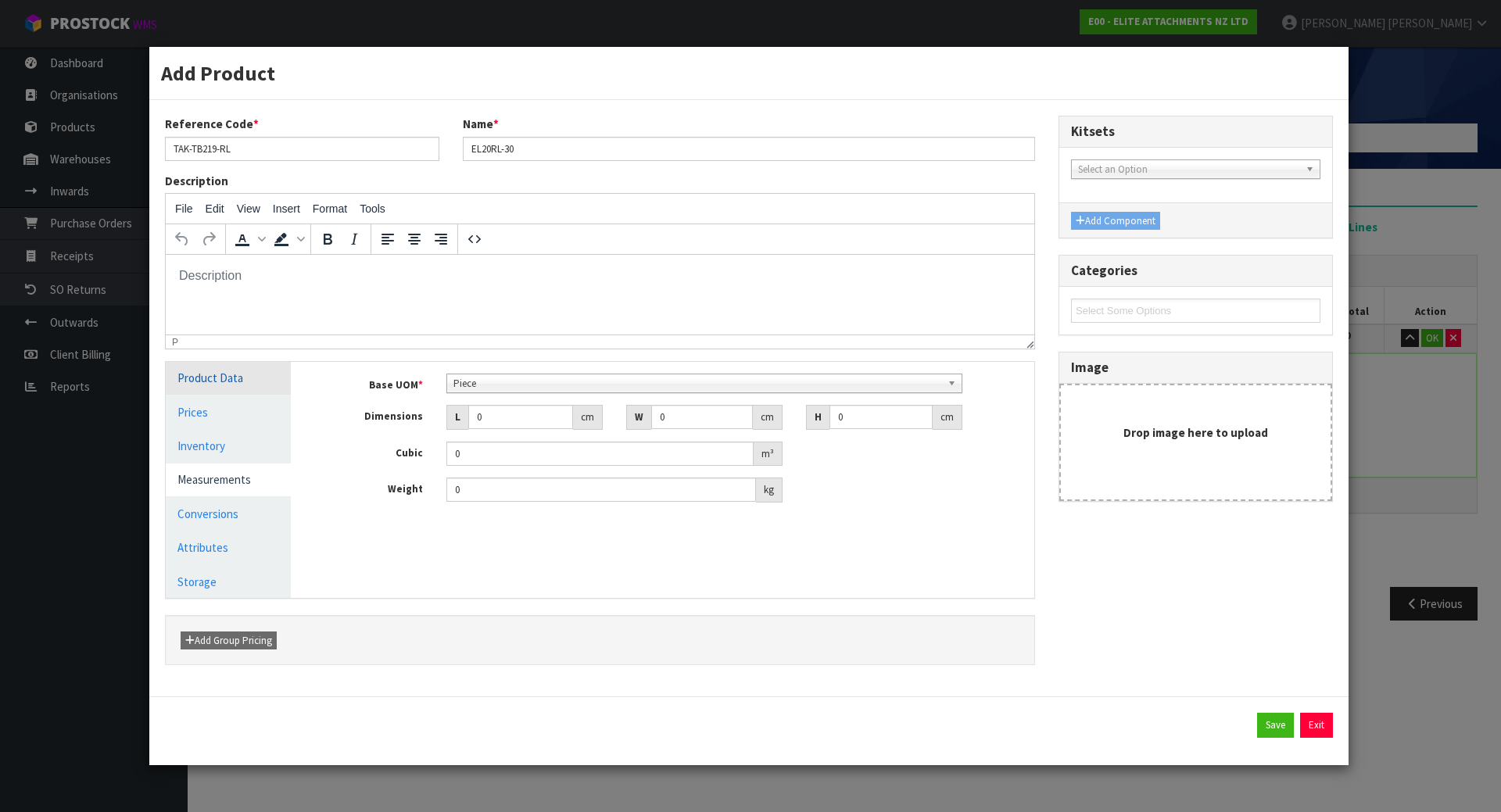
click at [245, 391] on link "Product Data" at bounding box center [228, 378] width 125 height 32
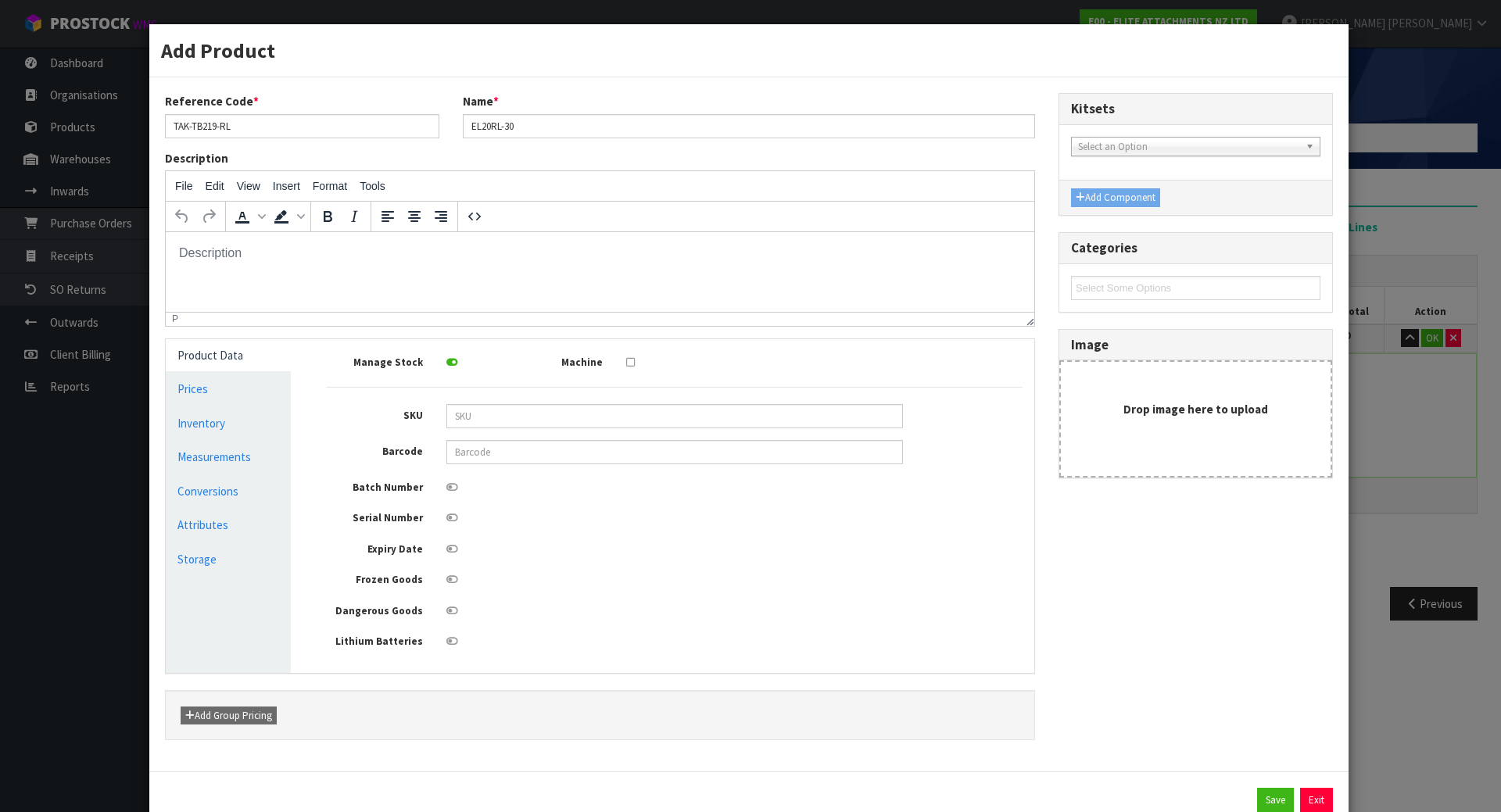
click at [449, 519] on icon at bounding box center [452, 517] width 12 height 10
click at [0, 0] on input "checkbox" at bounding box center [0, 0] width 0 height 0
click at [1257, 800] on button "Save" at bounding box center [1275, 799] width 37 height 25
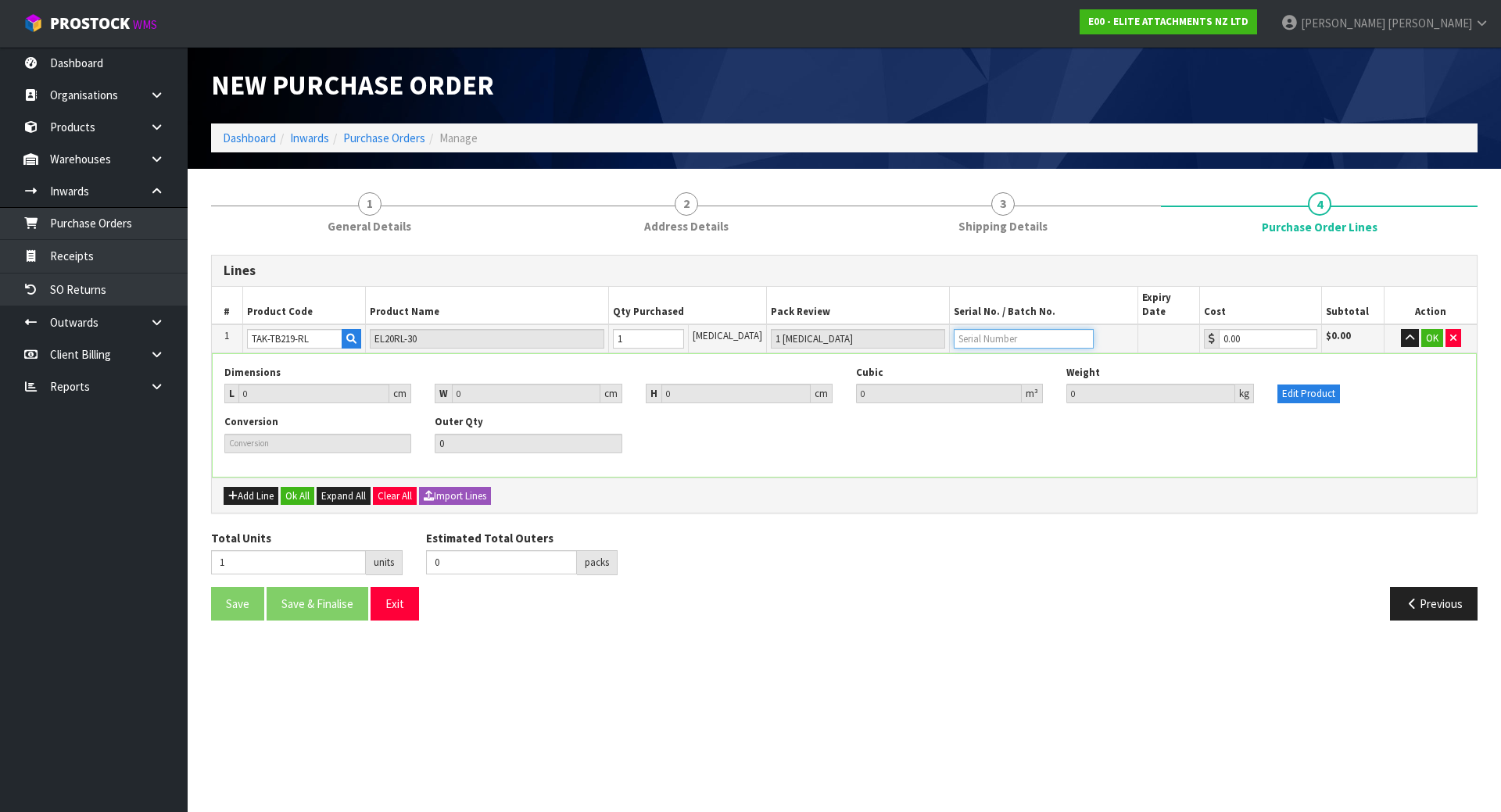
click at [999, 329] on input "text" at bounding box center [1024, 339] width 140 height 19
click at [960, 329] on input "text" at bounding box center [1024, 339] width 140 height 19
paste input "H1597"
type input "H1597"
click at [1423, 329] on button "OK" at bounding box center [1431, 338] width 22 height 18
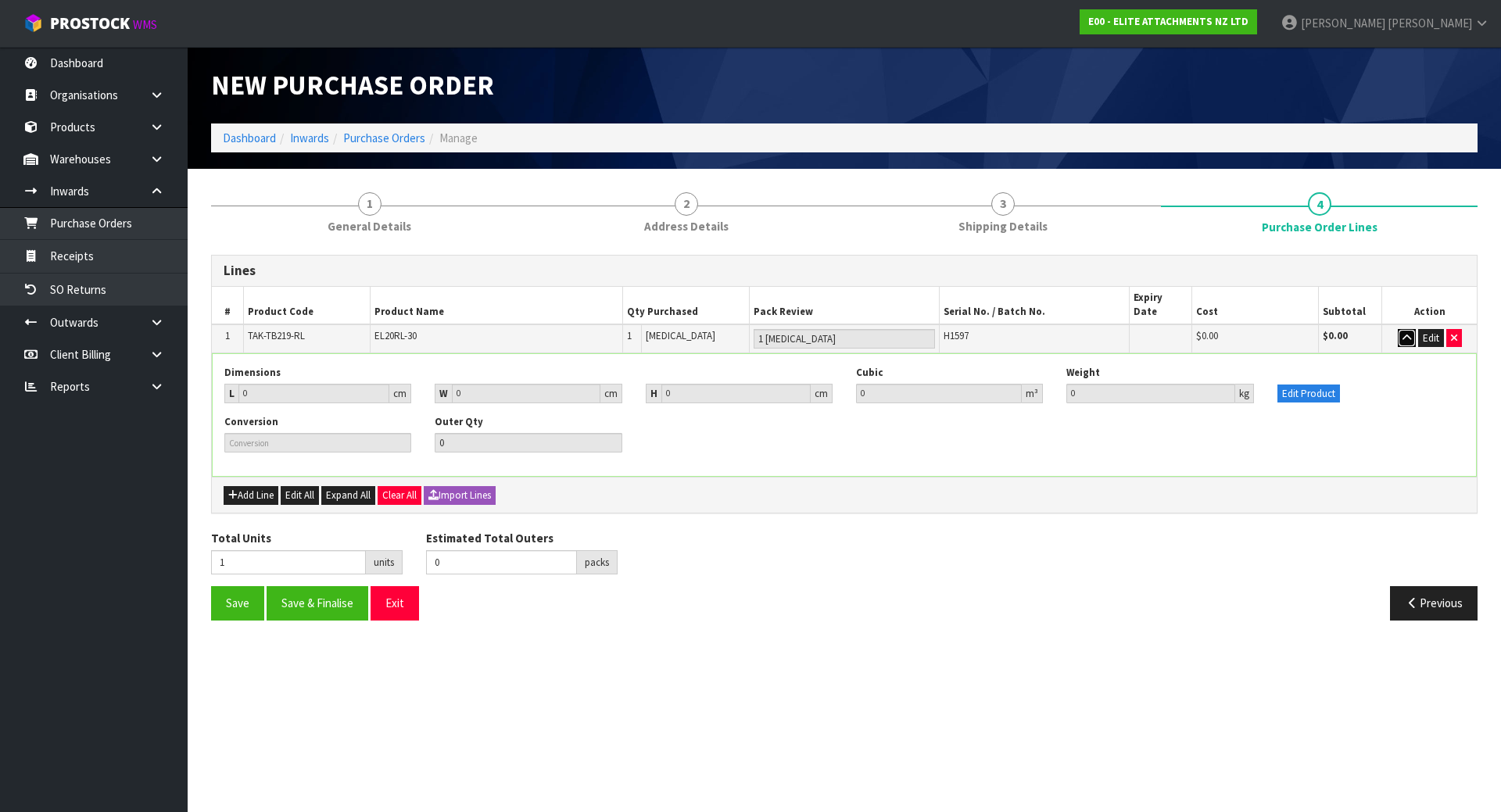
click at [1401, 329] on button "button" at bounding box center [1407, 338] width 18 height 18
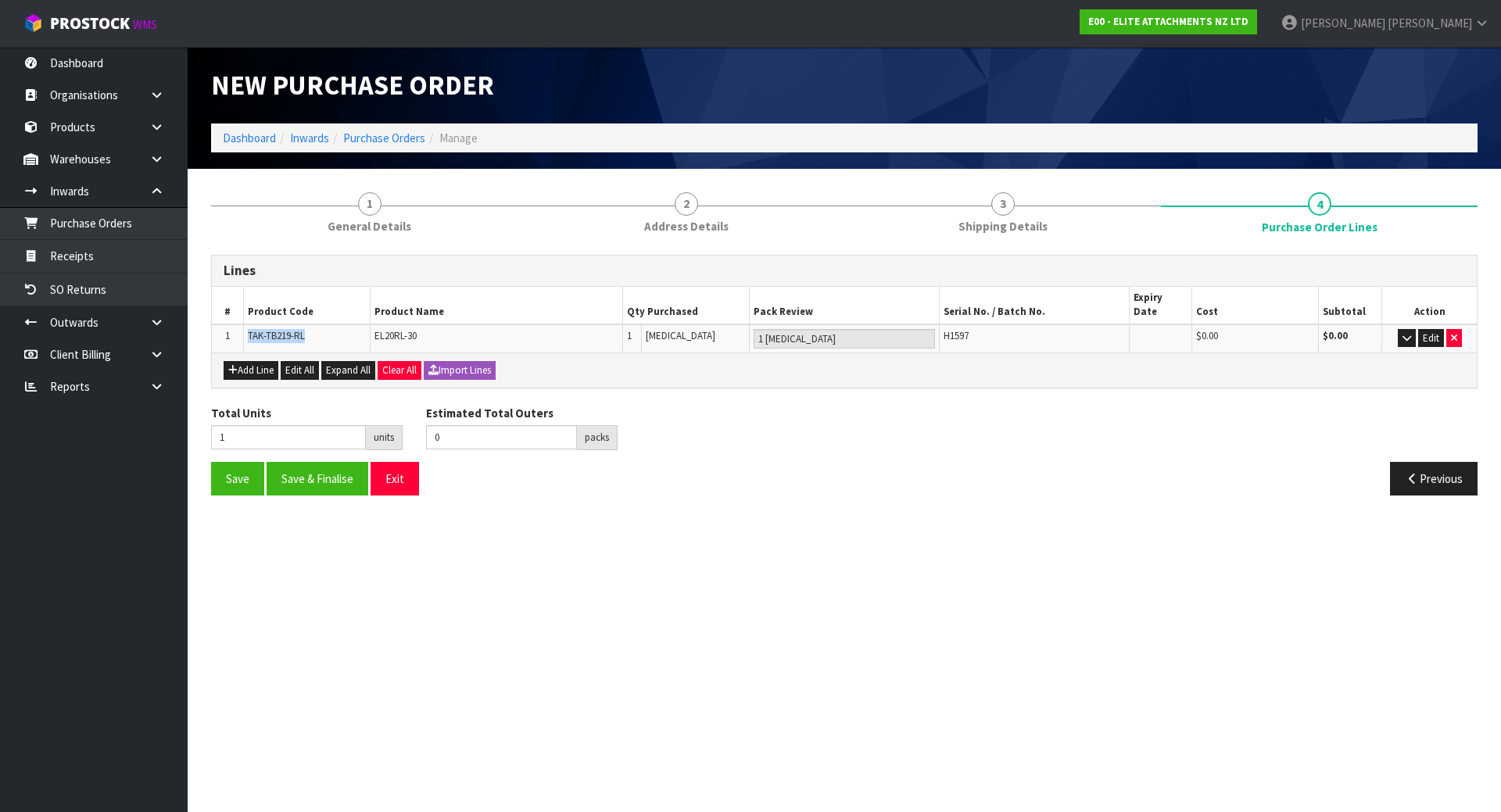
drag, startPoint x: 250, startPoint y: 320, endPoint x: 309, endPoint y: 318, distance: 59.0
click at [309, 324] on td "TAK-TB219-RL" at bounding box center [306, 338] width 126 height 28
copy span "TAK-TB219-RL"
click at [250, 462] on button "Save" at bounding box center [238, 479] width 53 height 34
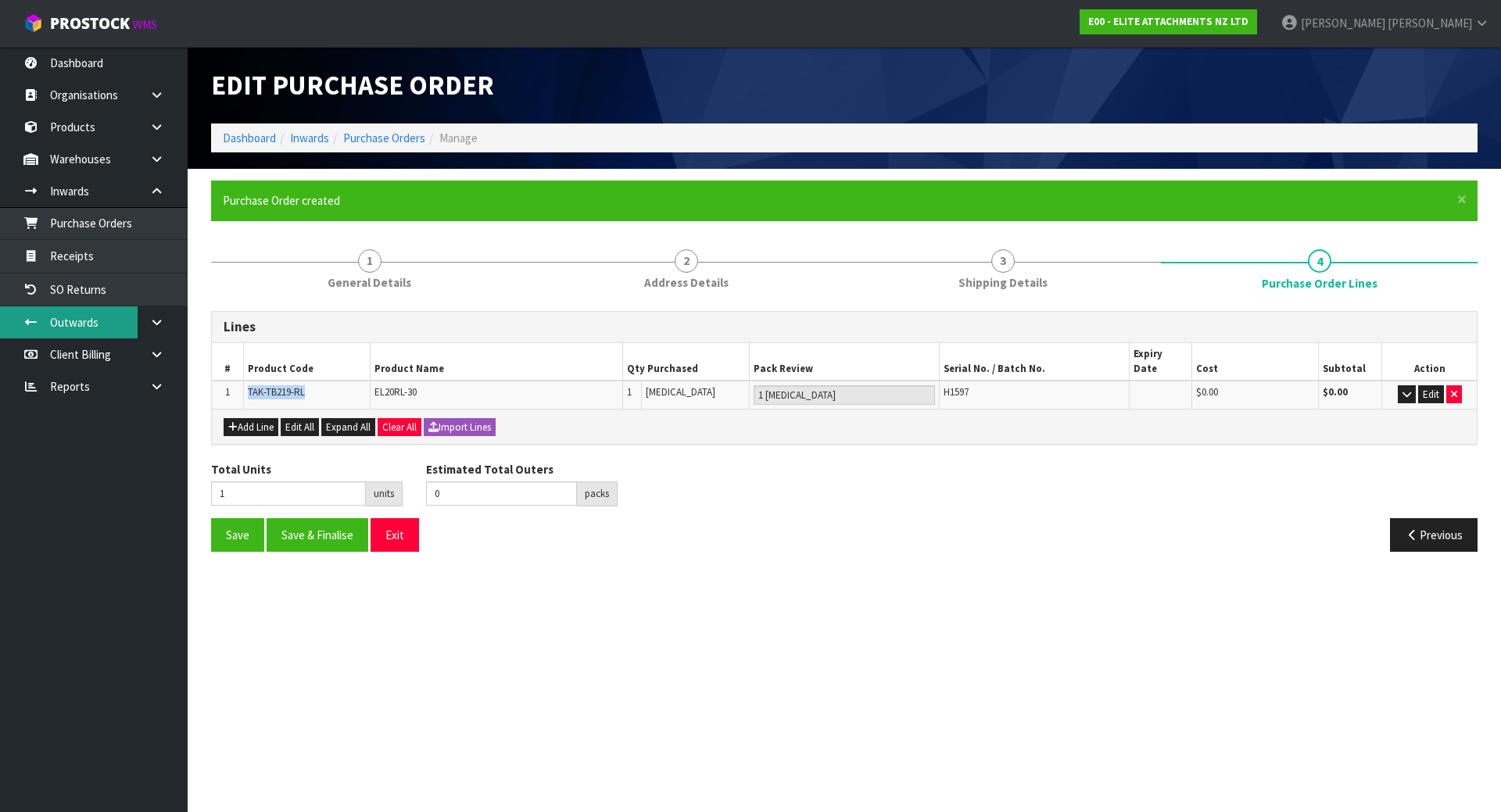
type input "0"
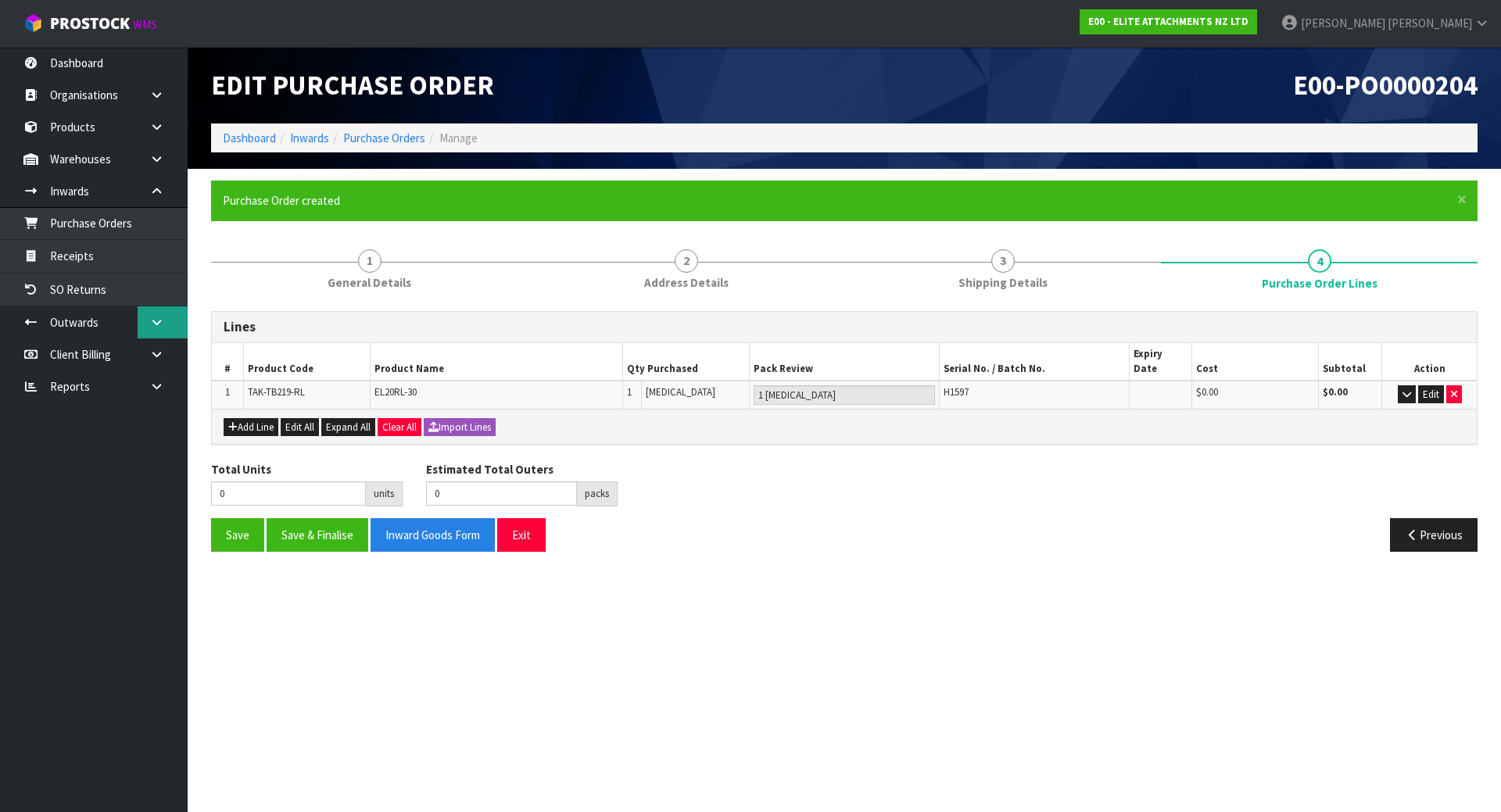
click at [174, 326] on link at bounding box center [162, 322] width 50 height 32
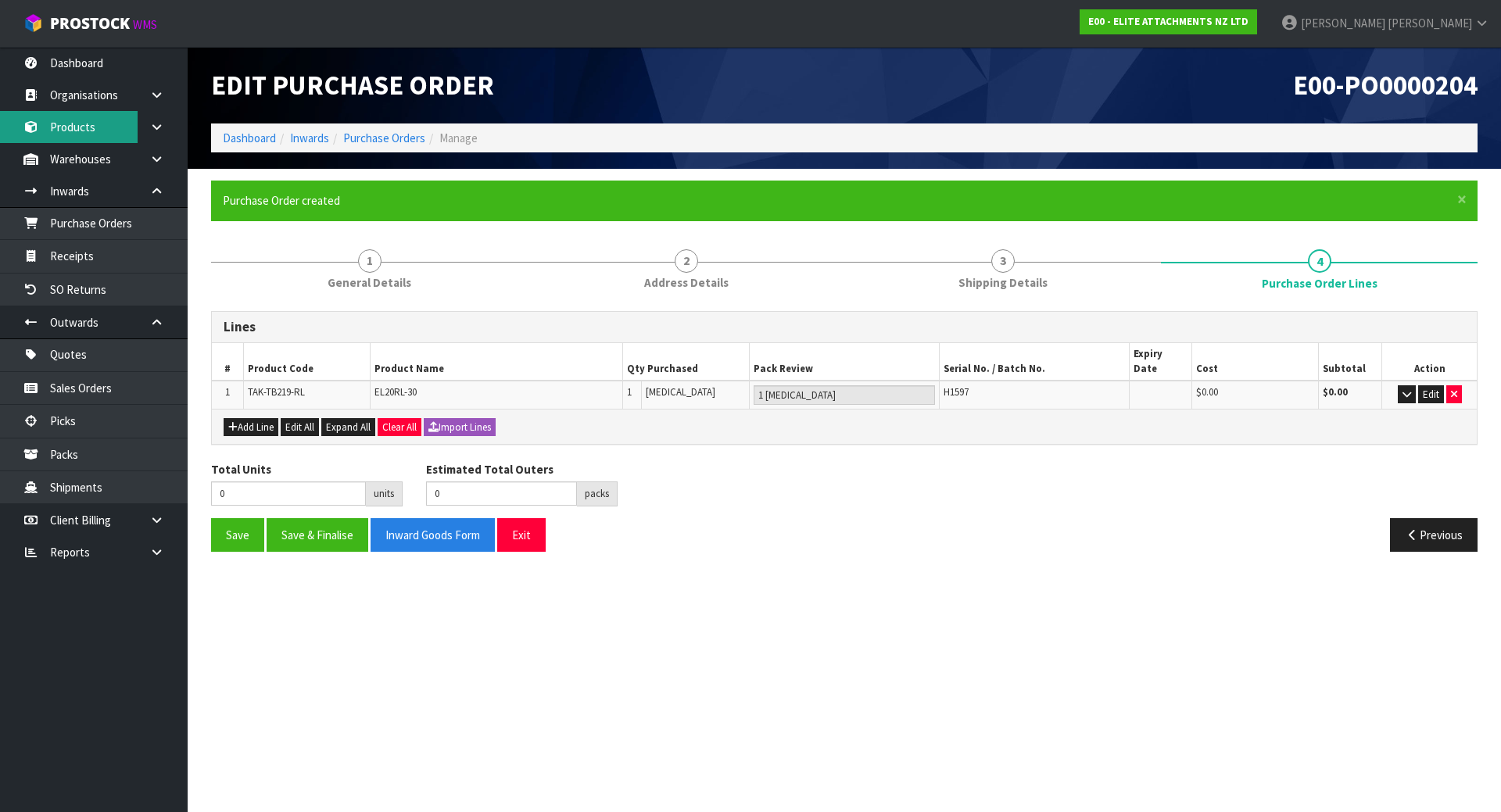
click at [95, 120] on link "Products" at bounding box center [94, 127] width 188 height 32
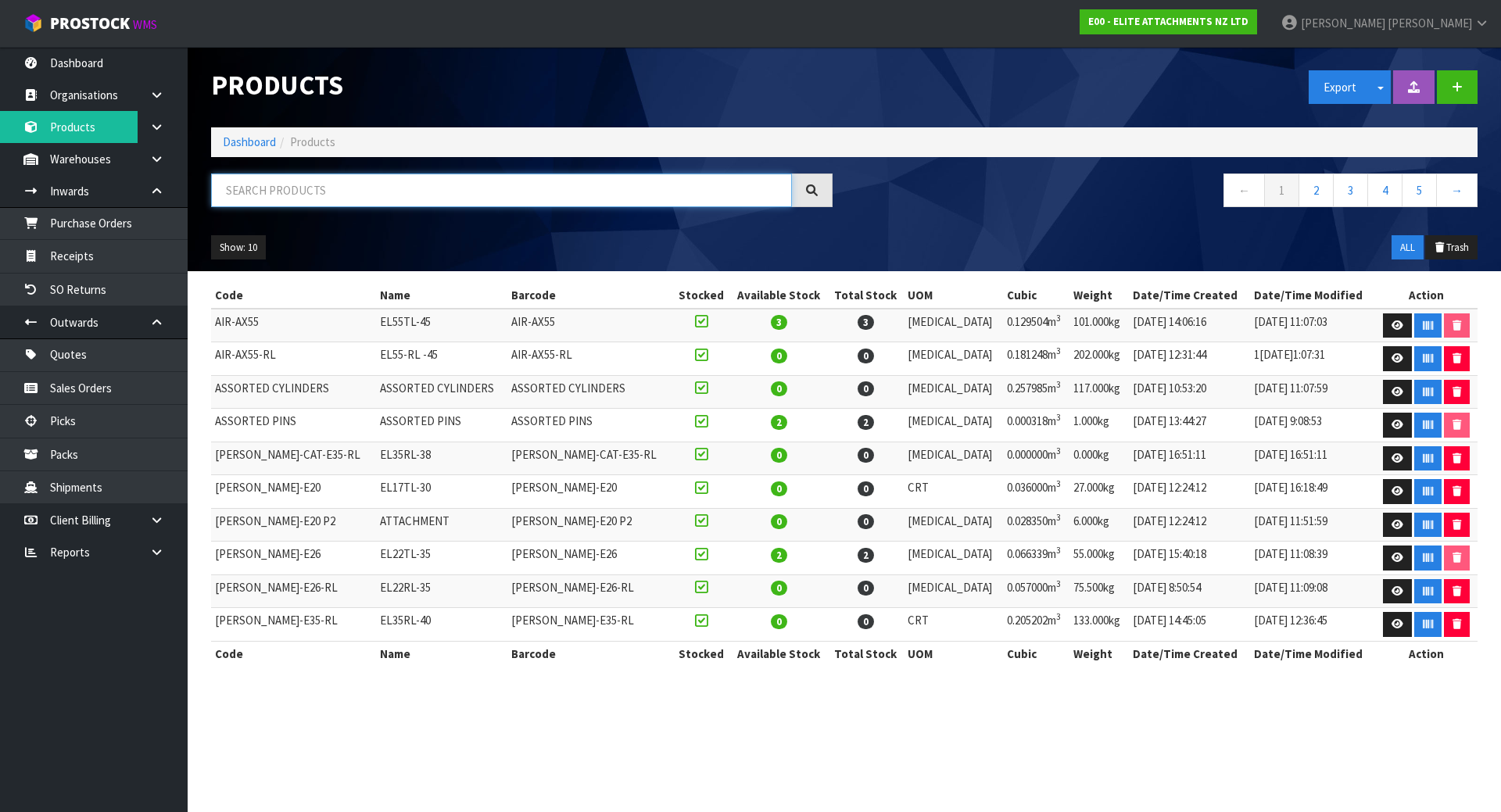
click at [375, 197] on input "text" at bounding box center [501, 190] width 581 height 34
paste input "TAK-TB219-RL"
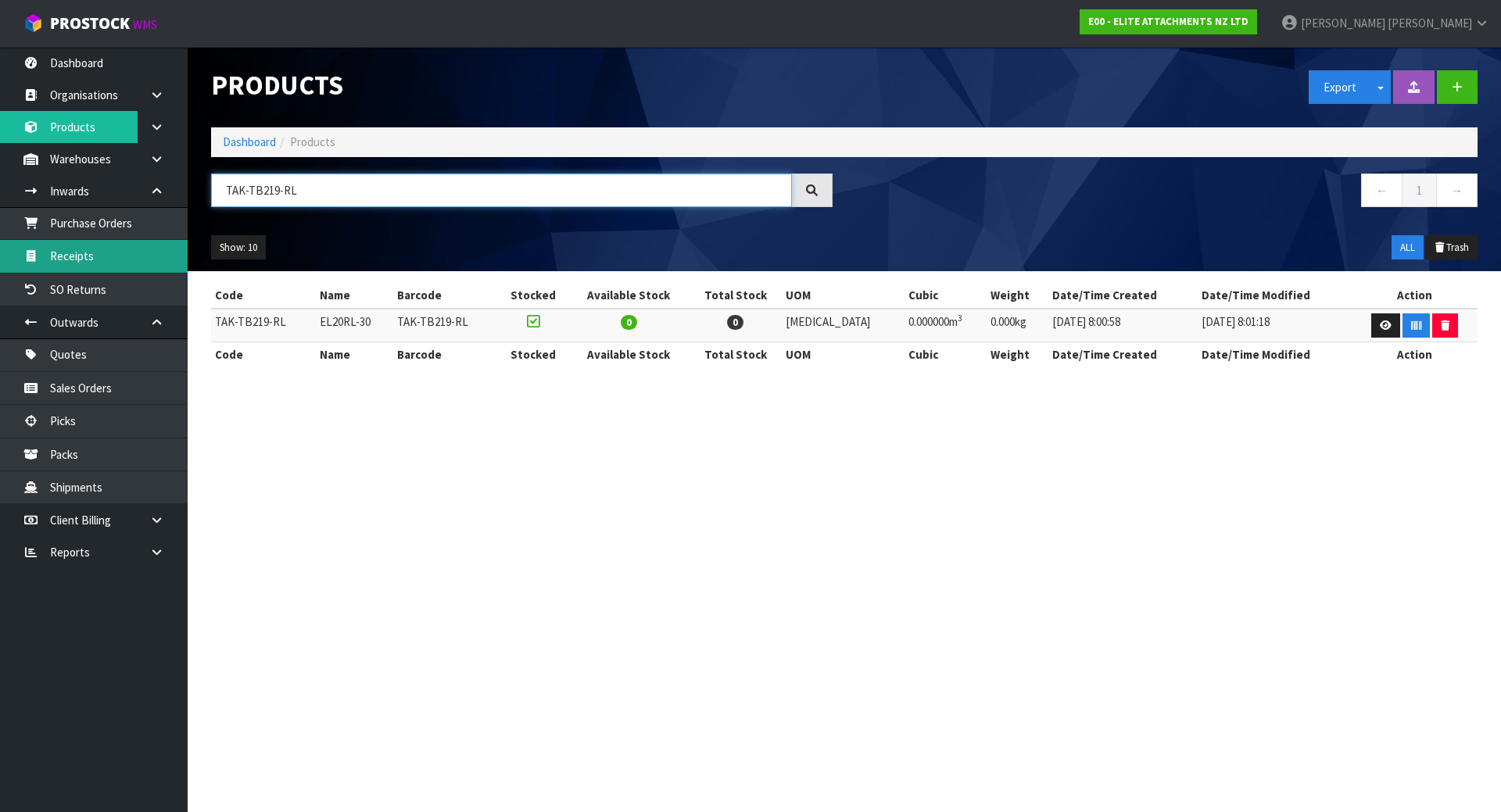
type input "TAK-TB219-RL"
click at [160, 252] on link "Receipts" at bounding box center [94, 256] width 188 height 32
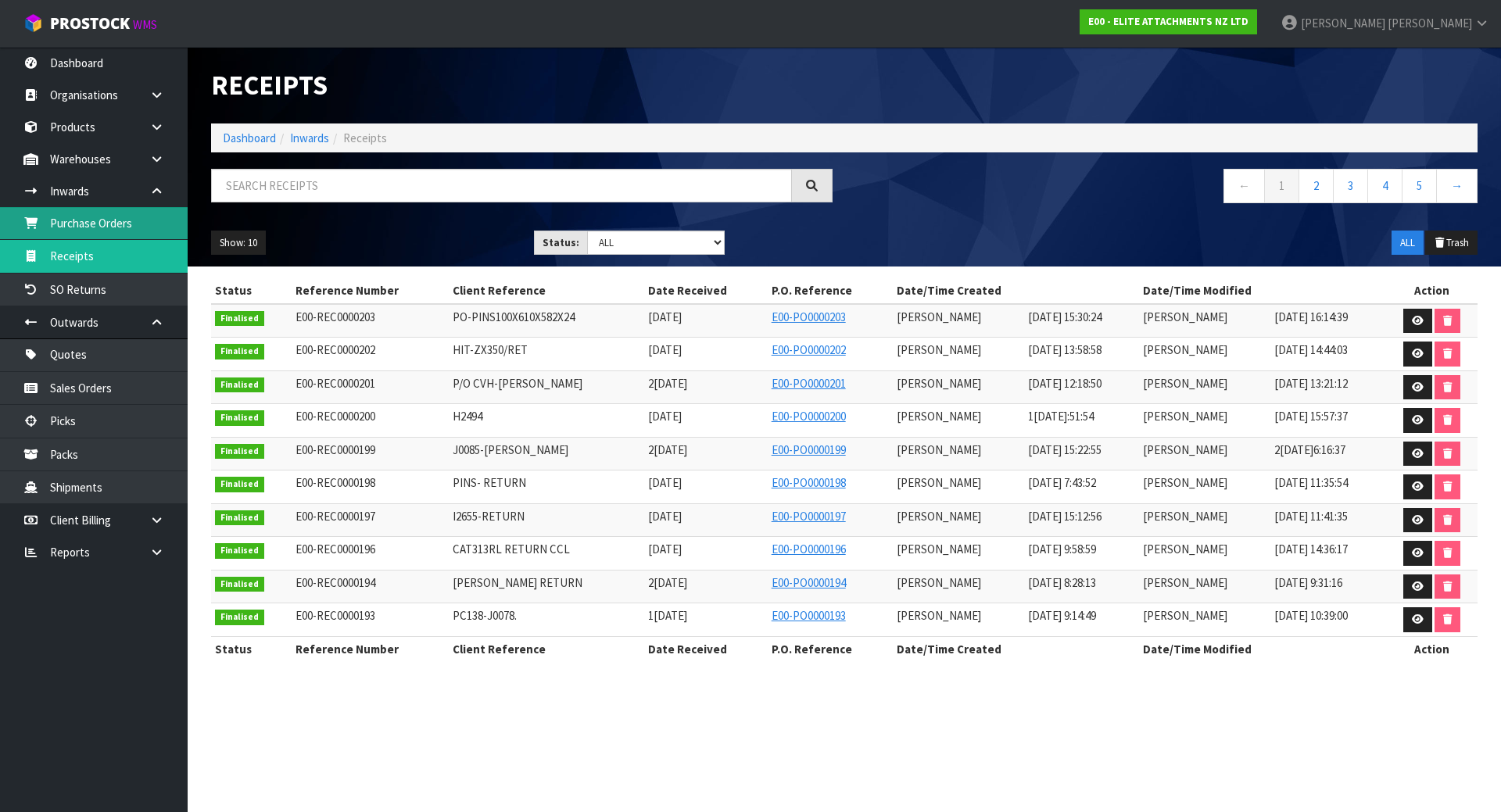
click at [119, 228] on link "Purchase Orders" at bounding box center [94, 223] width 188 height 32
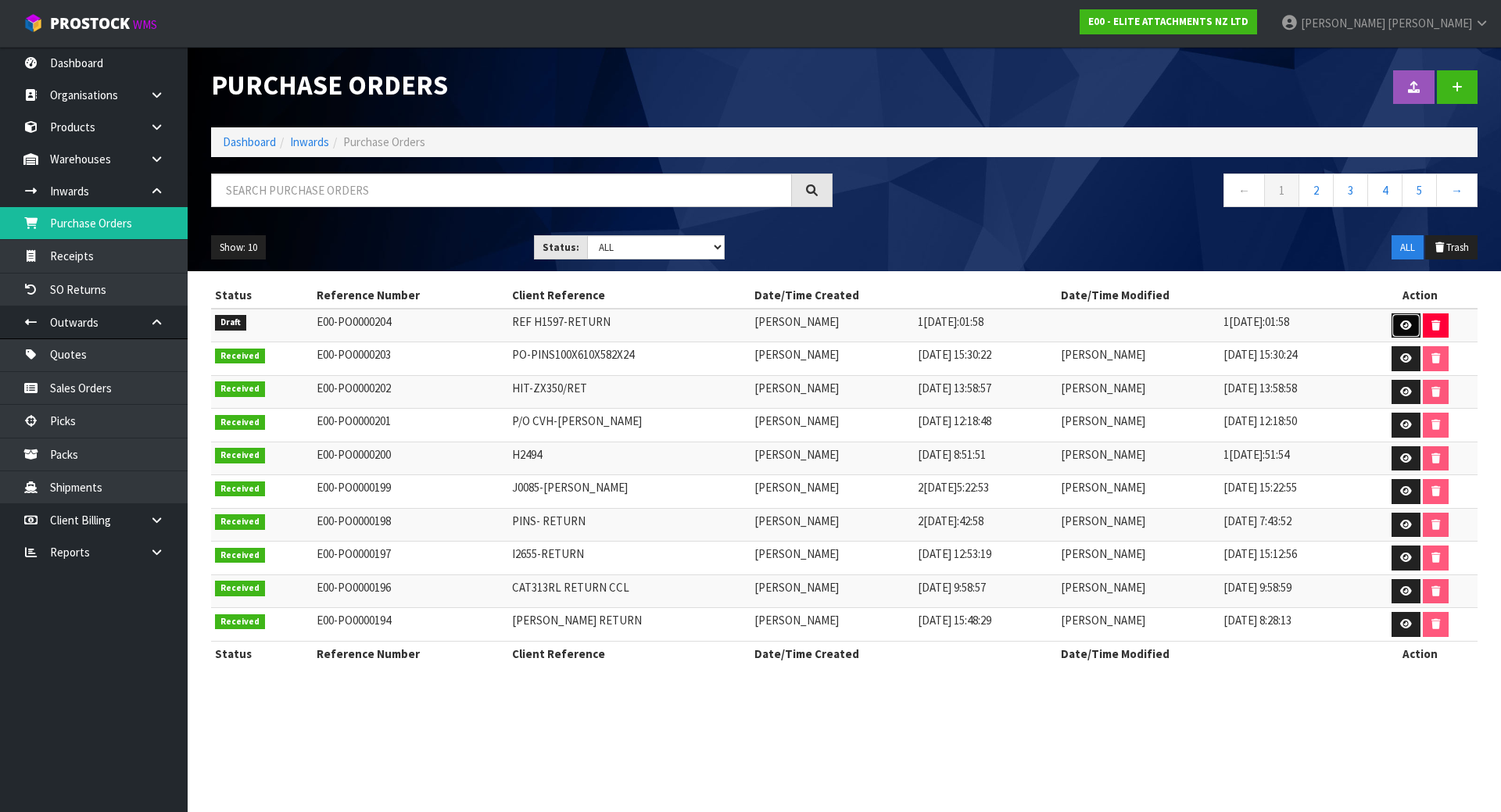
click at [1403, 322] on icon at bounding box center [1406, 325] width 12 height 10
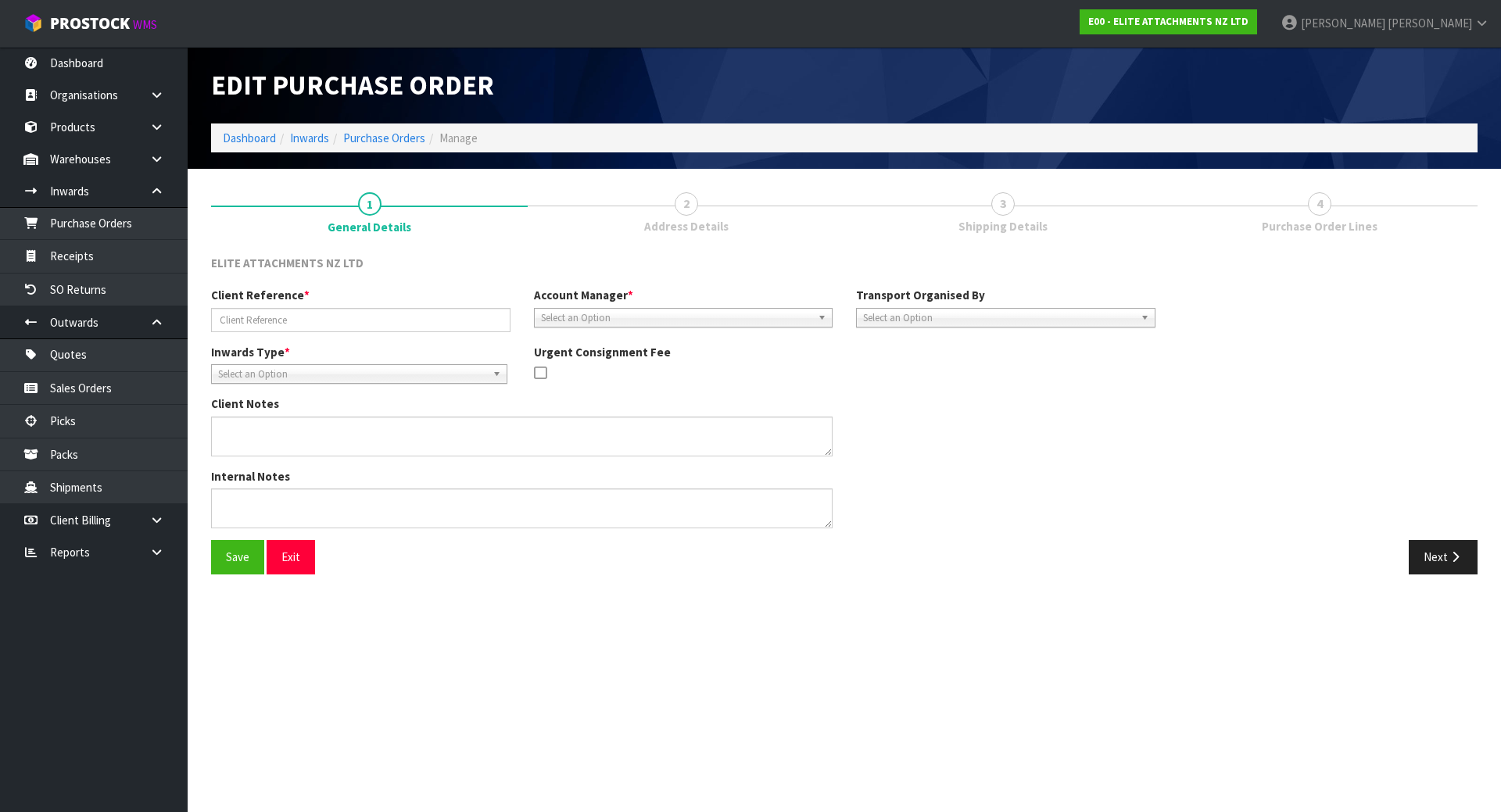
type input "REF H1597-RETURN"
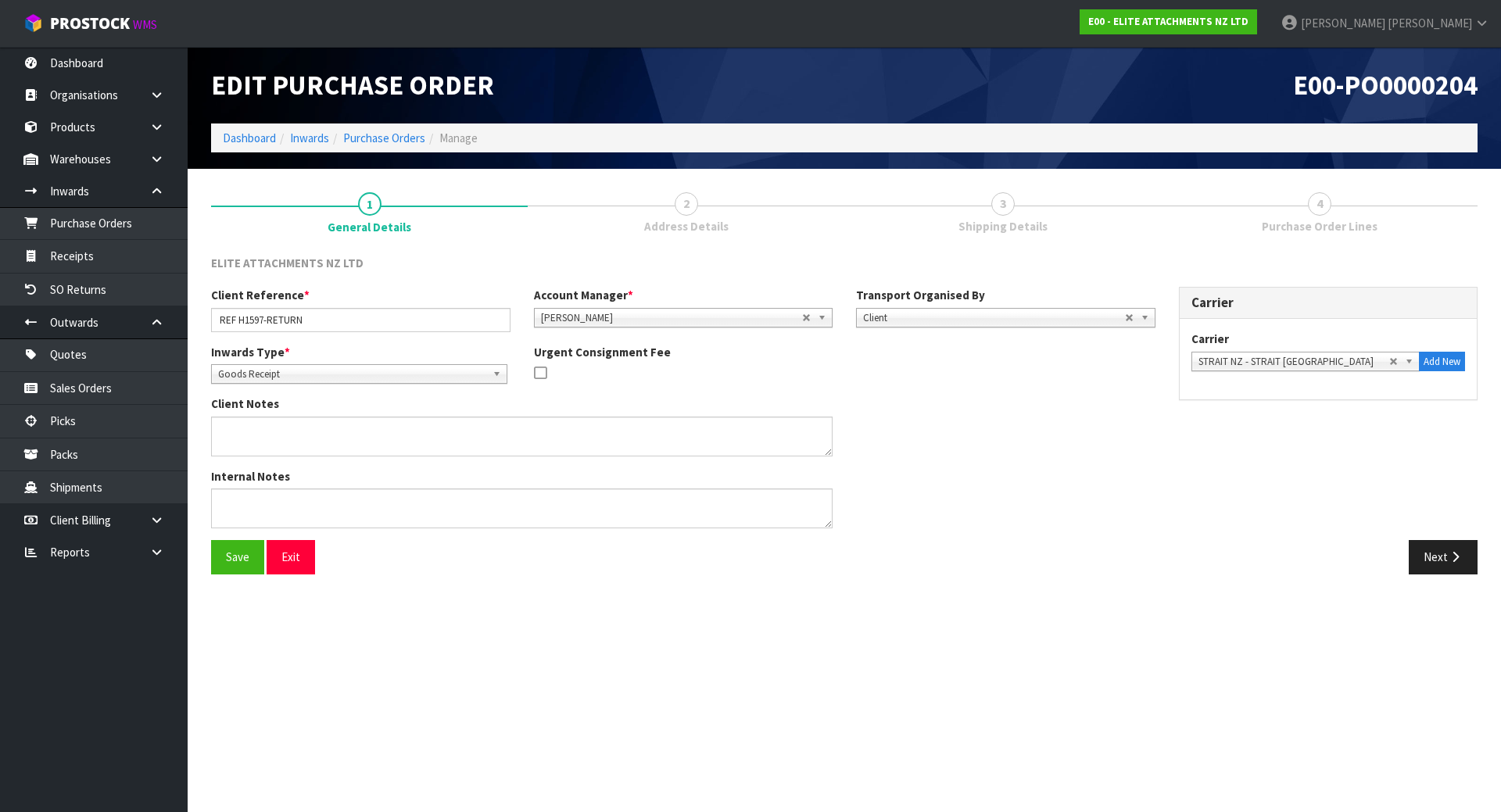
click at [964, 213] on link "3 Shipping Details" at bounding box center [1003, 211] width 317 height 62
click at [1427, 549] on button "Next" at bounding box center [1443, 557] width 69 height 34
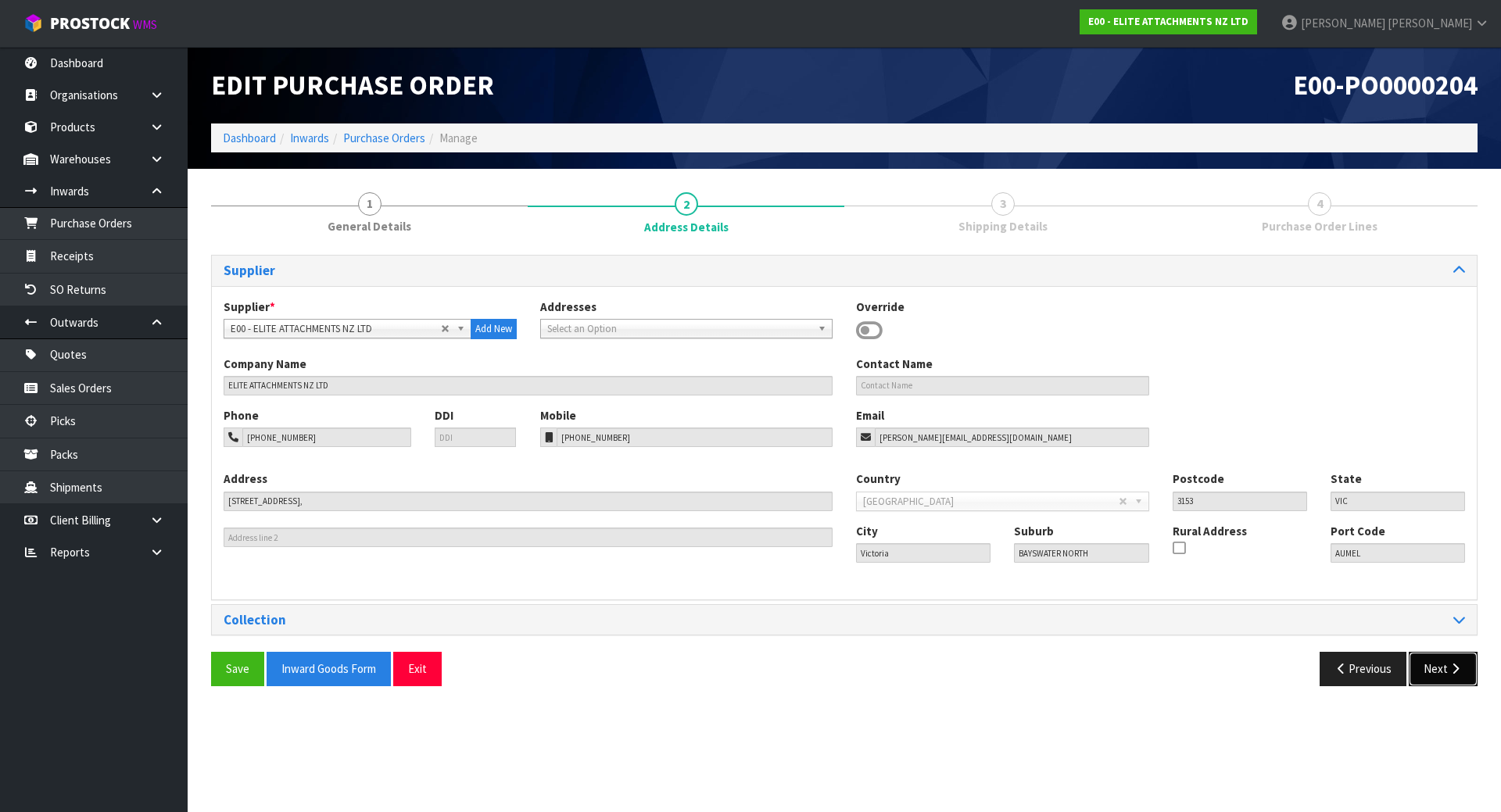
click at [1457, 676] on button "Next" at bounding box center [1443, 668] width 69 height 34
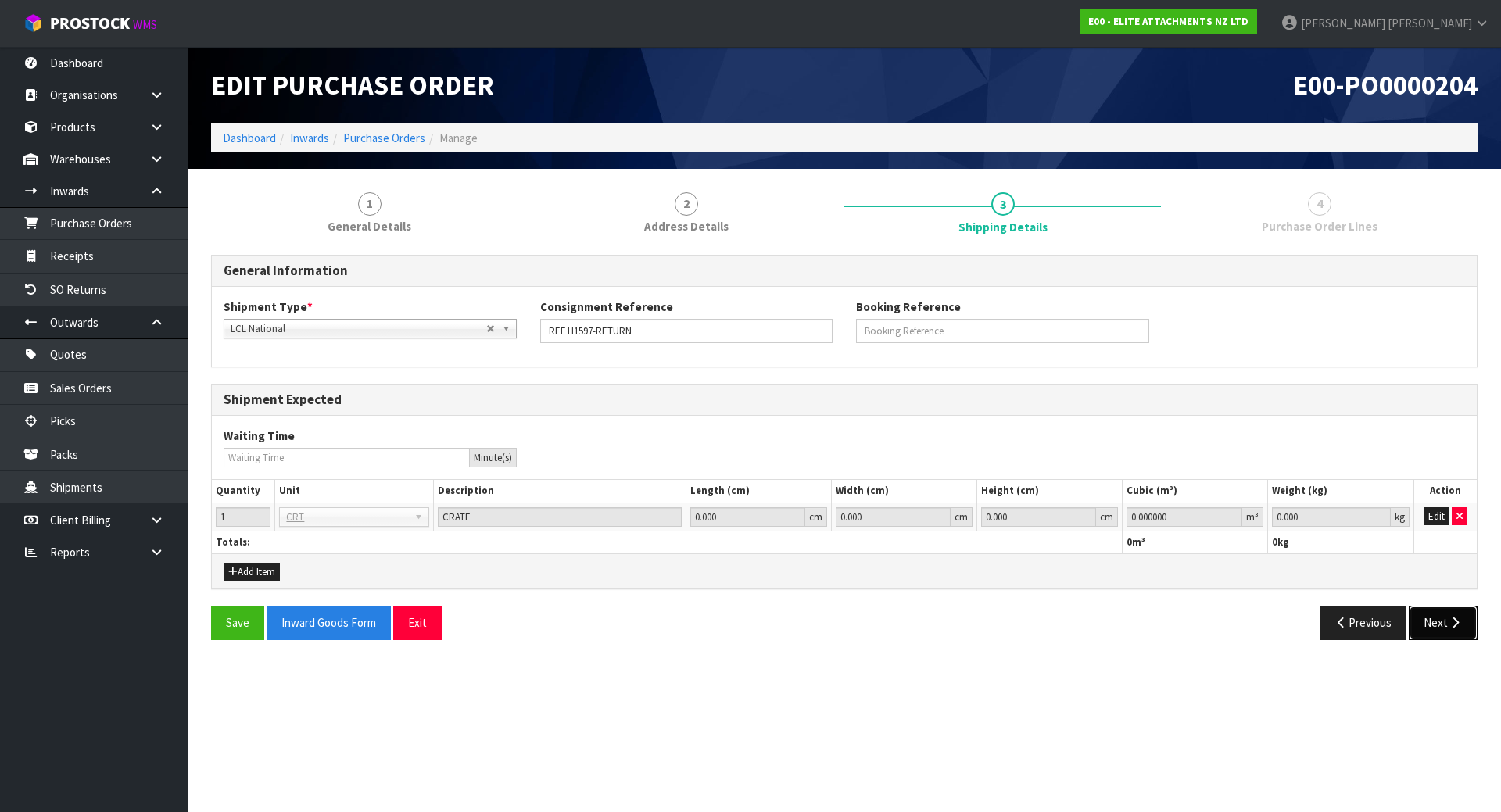
click at [1439, 630] on button "Next" at bounding box center [1443, 623] width 69 height 34
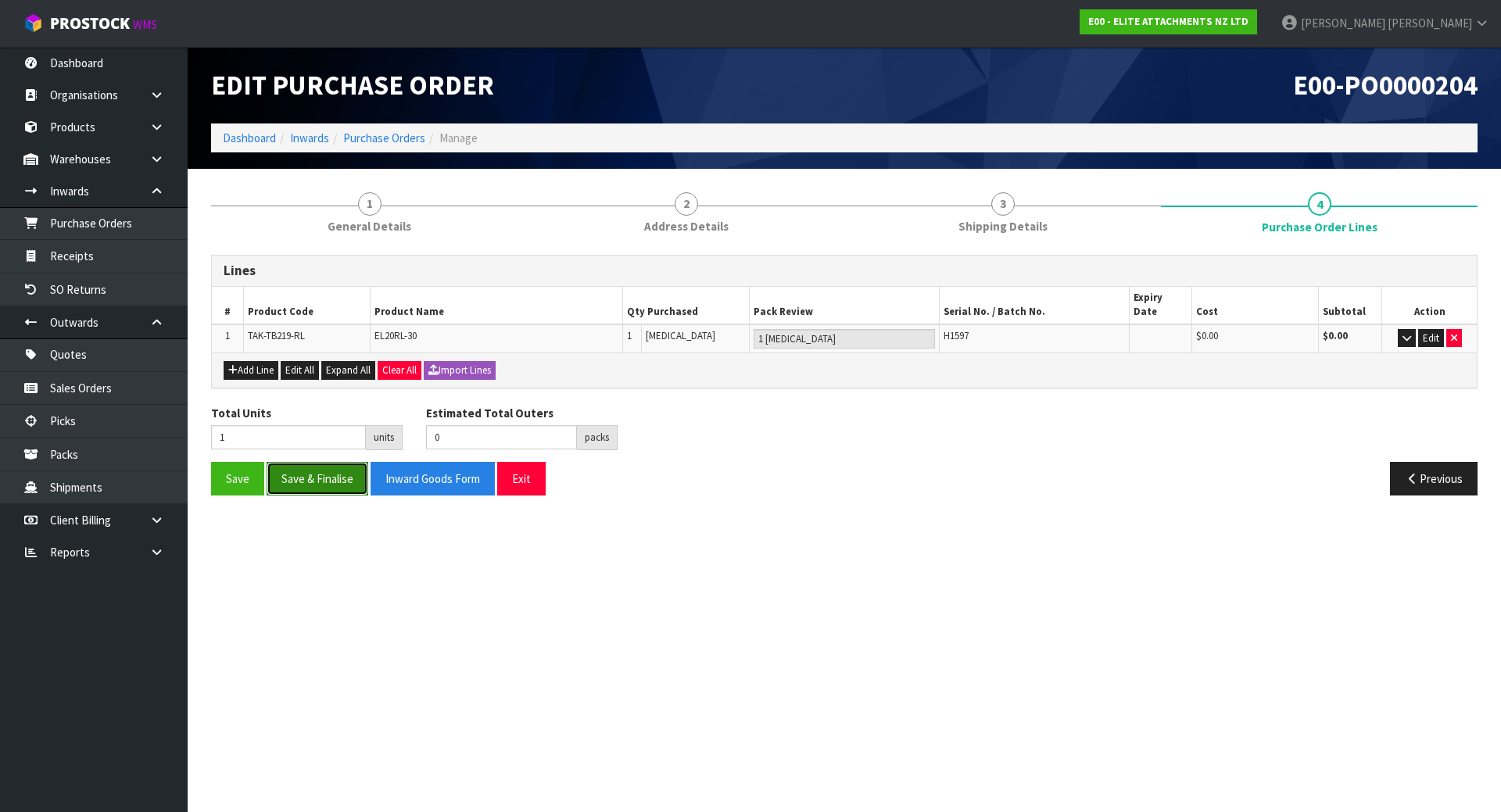
click at [316, 467] on button "Save & Finalise" at bounding box center [317, 479] width 102 height 34
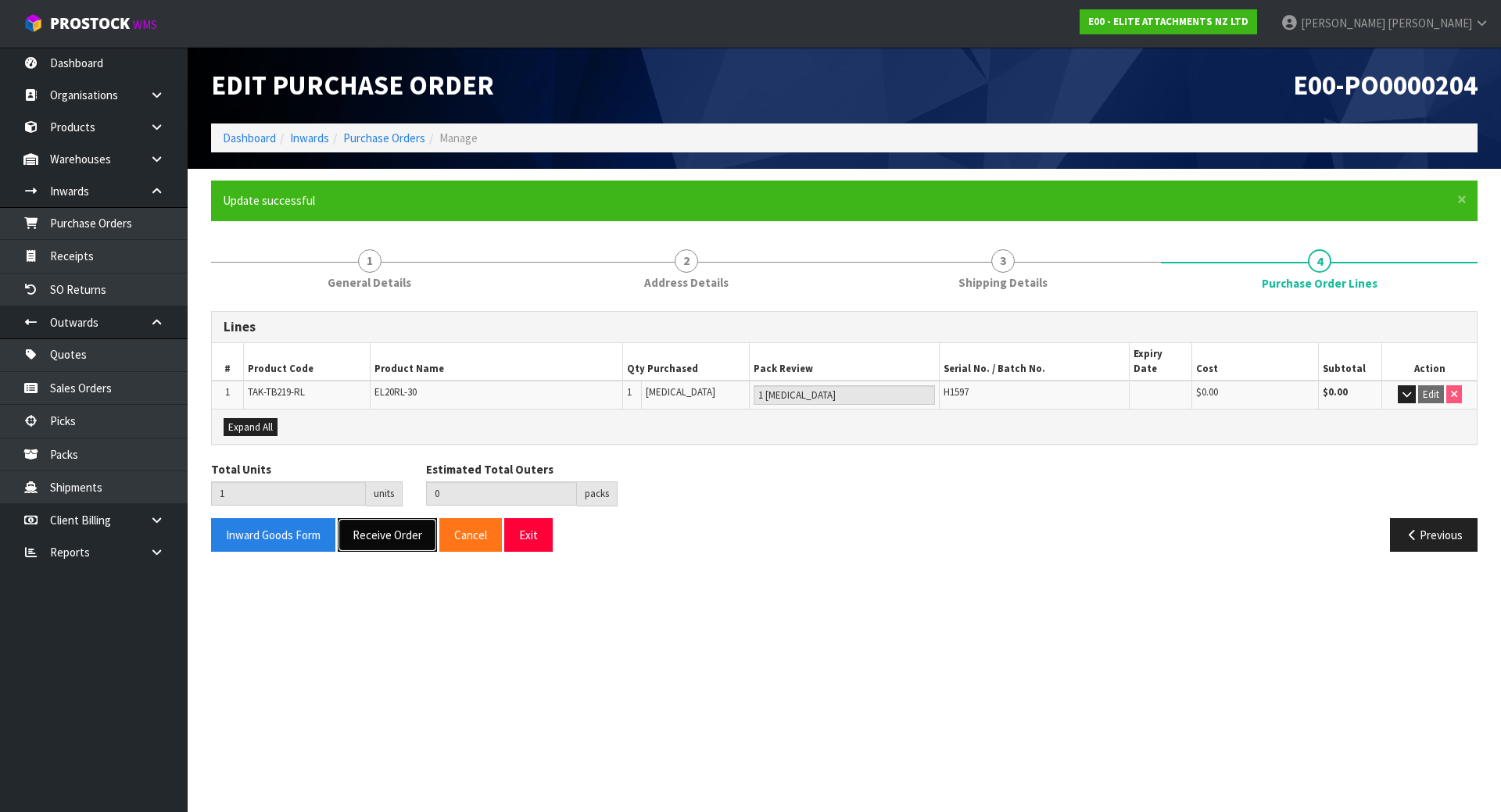
click at [387, 522] on button "Receive Order" at bounding box center [387, 535] width 99 height 34
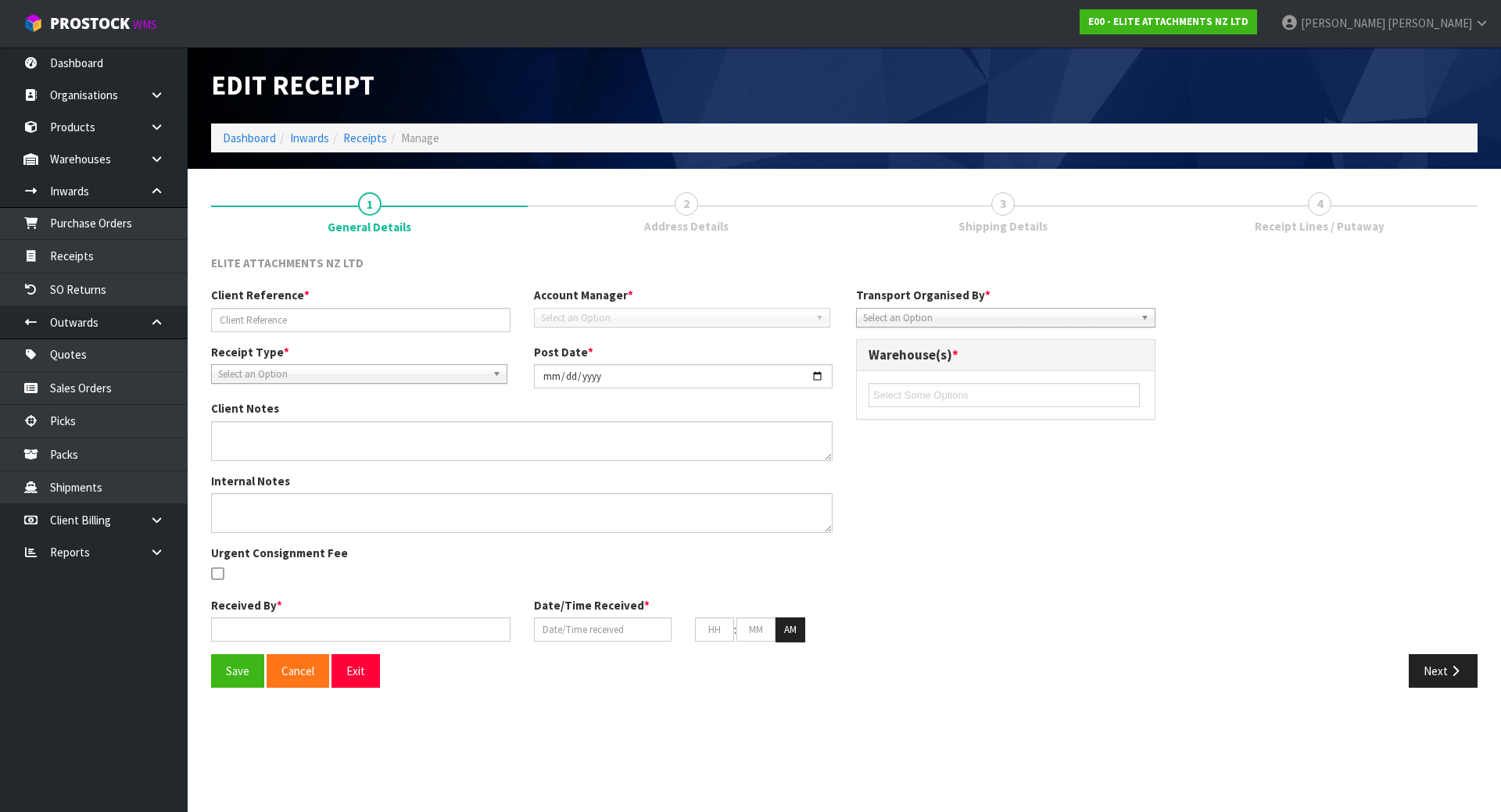
type input "REF H1597-RETURN"
type input "[DATE]"
type input "[PERSON_NAME]"
type input "[DATE]"
type input "08"
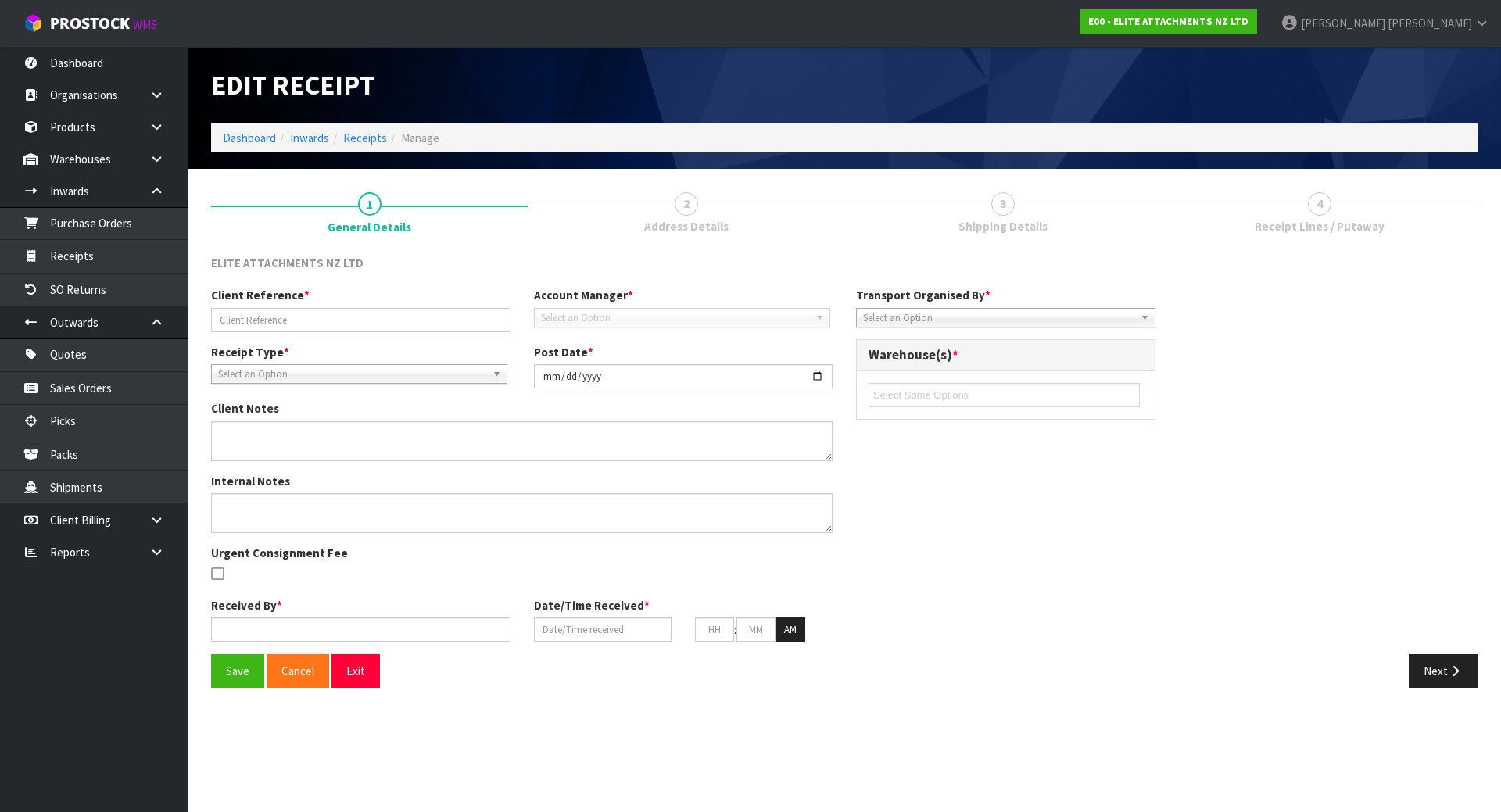
type input "02"
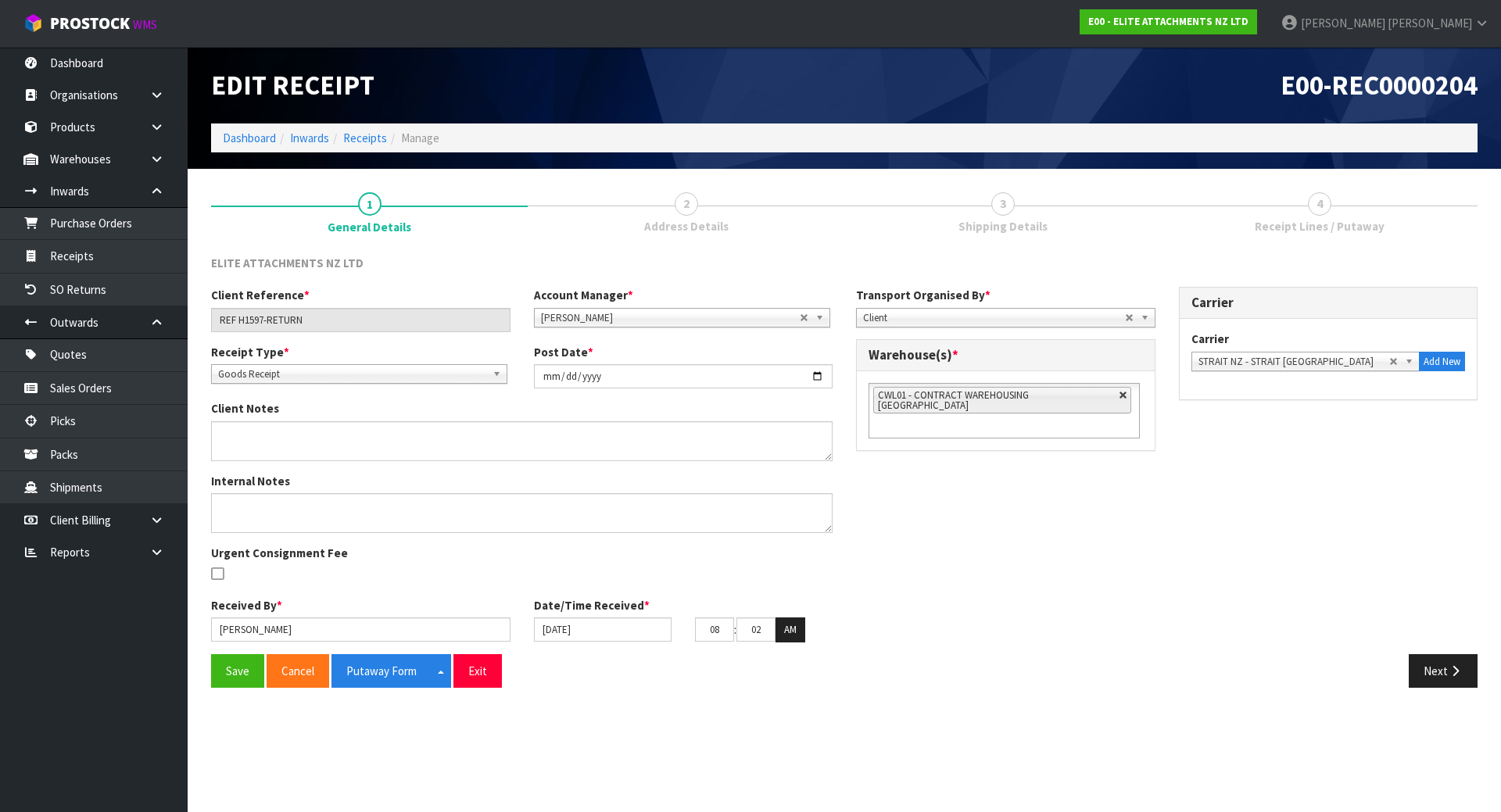
click at [1119, 395] on link at bounding box center [1124, 396] width 10 height 10
type input "Select Some Options"
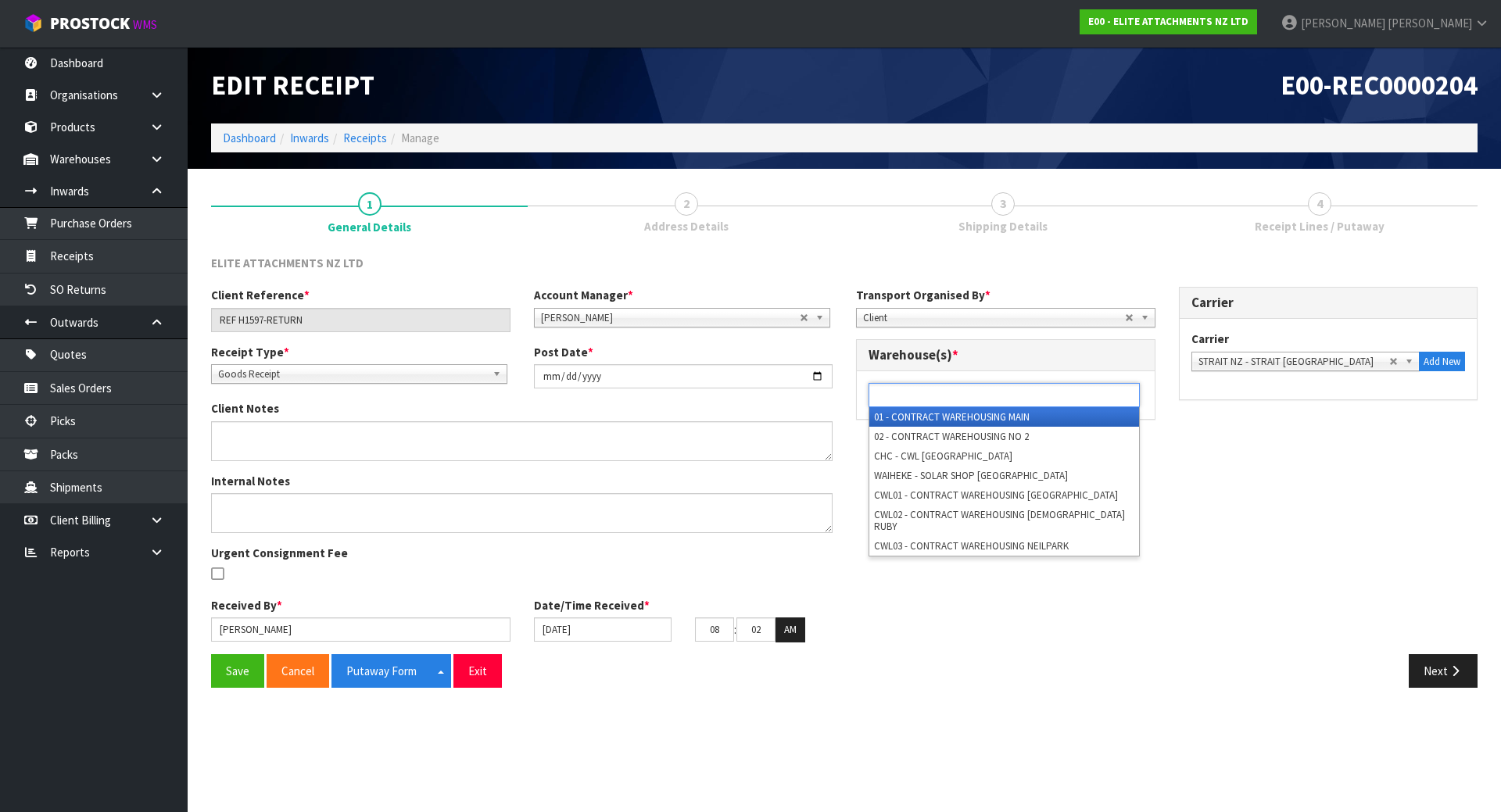
click at [1084, 402] on ul at bounding box center [1004, 395] width 271 height 24
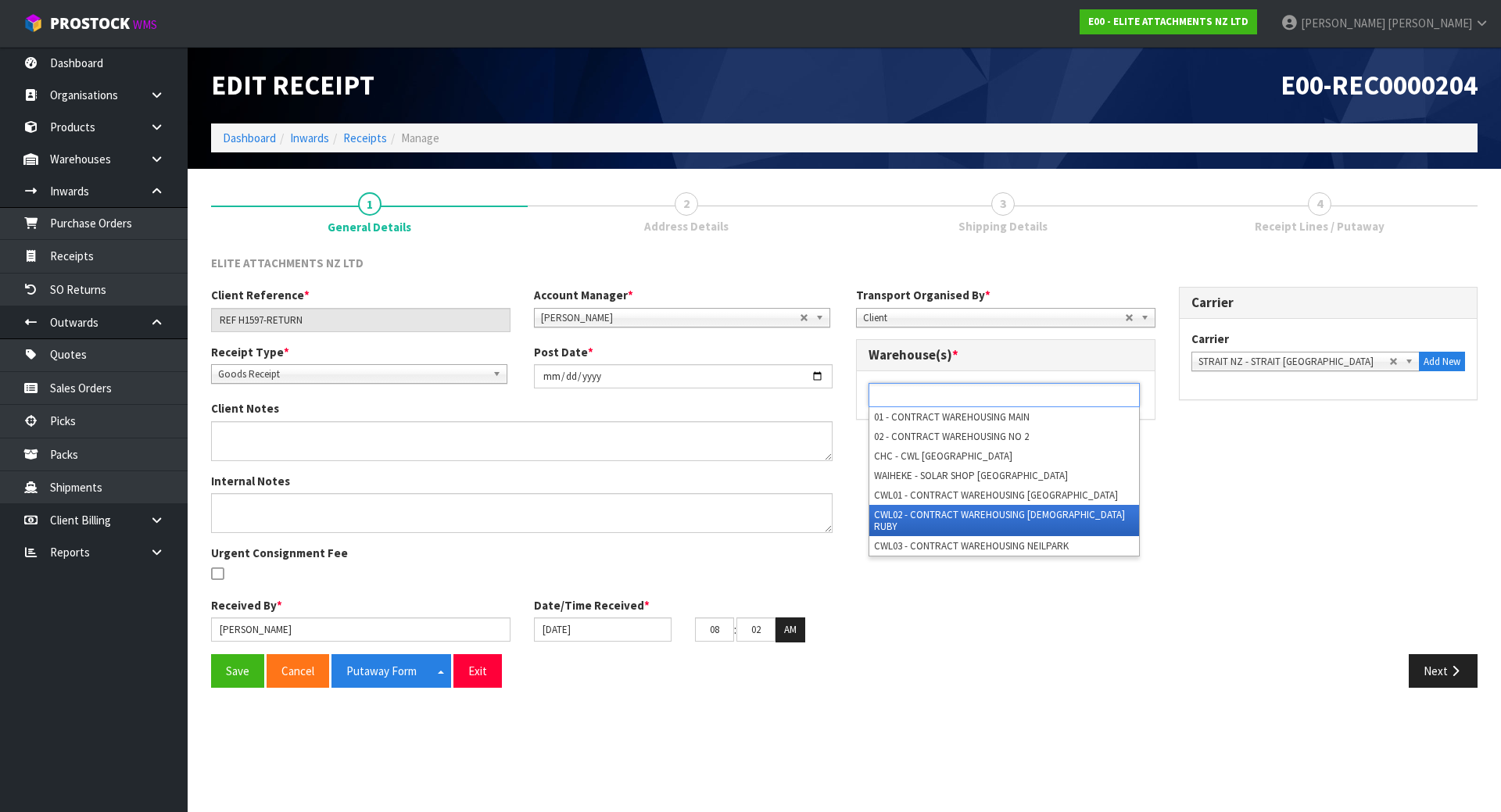
click at [1040, 512] on li "CWL02 - CONTRACT WAREHOUSING [DEMOGRAPHIC_DATA] RUBY" at bounding box center [1004, 520] width 269 height 31
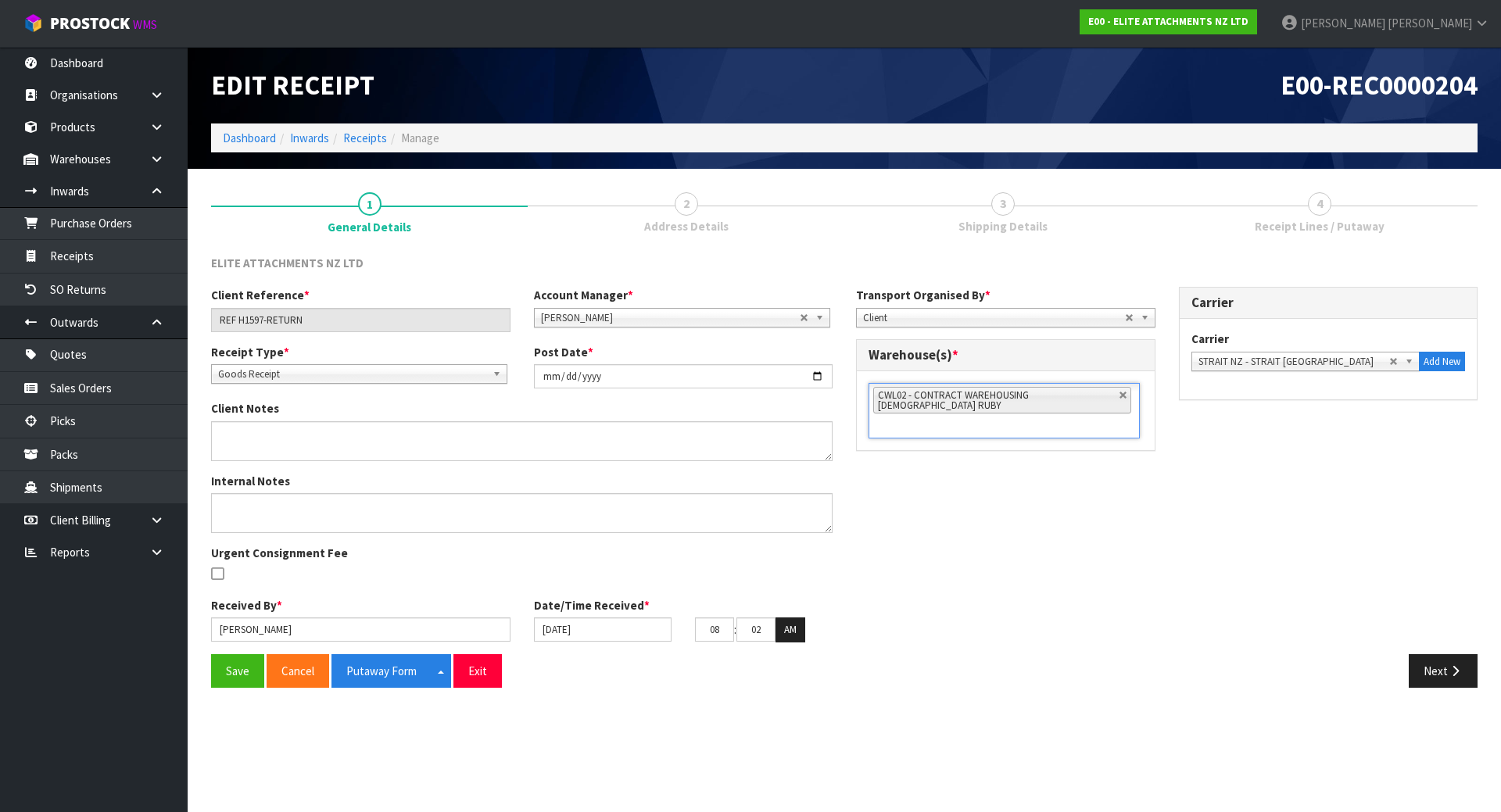
click at [1146, 509] on div "Client Reference * REF H1597-RETURN Account Manager * [PERSON_NAME] [PERSON_NAM…" at bounding box center [844, 470] width 1290 height 367
click at [238, 668] on button "Save" at bounding box center [238, 671] width 53 height 34
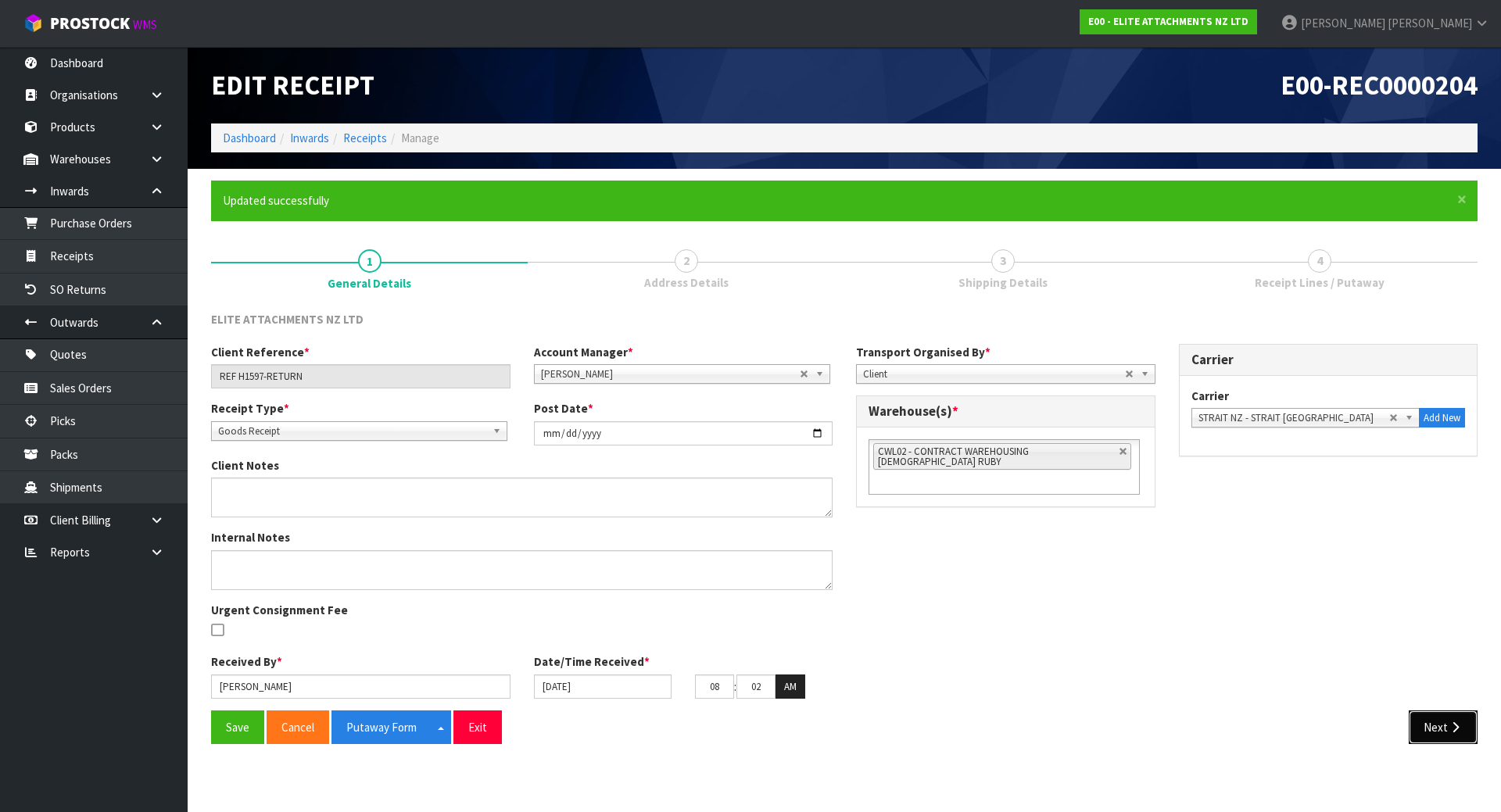
click at [1458, 722] on icon "button" at bounding box center [1455, 726] width 15 height 12
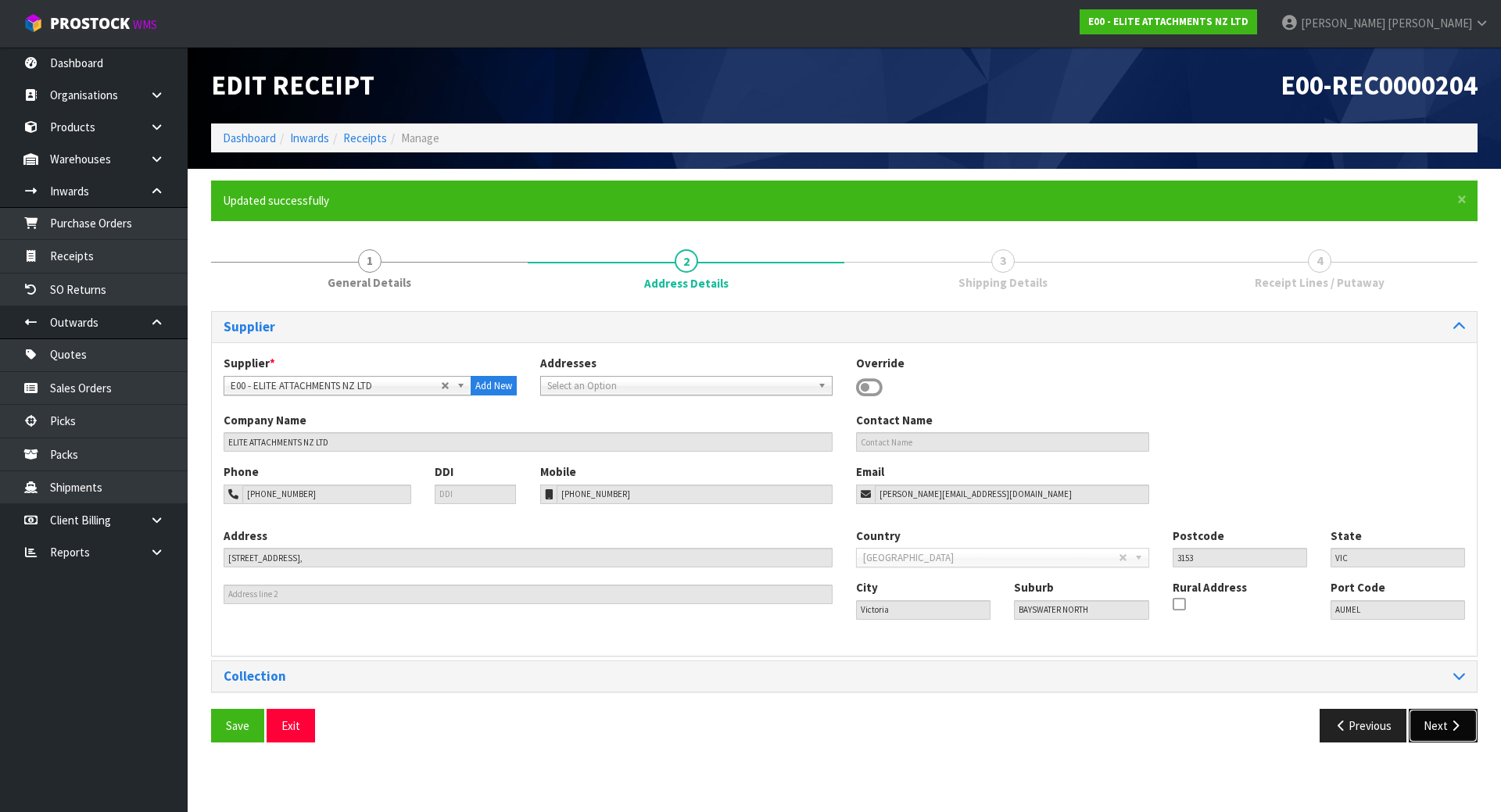
click at [1455, 729] on icon "button" at bounding box center [1455, 725] width 15 height 12
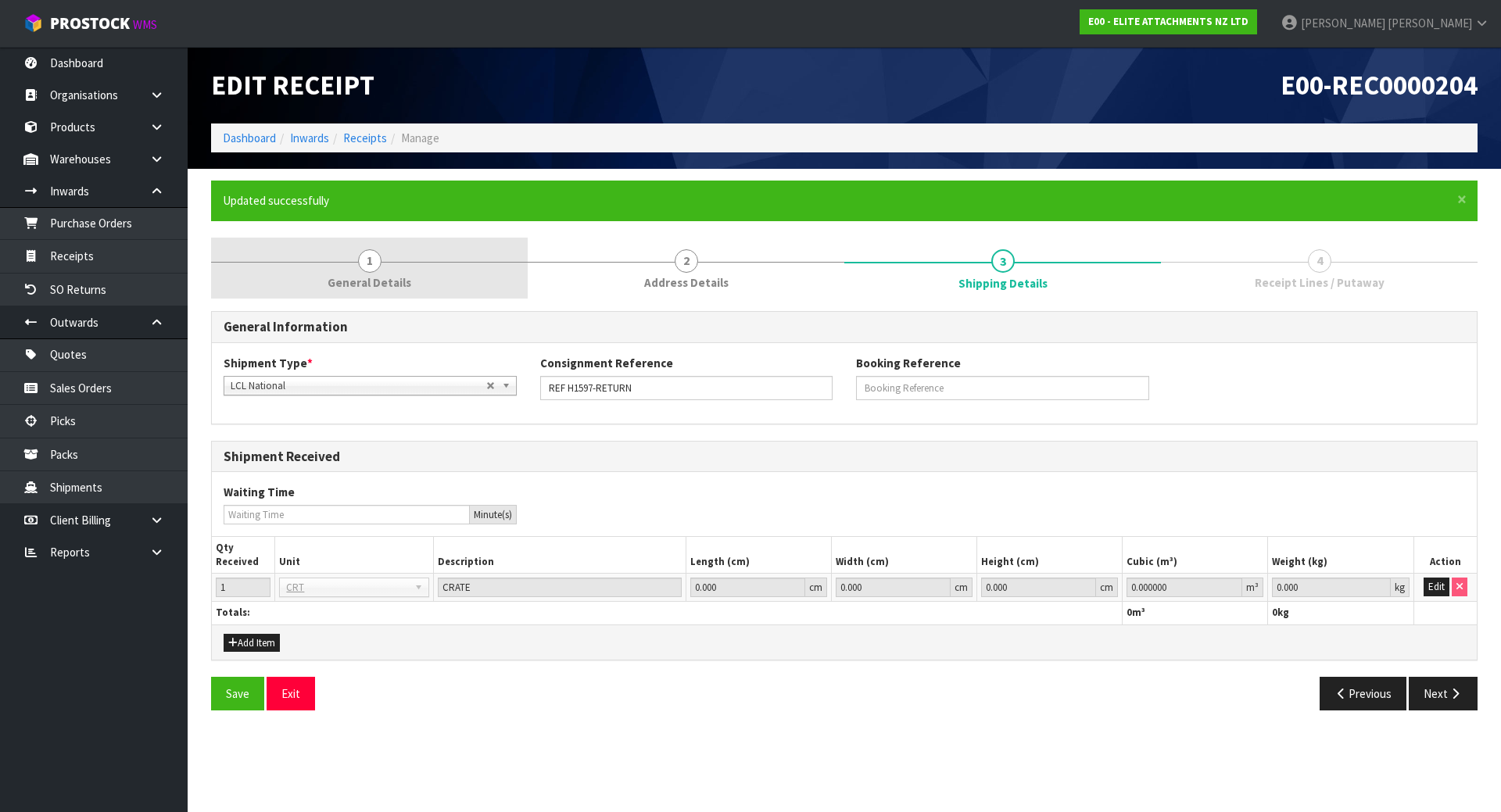
click at [389, 258] on link "1 General Details" at bounding box center [369, 268] width 317 height 62
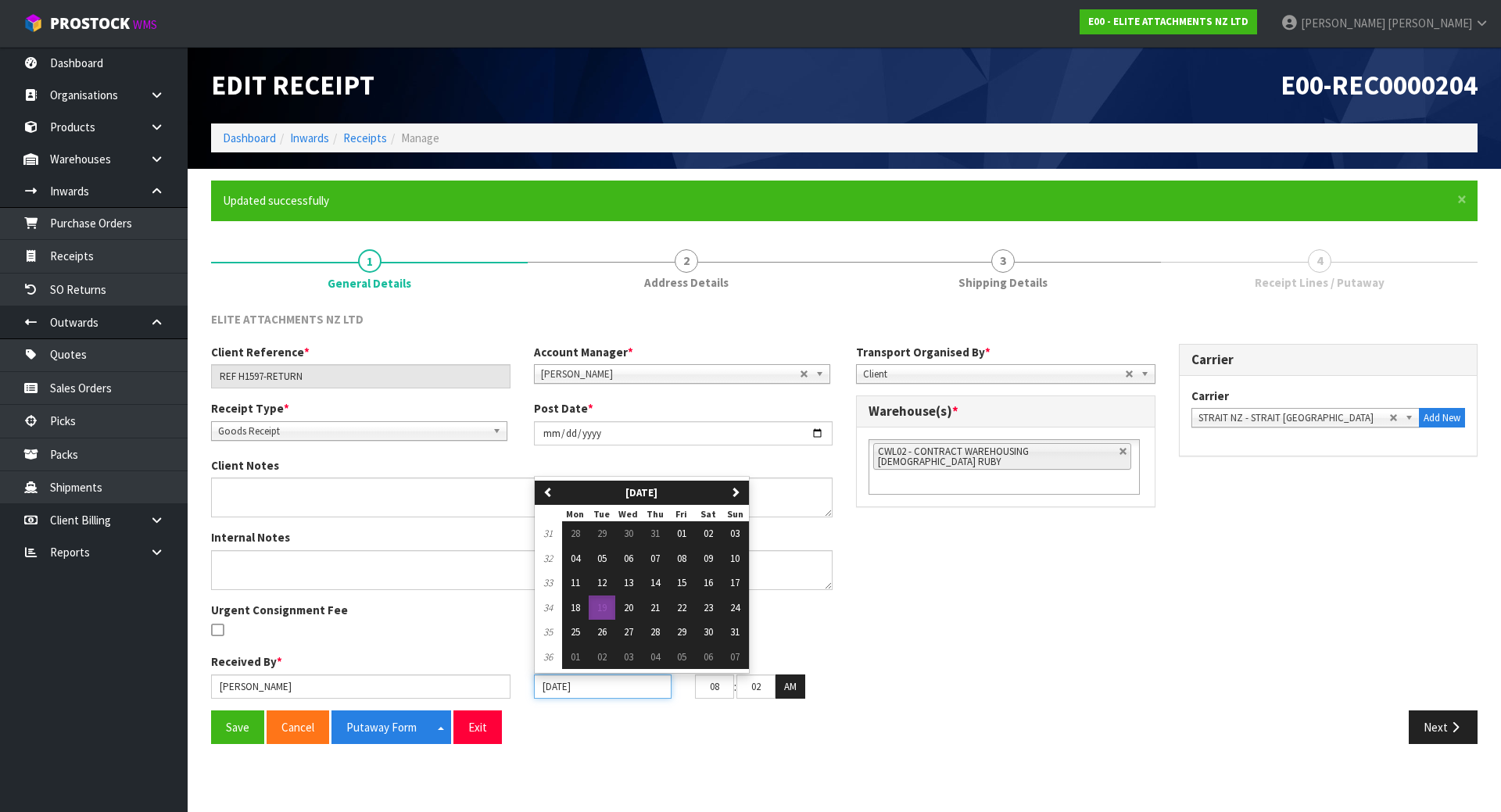
drag, startPoint x: 592, startPoint y: 687, endPoint x: 483, endPoint y: 683, distance: 109.1
click at [483, 683] on div "Received By * [PERSON_NAME] Date/Time Received * [DATE] previous [DATE] [DATE] …" at bounding box center [521, 681] width 645 height 57
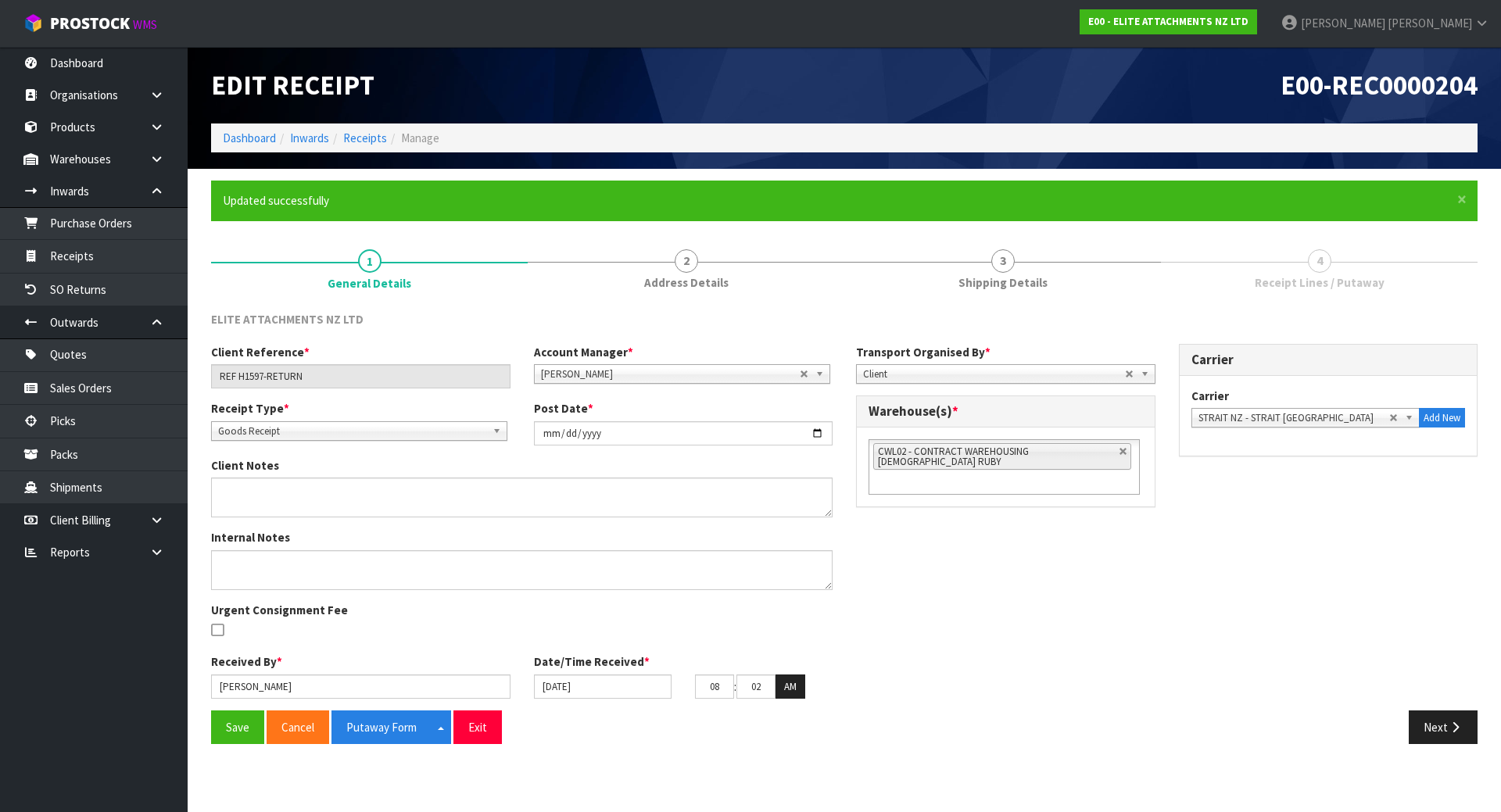
click at [622, 671] on div "Date/Time Received * [DATE] 08 : 02 : 58 AM" at bounding box center [684, 675] width 323 height 46
click at [618, 684] on input "[DATE]" at bounding box center [603, 687] width 138 height 24
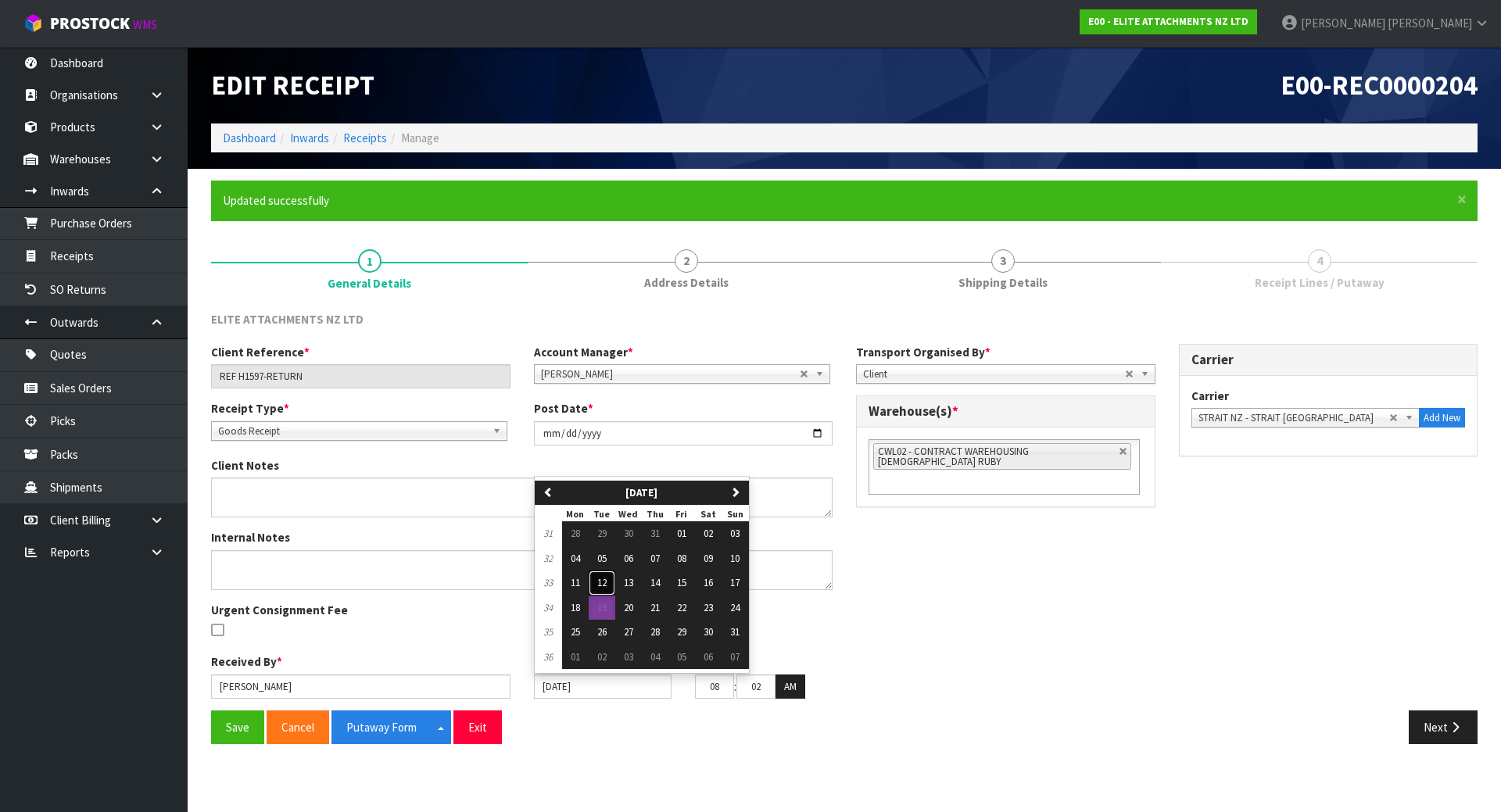
click at [607, 584] on span "12" at bounding box center [602, 583] width 10 height 14
type input "[DATE]"
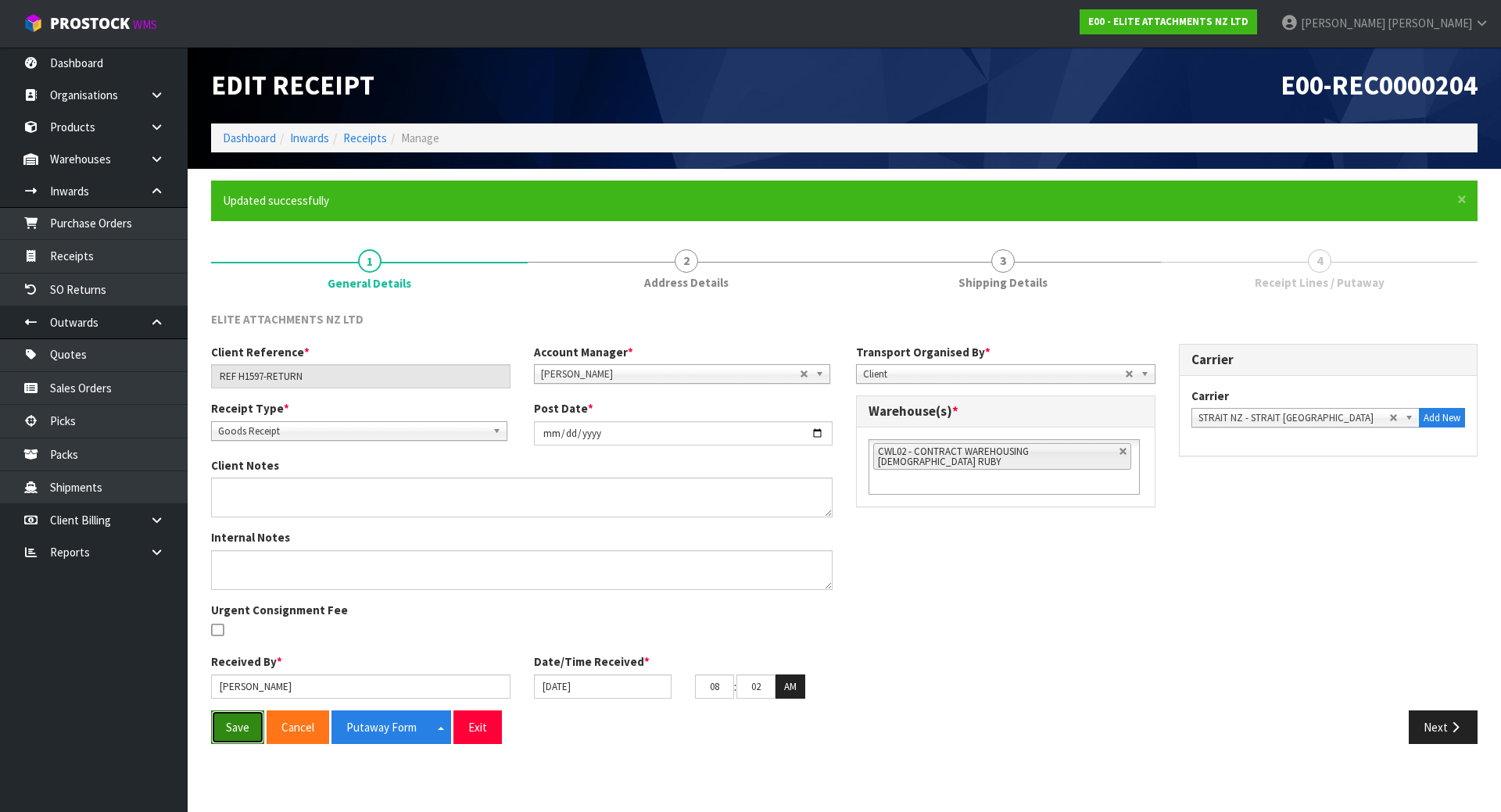
click at [241, 726] on button "Save" at bounding box center [238, 727] width 53 height 34
drag, startPoint x: 351, startPoint y: 722, endPoint x: 449, endPoint y: 679, distance: 107.0
click at [352, 722] on button "Putaway Form" at bounding box center [381, 727] width 100 height 34
click at [1445, 729] on button "Next" at bounding box center [1443, 727] width 69 height 34
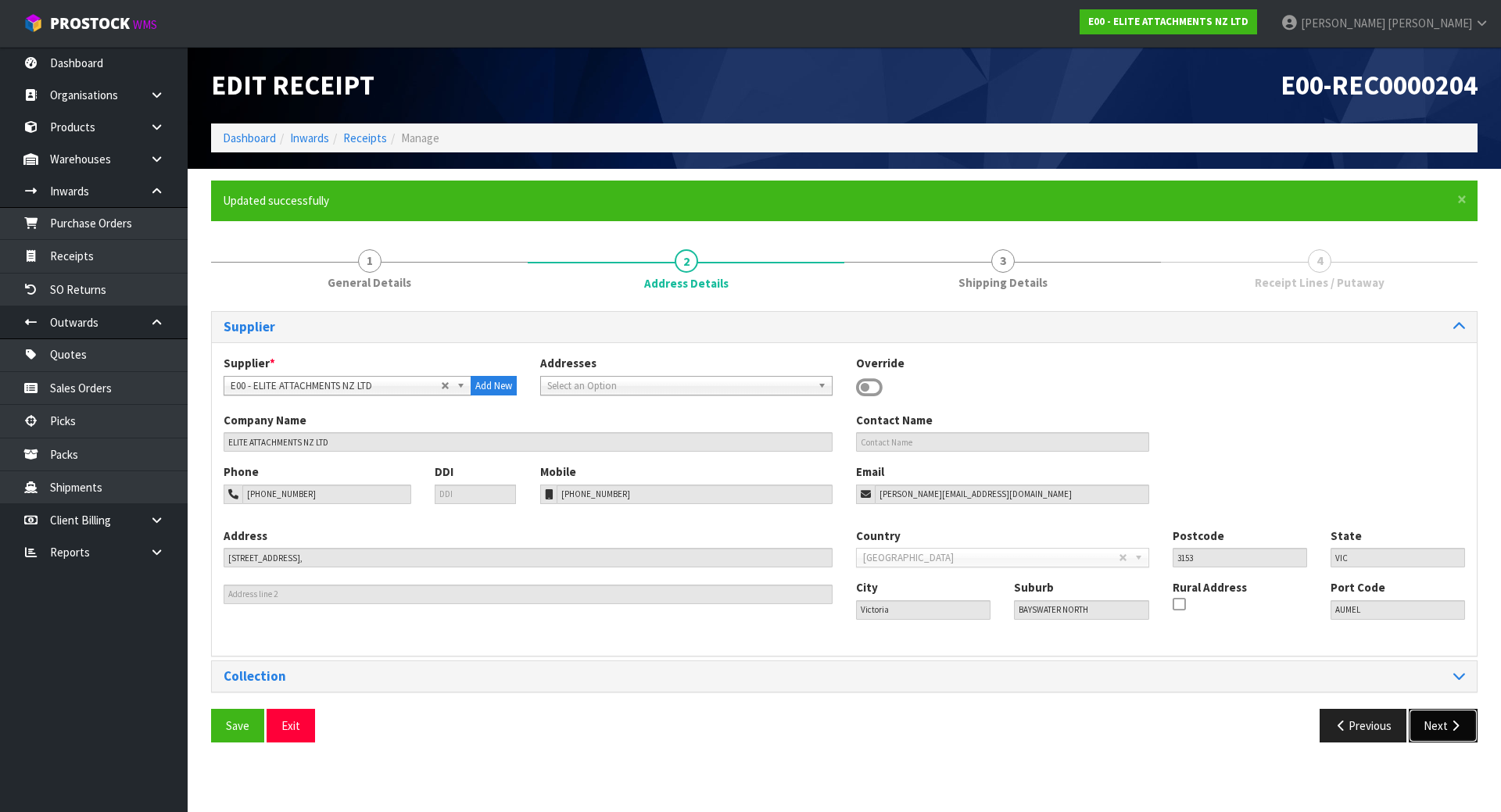
click at [1445, 729] on button "Next" at bounding box center [1443, 726] width 69 height 34
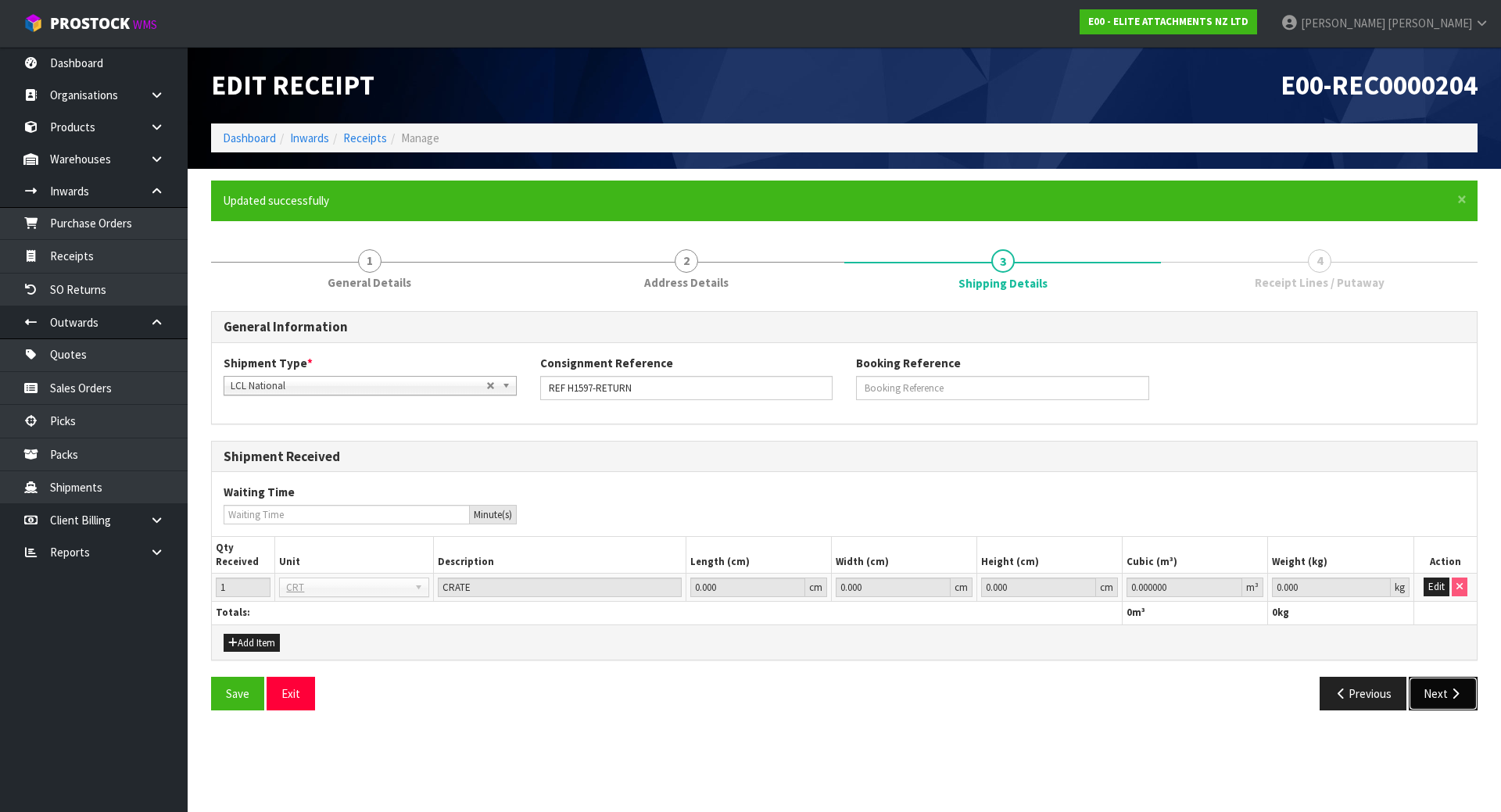
click at [1448, 695] on icon "button" at bounding box center [1455, 693] width 15 height 12
click at [1432, 582] on button "Edit" at bounding box center [1436, 586] width 26 height 18
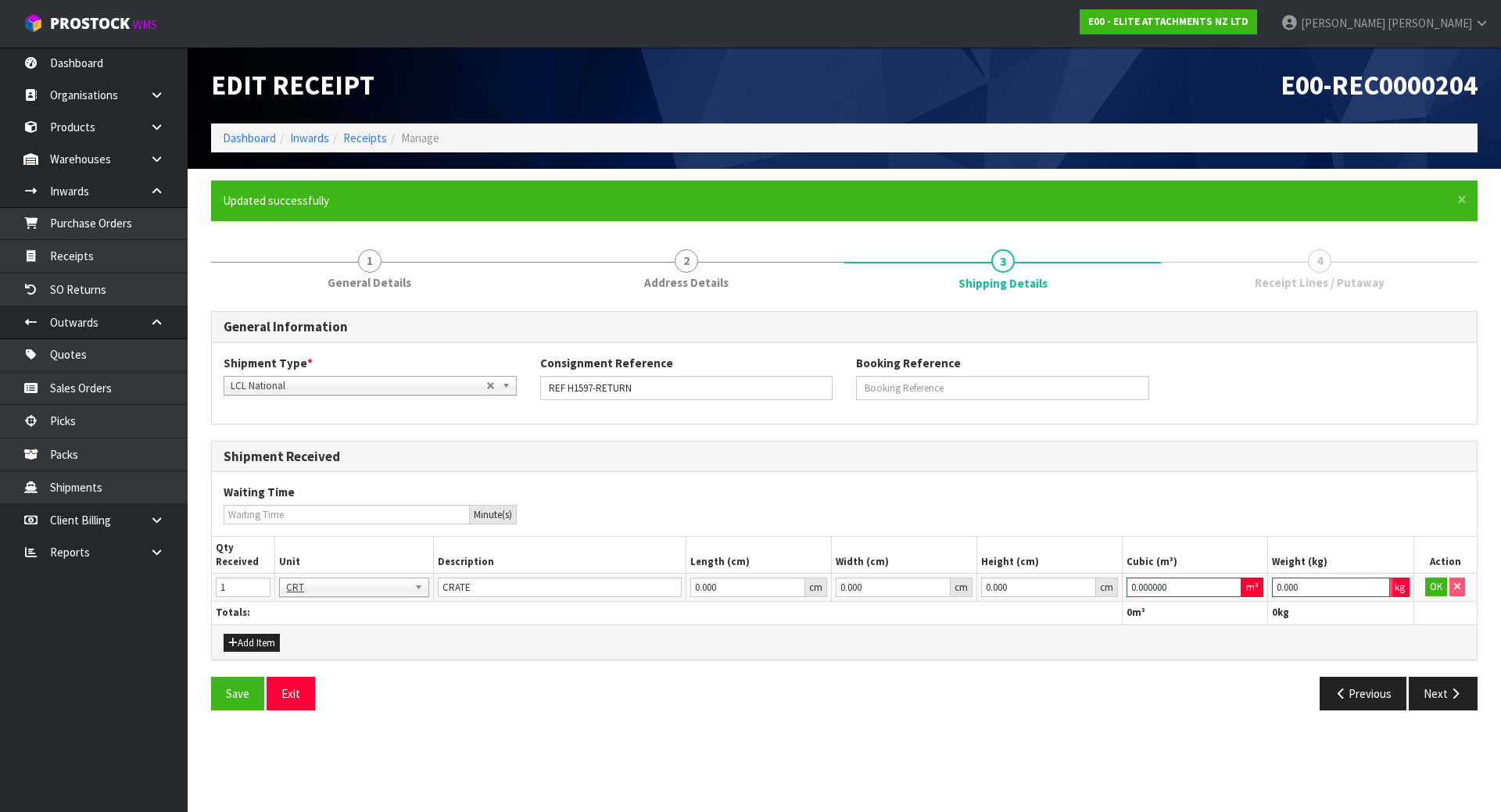
drag, startPoint x: 1311, startPoint y: 584, endPoint x: 1111, endPoint y: 578, distance: 200.1
click at [1111, 578] on tr "1 BAG BAR BSK BIN BTL BOX BDL CAB CGE CTN CSE COI CRA CRT CBE CYL DRM JAR MTR P…" at bounding box center [844, 587] width 1265 height 28
type input "1"
drag, startPoint x: 1182, startPoint y: 586, endPoint x: 980, endPoint y: 569, distance: 202.7
click at [984, 569] on table "Qty Received Unit Description Length (cm) Width (cm) Height (cm) Cubic (m³) Wei…" at bounding box center [844, 580] width 1265 height 87
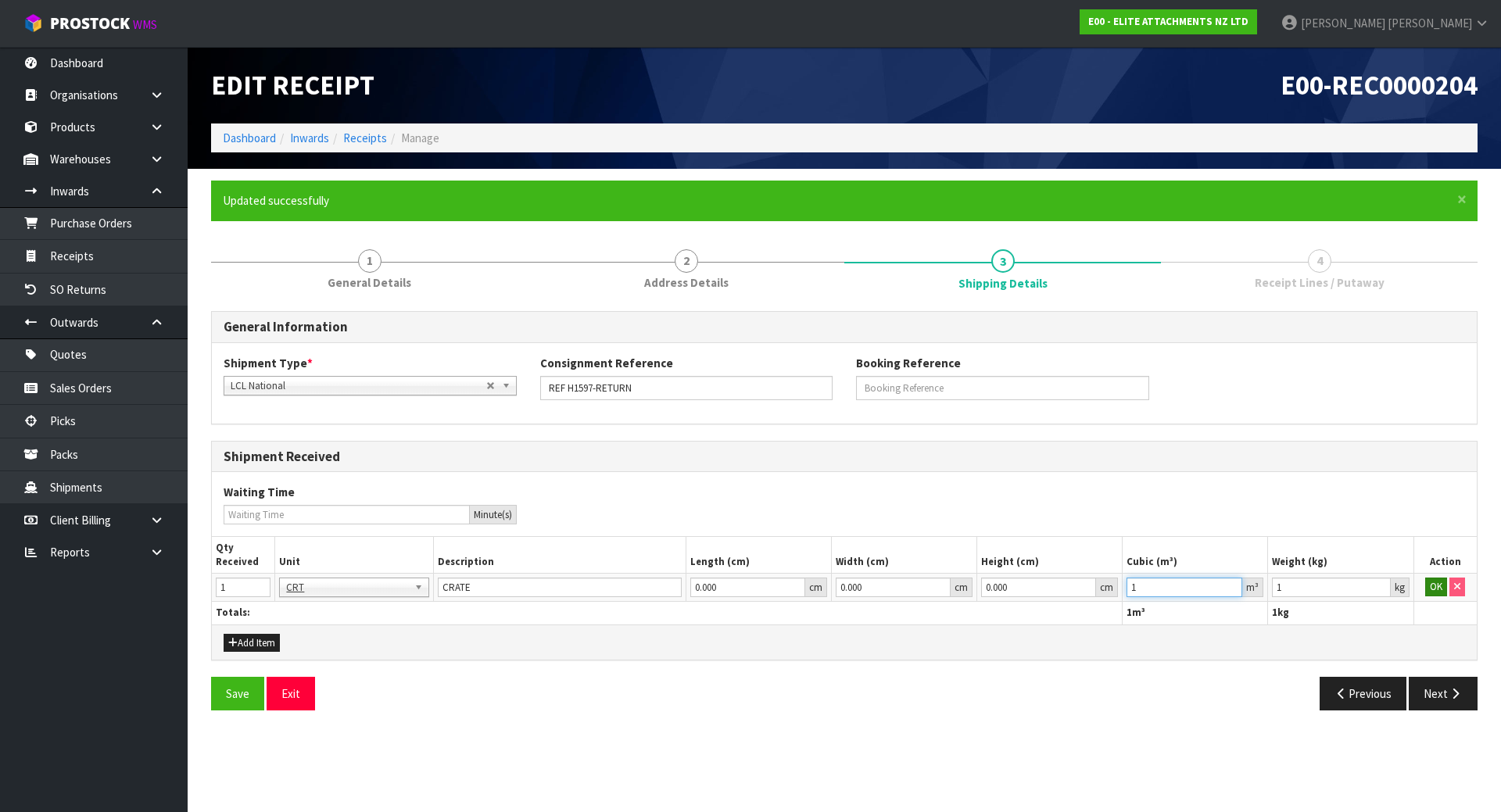
type input "1"
drag, startPoint x: 1432, startPoint y: 586, endPoint x: 1435, endPoint y: 605, distance: 19.2
click at [1434, 586] on button "OK" at bounding box center [1435, 586] width 22 height 18
click at [1427, 704] on button "Next" at bounding box center [1443, 694] width 69 height 34
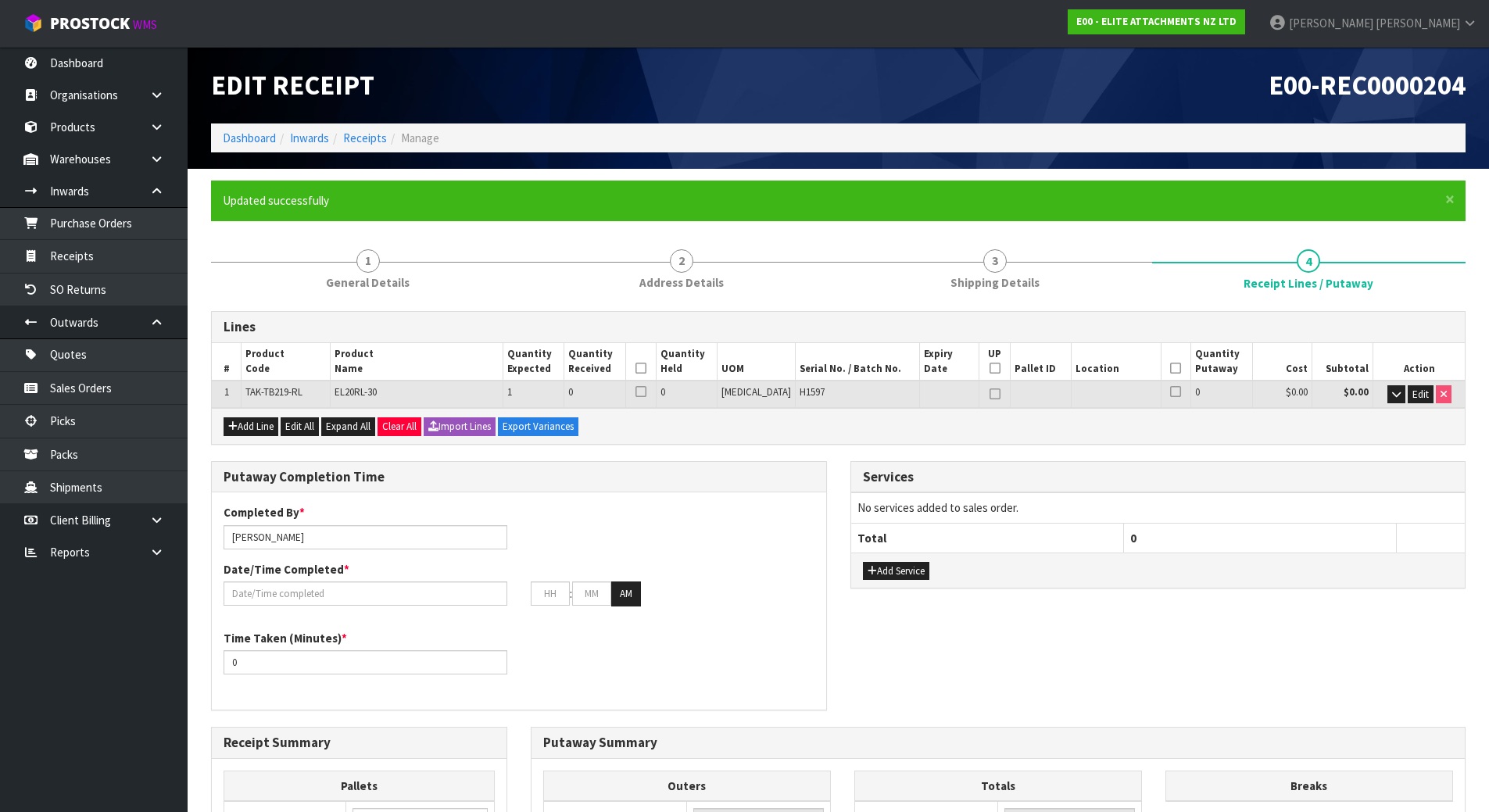
click at [836, 473] on div "Putaway Completion Time Completed By * [PERSON_NAME] Date/Time Completed * : : …" at bounding box center [519, 594] width 640 height 265
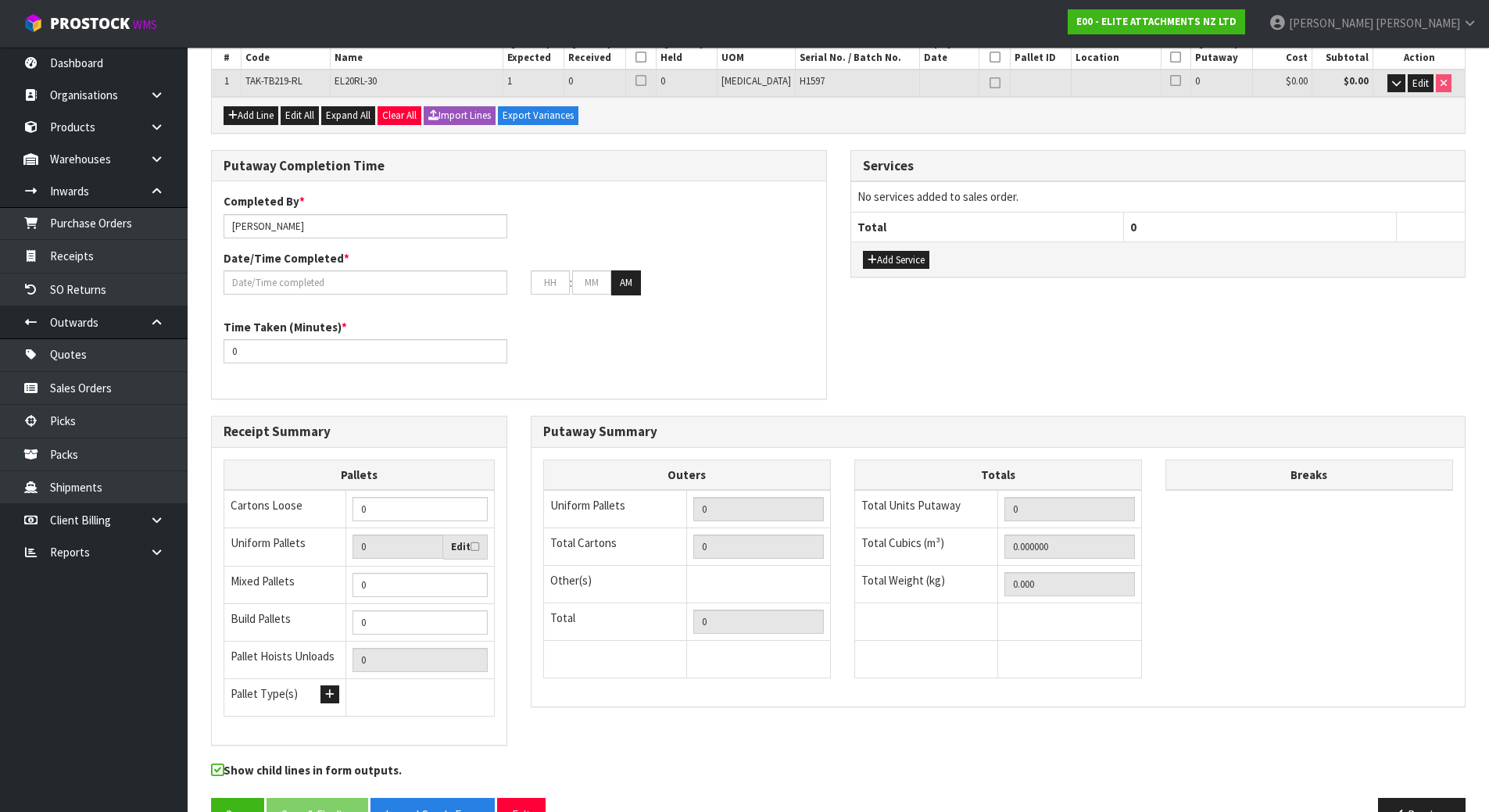
scroll to position [312, 0]
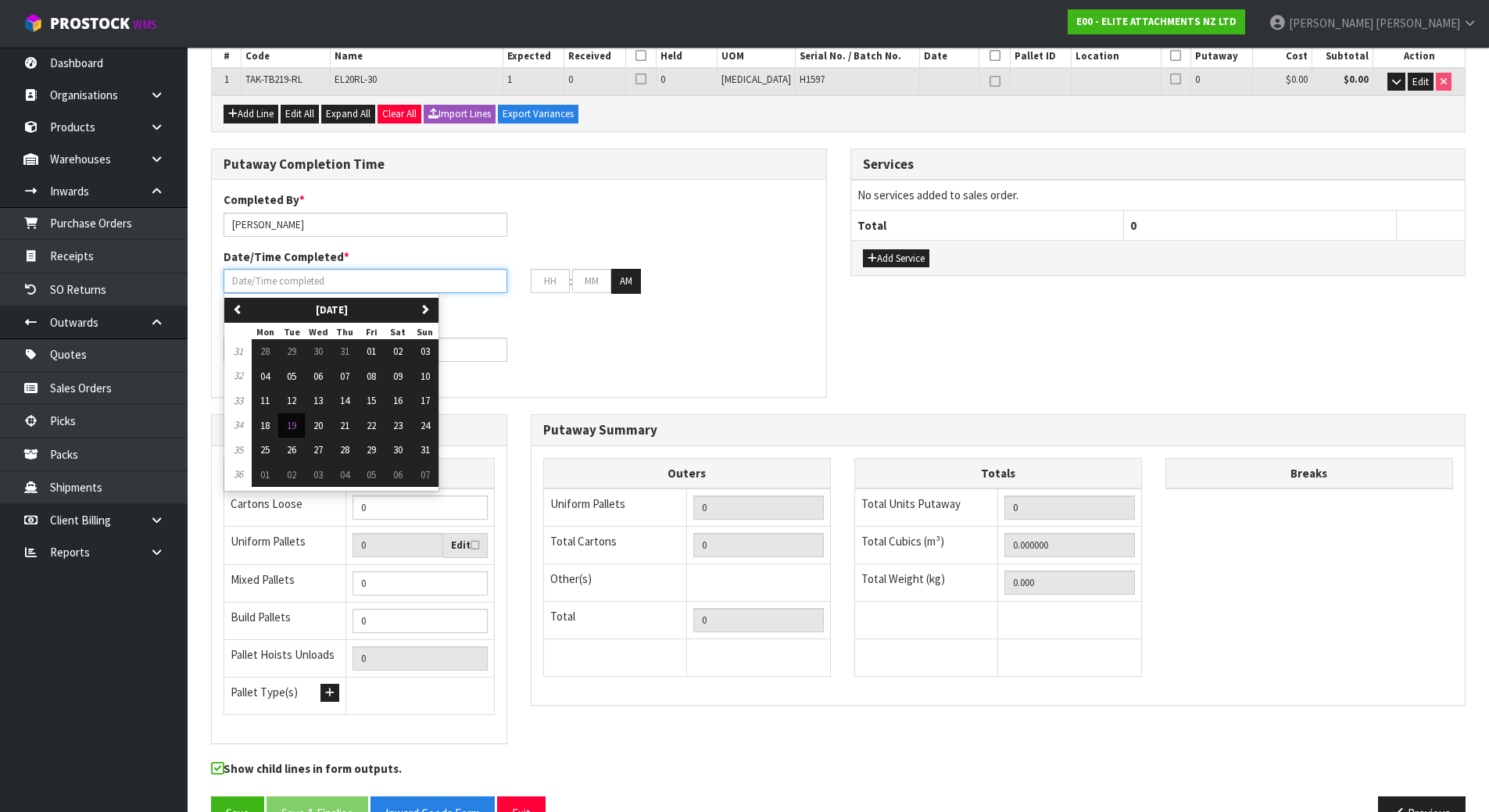
click at [398, 285] on input "text" at bounding box center [365, 281] width 284 height 24
click at [293, 424] on span "19" at bounding box center [292, 425] width 10 height 14
type input "[DATE]"
type input "12"
type input "00"
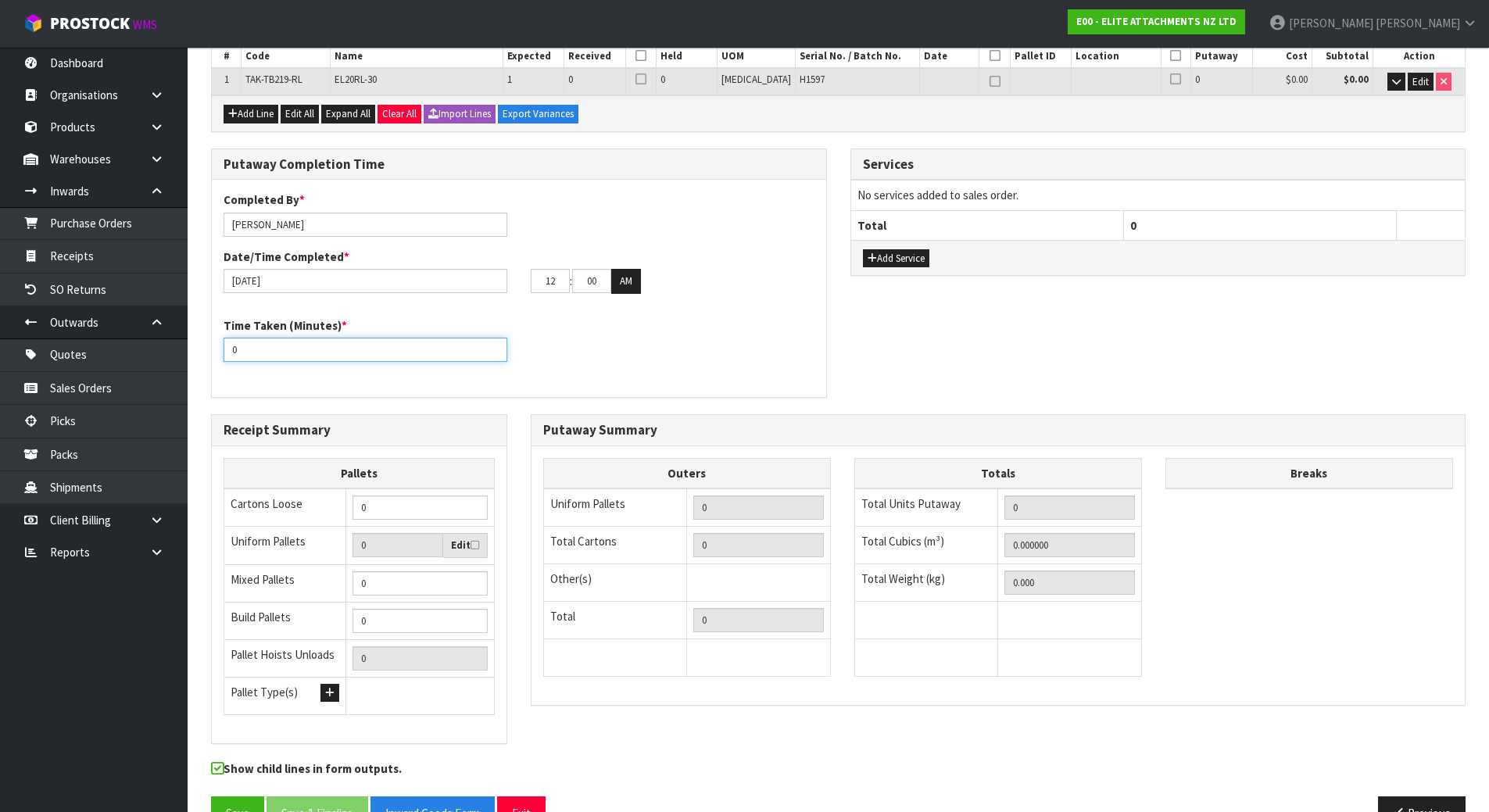
click at [328, 349] on input "0" at bounding box center [365, 349] width 284 height 24
drag, startPoint x: 328, startPoint y: 349, endPoint x: 237, endPoint y: 349, distance: 91.0
click at [244, 349] on input "0" at bounding box center [365, 349] width 284 height 24
click at [742, 356] on div "Time Taken (Minutes) * 0" at bounding box center [519, 345] width 614 height 56
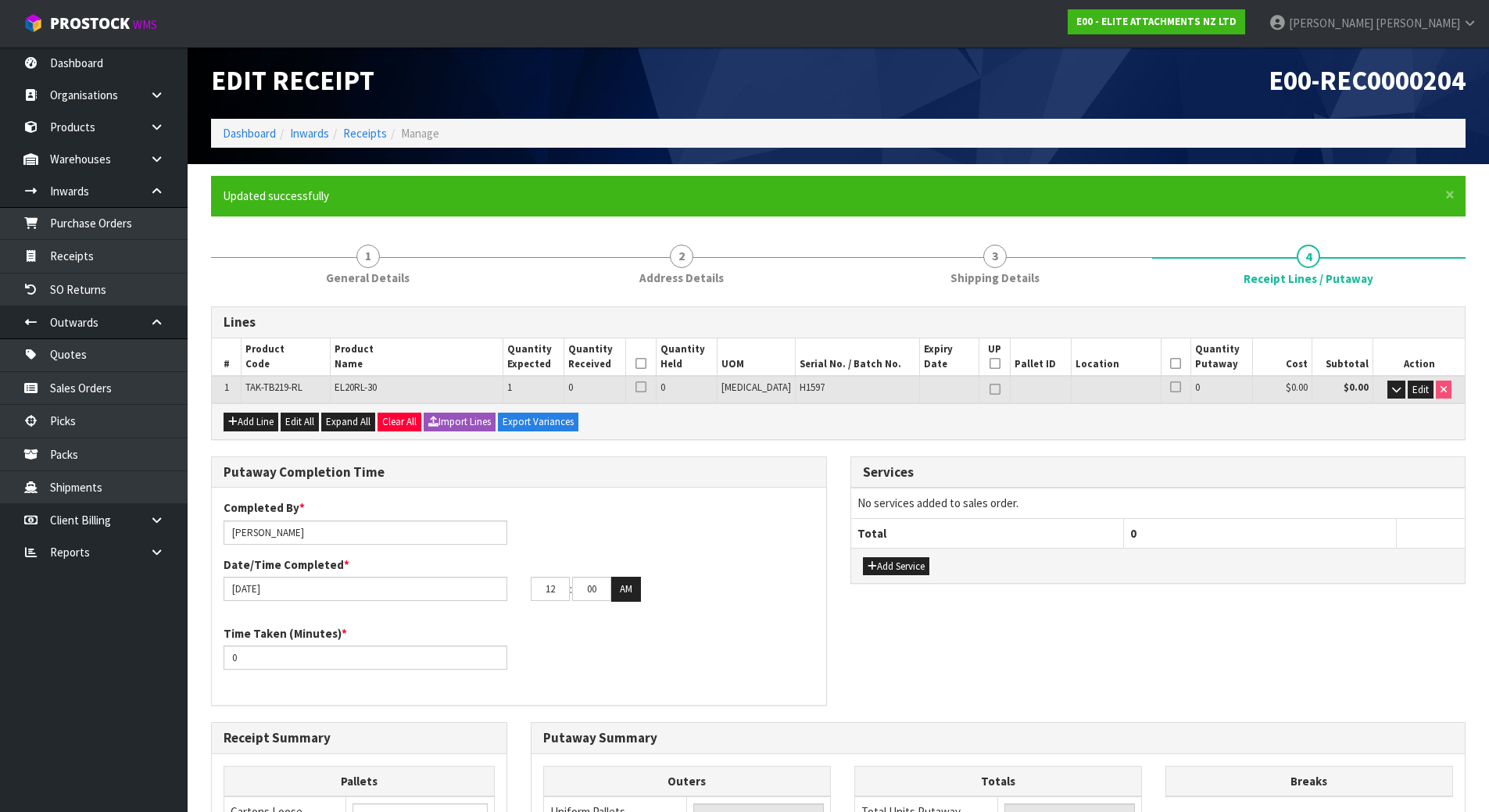
scroll to position [0, 0]
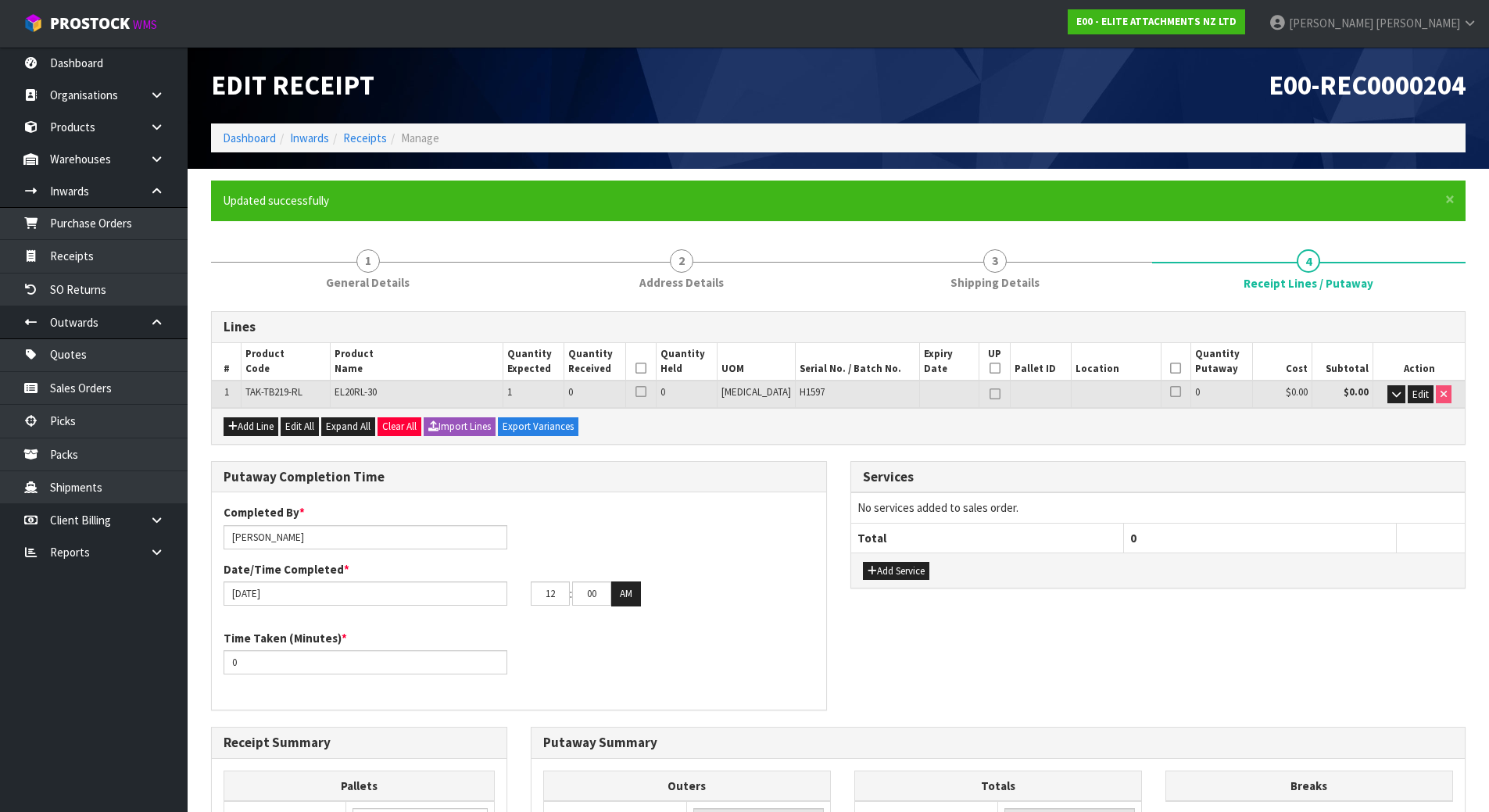
click at [832, 448] on div "Lines # Product Code Product Name Quantity Expected Quantity Received Quantity …" at bounding box center [838, 732] width 1255 height 843
